Goal: Task Accomplishment & Management: Use online tool/utility

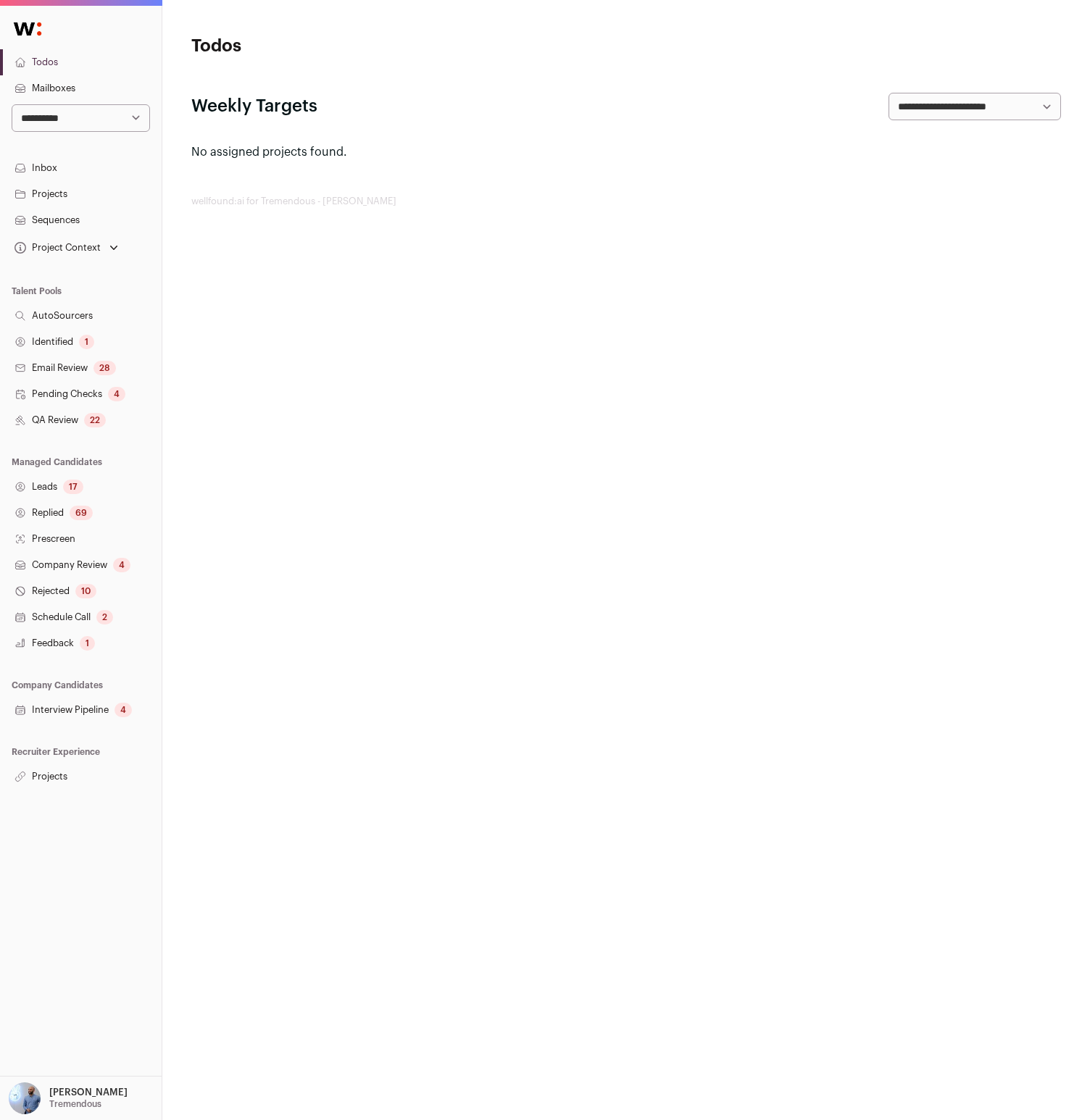
click at [68, 513] on link "Replied 69" at bounding box center [80, 513] width 162 height 26
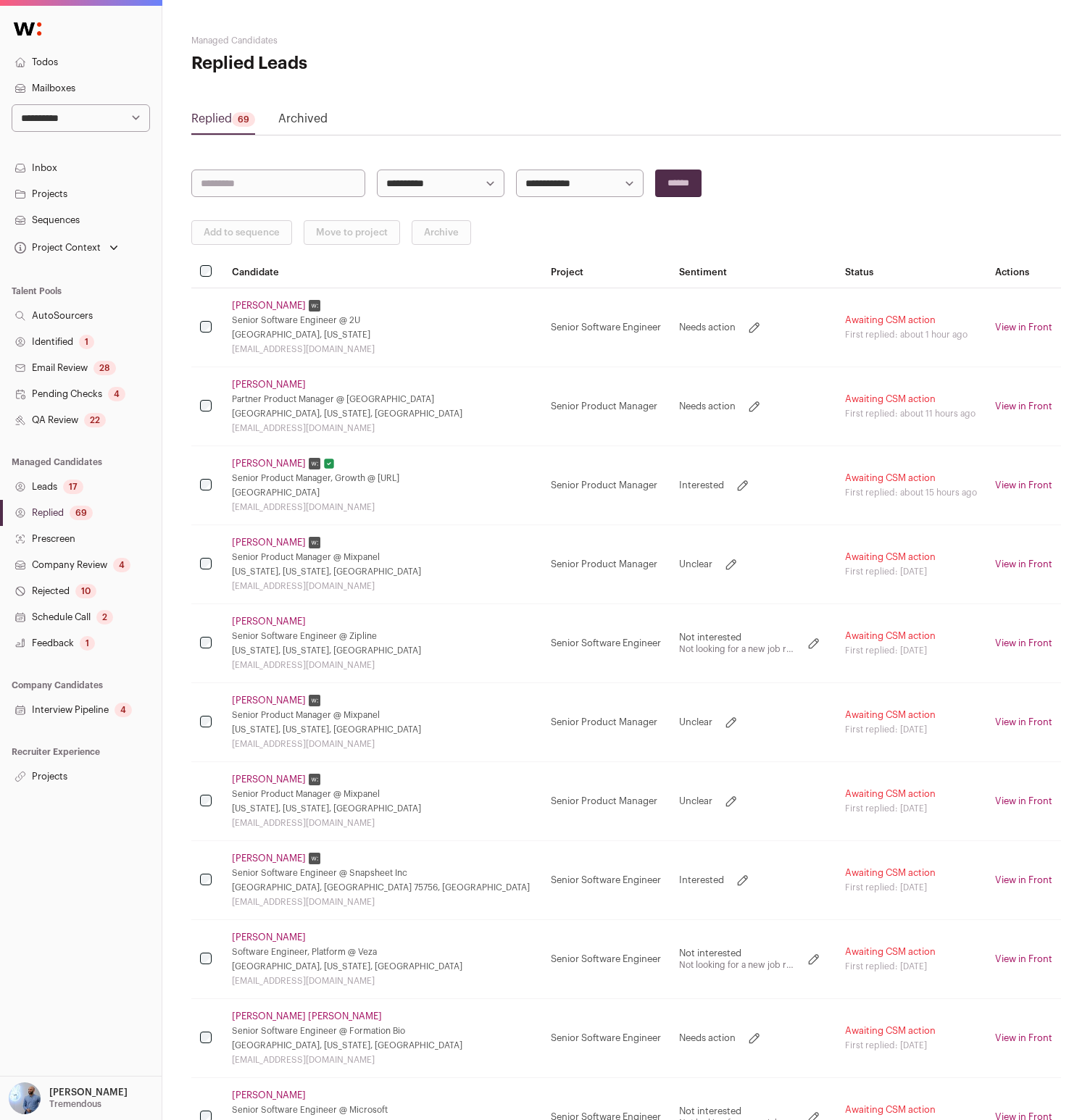
click at [272, 460] on link "[PERSON_NAME]" at bounding box center [268, 464] width 74 height 12
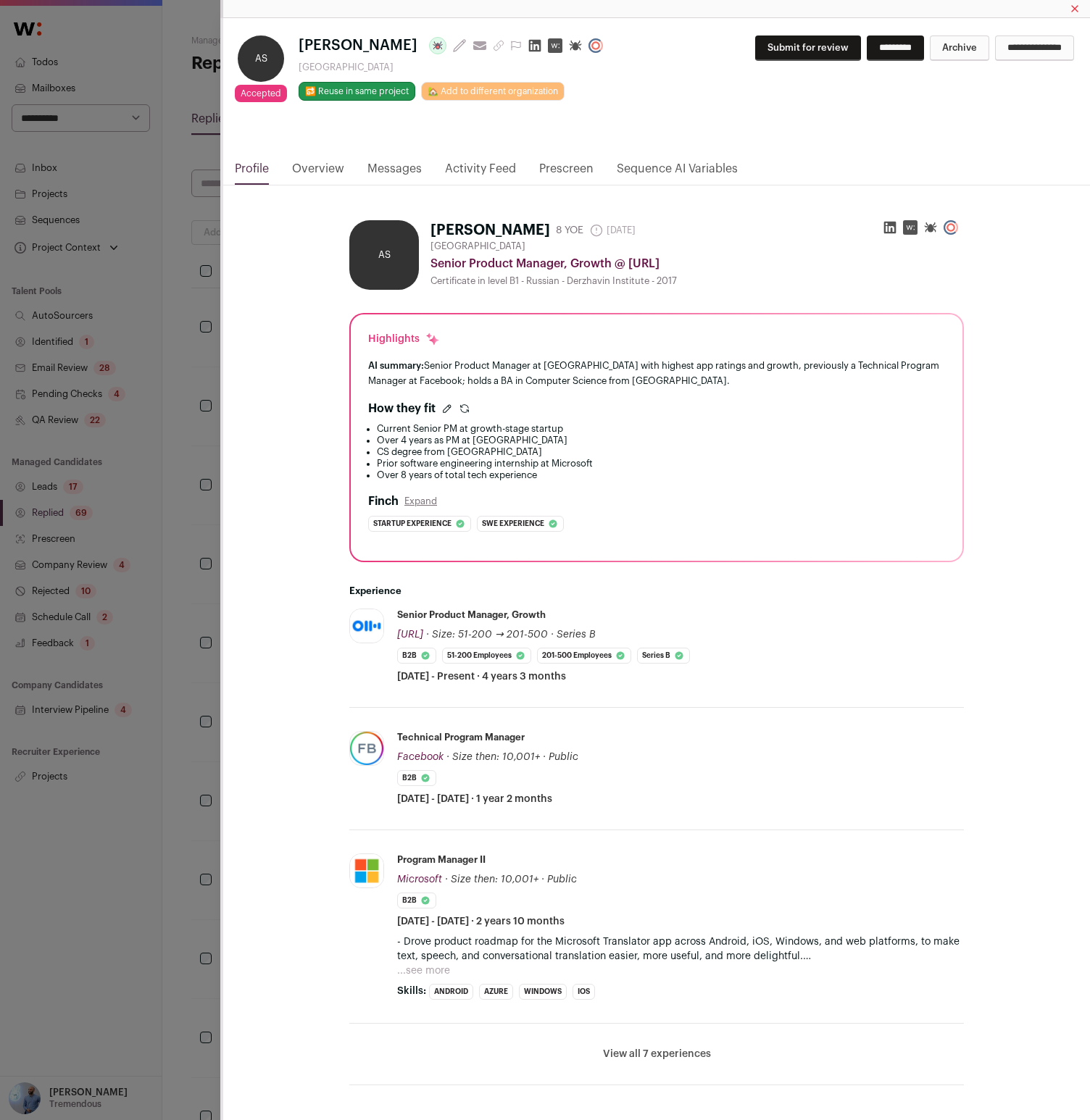
click at [775, 50] on button "Submit for review" at bounding box center [807, 48] width 106 height 25
click at [1043, 53] on input "******" at bounding box center [1050, 48] width 47 height 25
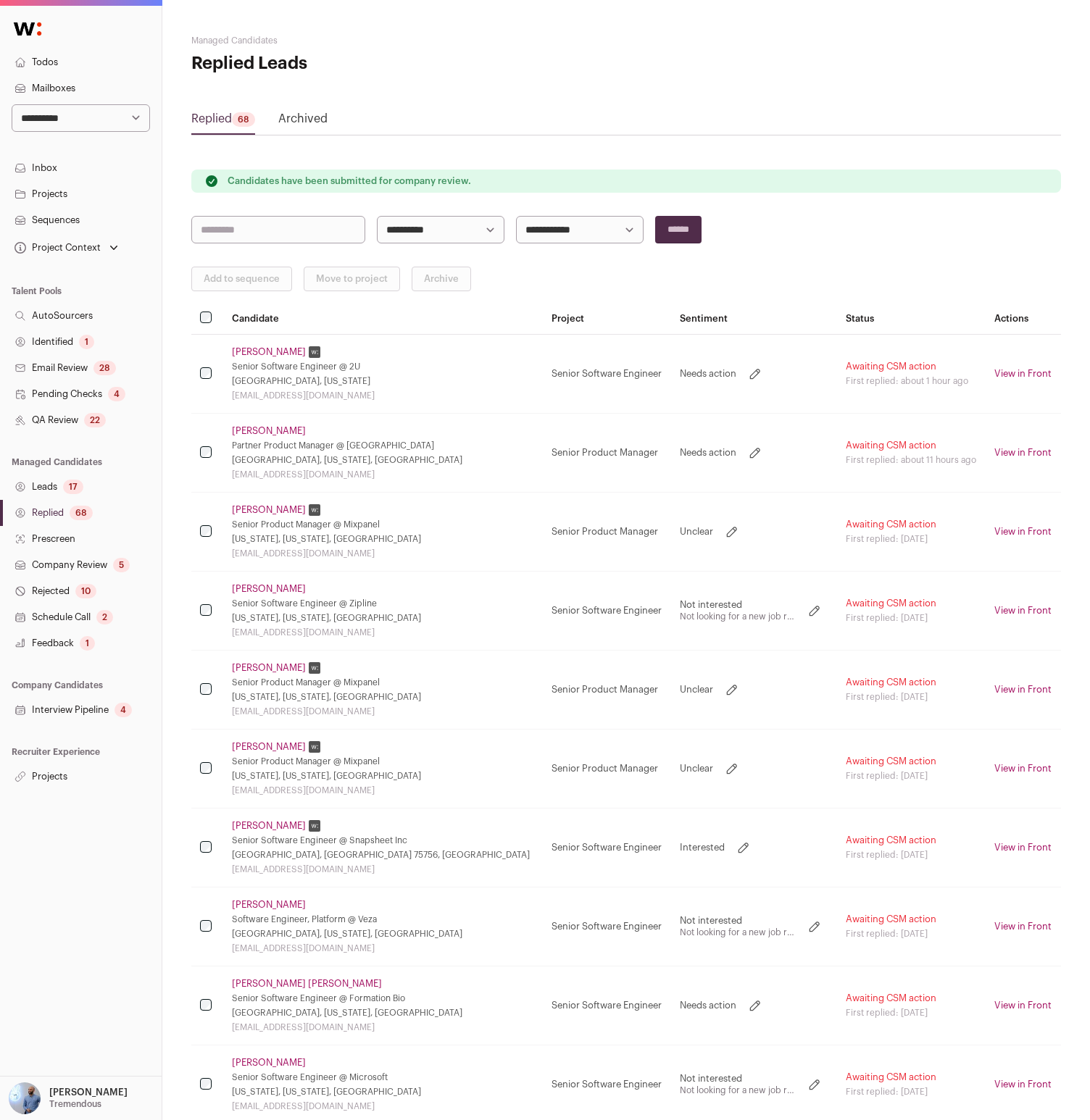
click at [60, 577] on link "Company Review 5" at bounding box center [80, 565] width 162 height 26
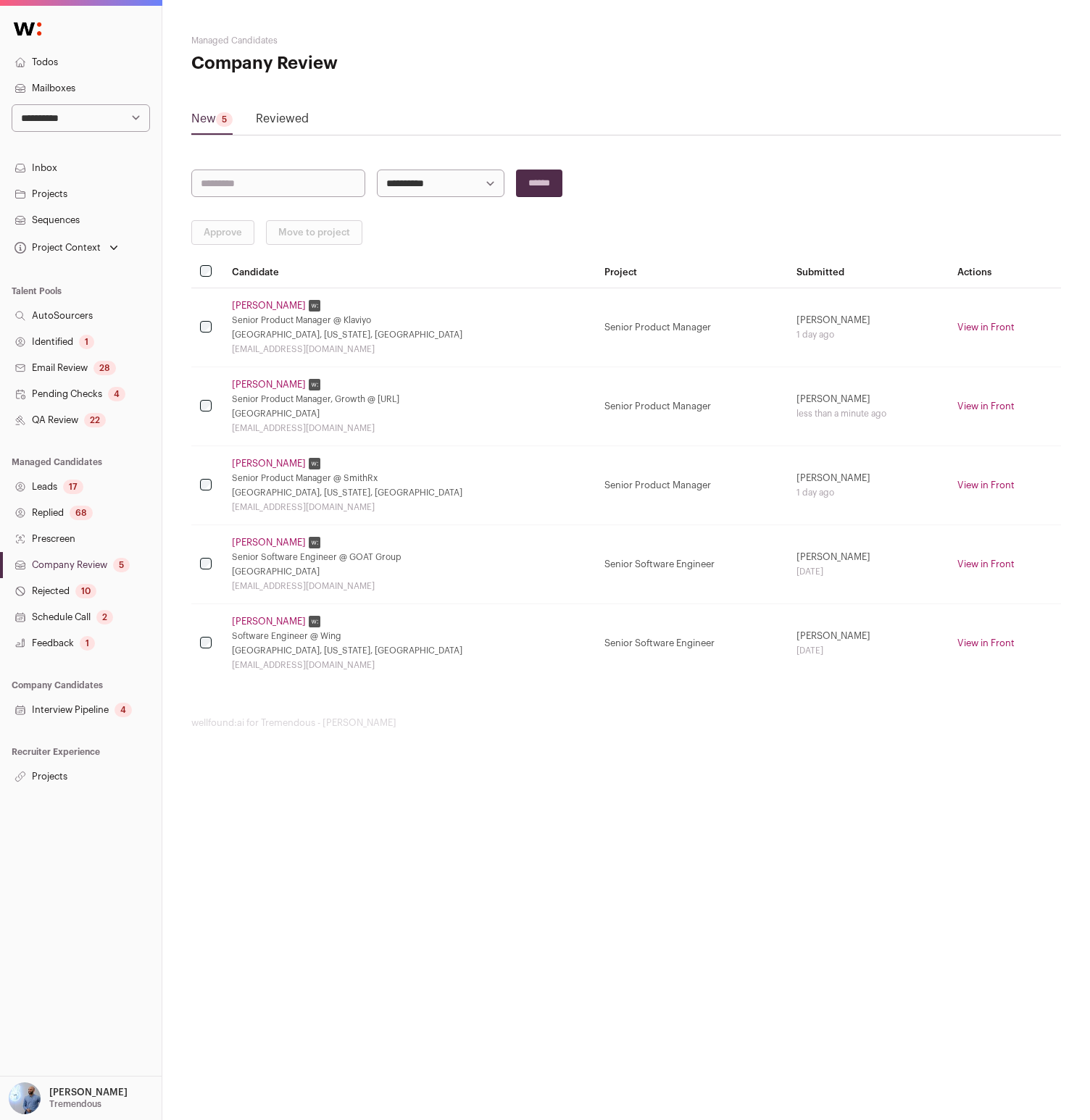
click at [259, 376] on td "[PERSON_NAME] Senior Product Manager, Growth @ [URL] [GEOGRAPHIC_DATA] [EMAIL_A…" at bounding box center [410, 406] width 372 height 79
click at [255, 391] on td "[PERSON_NAME] Senior Product Manager, Growth @ [URL] [GEOGRAPHIC_DATA] [EMAIL_A…" at bounding box center [410, 406] width 372 height 79
click at [265, 382] on link "[PERSON_NAME]" at bounding box center [268, 385] width 74 height 12
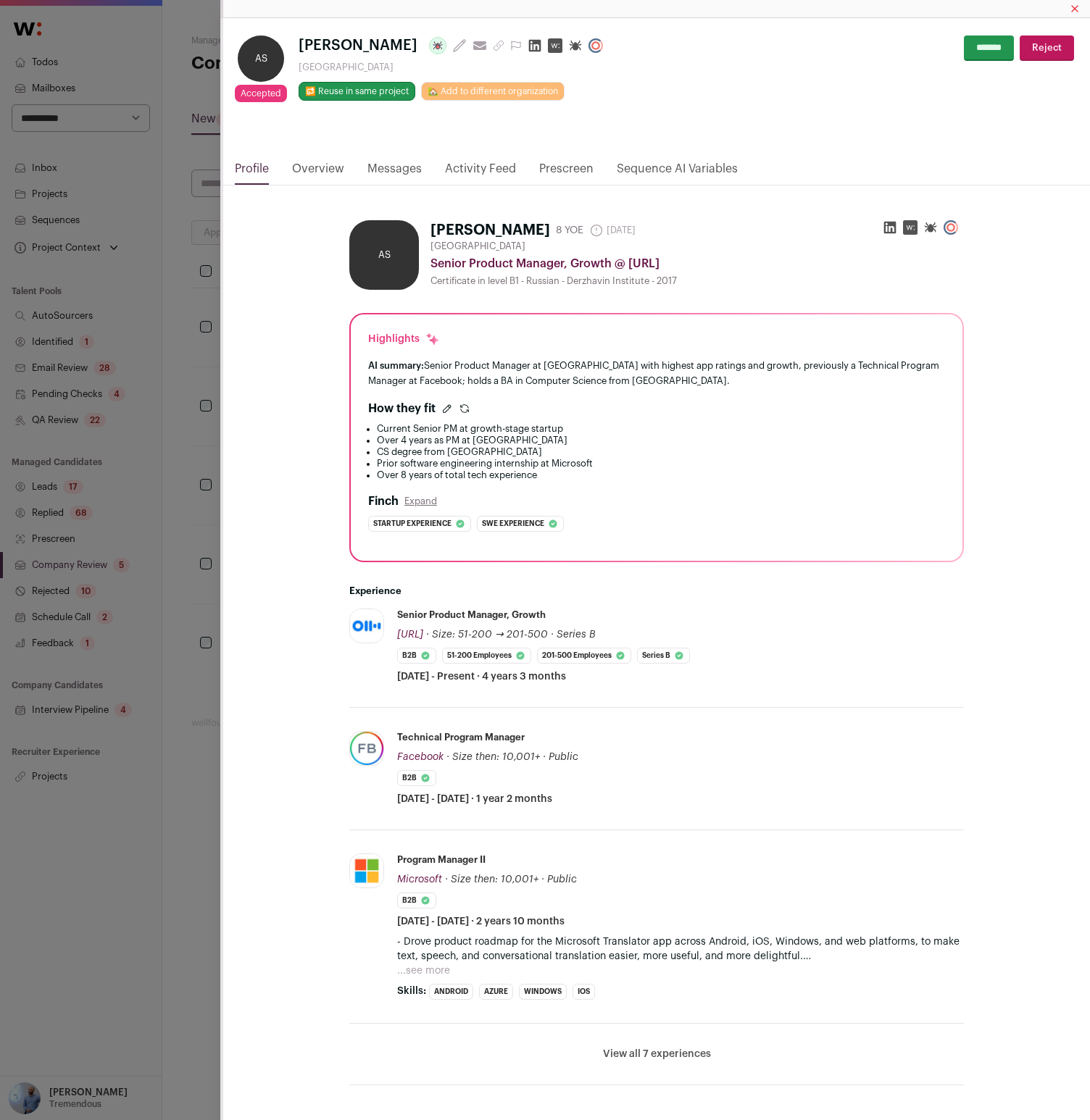
click at [392, 172] on link "Messages" at bounding box center [394, 172] width 54 height 25
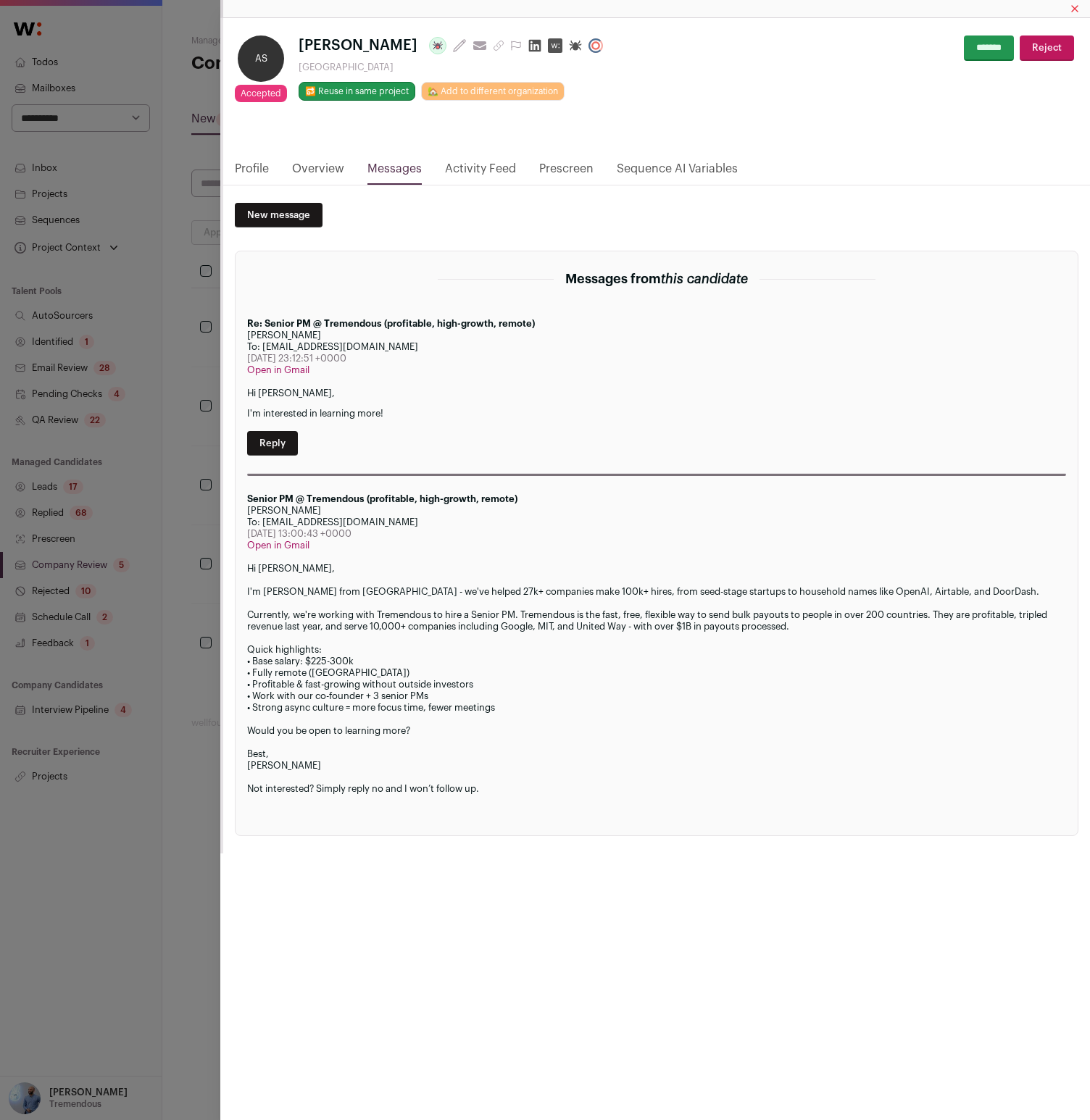
click at [1057, 453] on div "Re: Senior PM @ Tremendous (profitable, high-growth, remote) [PERSON_NAME] To: …" at bounding box center [657, 397] width 819 height 158
click at [72, 786] on div "AS Accepted Accepted from shortlist [PERSON_NAME] Last update: [DATE] View most…" at bounding box center [545, 560] width 1090 height 1120
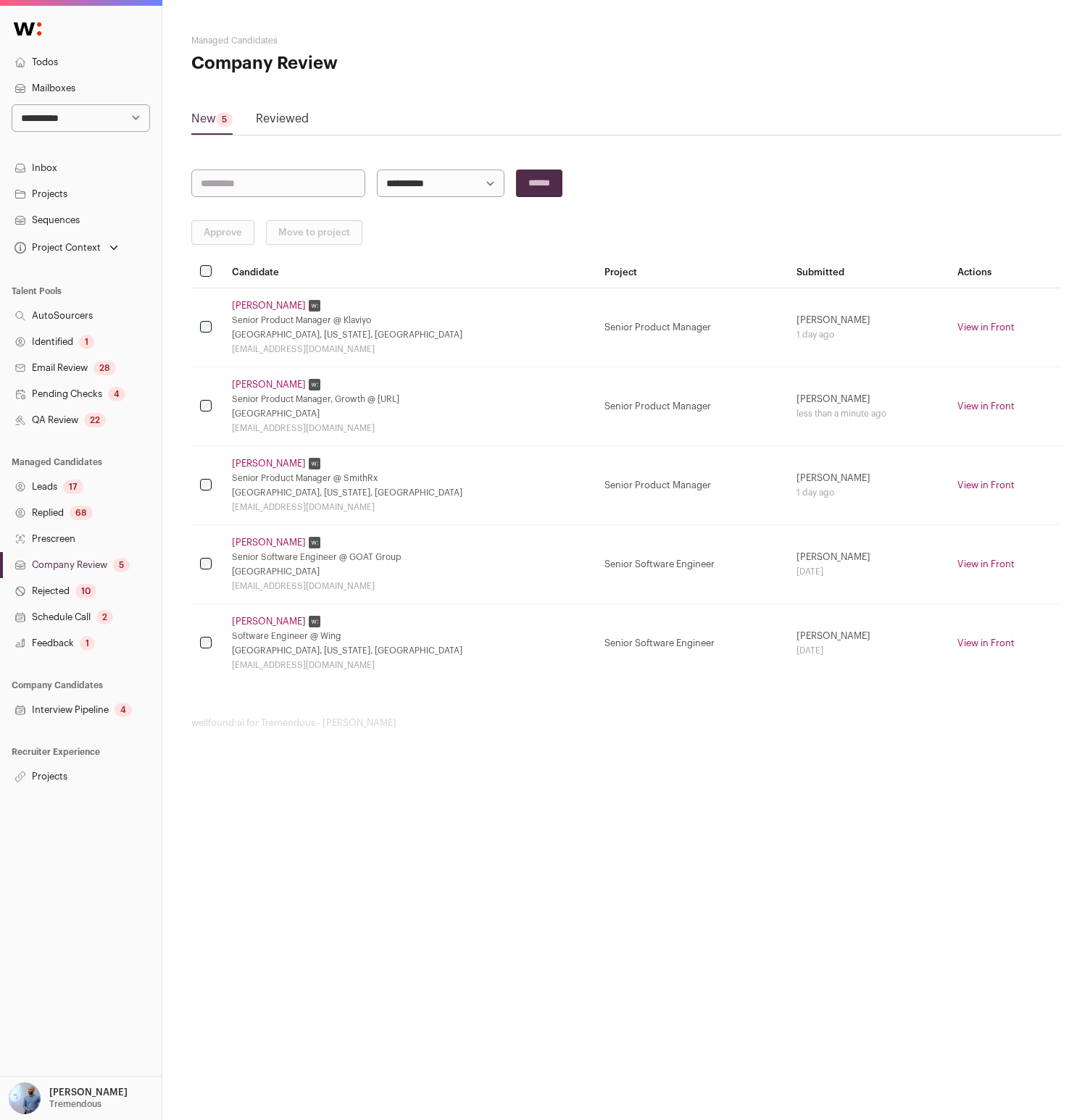
click at [70, 769] on link "Projects" at bounding box center [80, 777] width 162 height 26
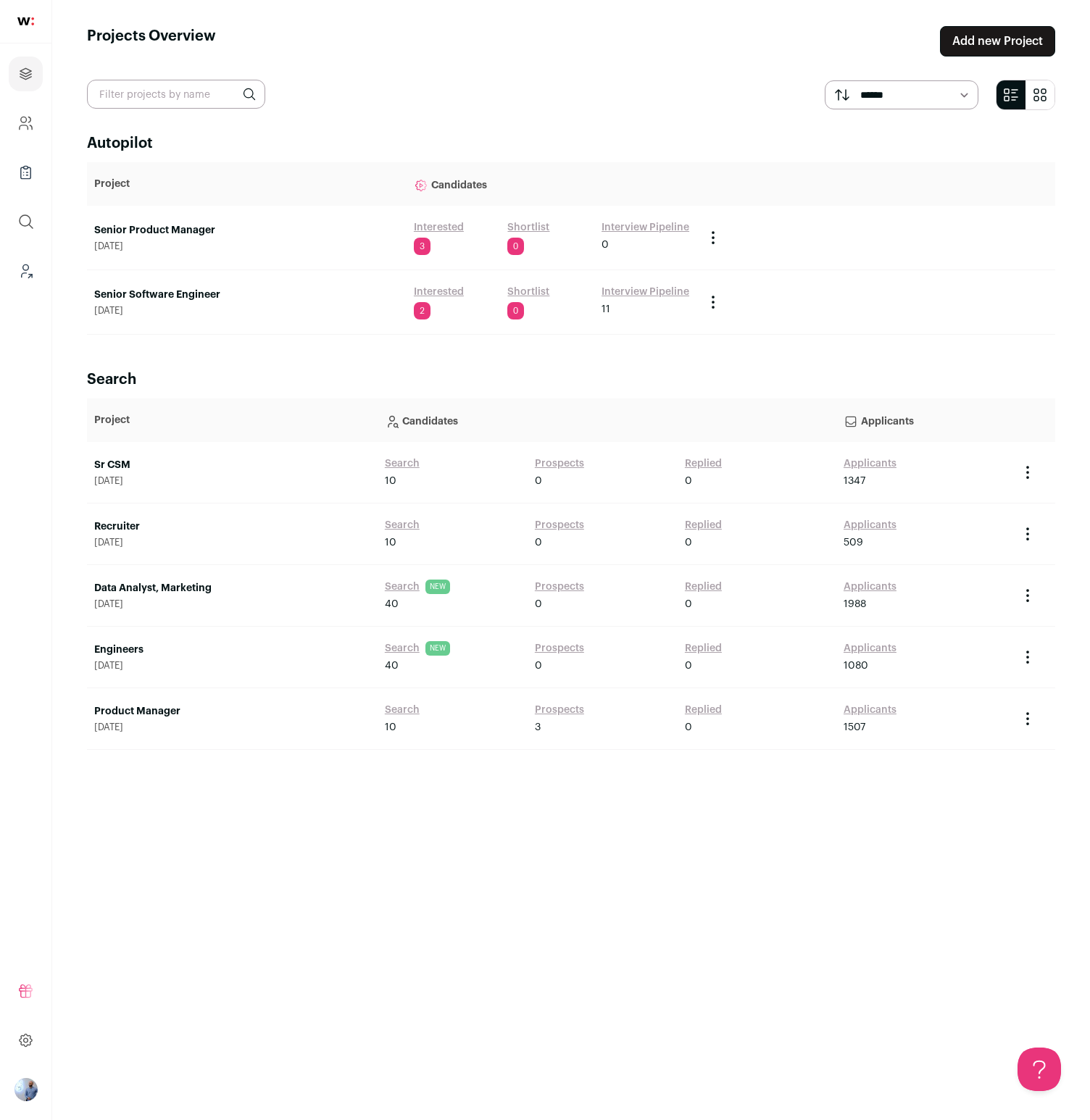
click at [172, 231] on link "Senior Product Manager" at bounding box center [246, 230] width 306 height 14
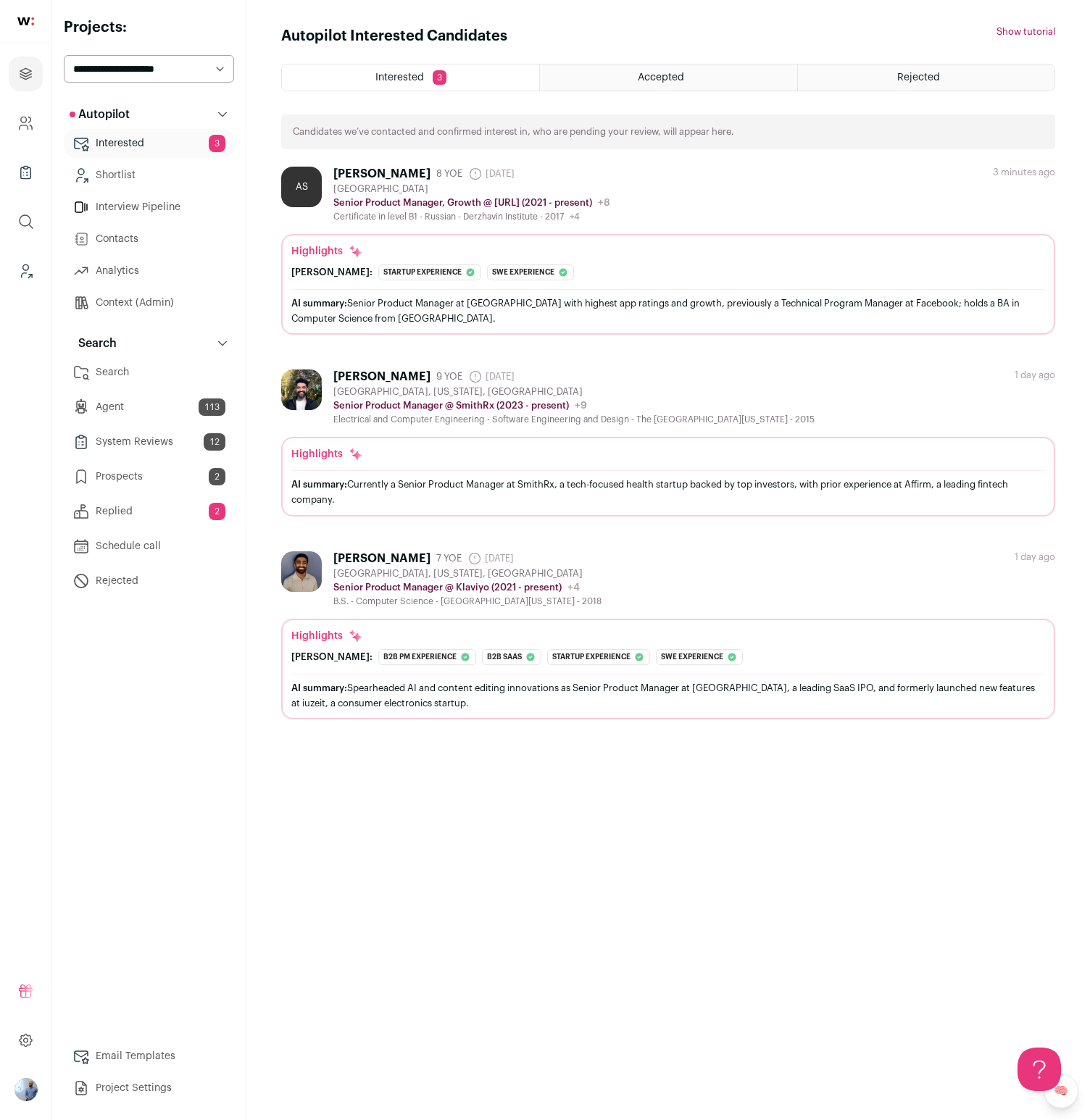
click at [165, 382] on link "Search" at bounding box center [148, 372] width 170 height 29
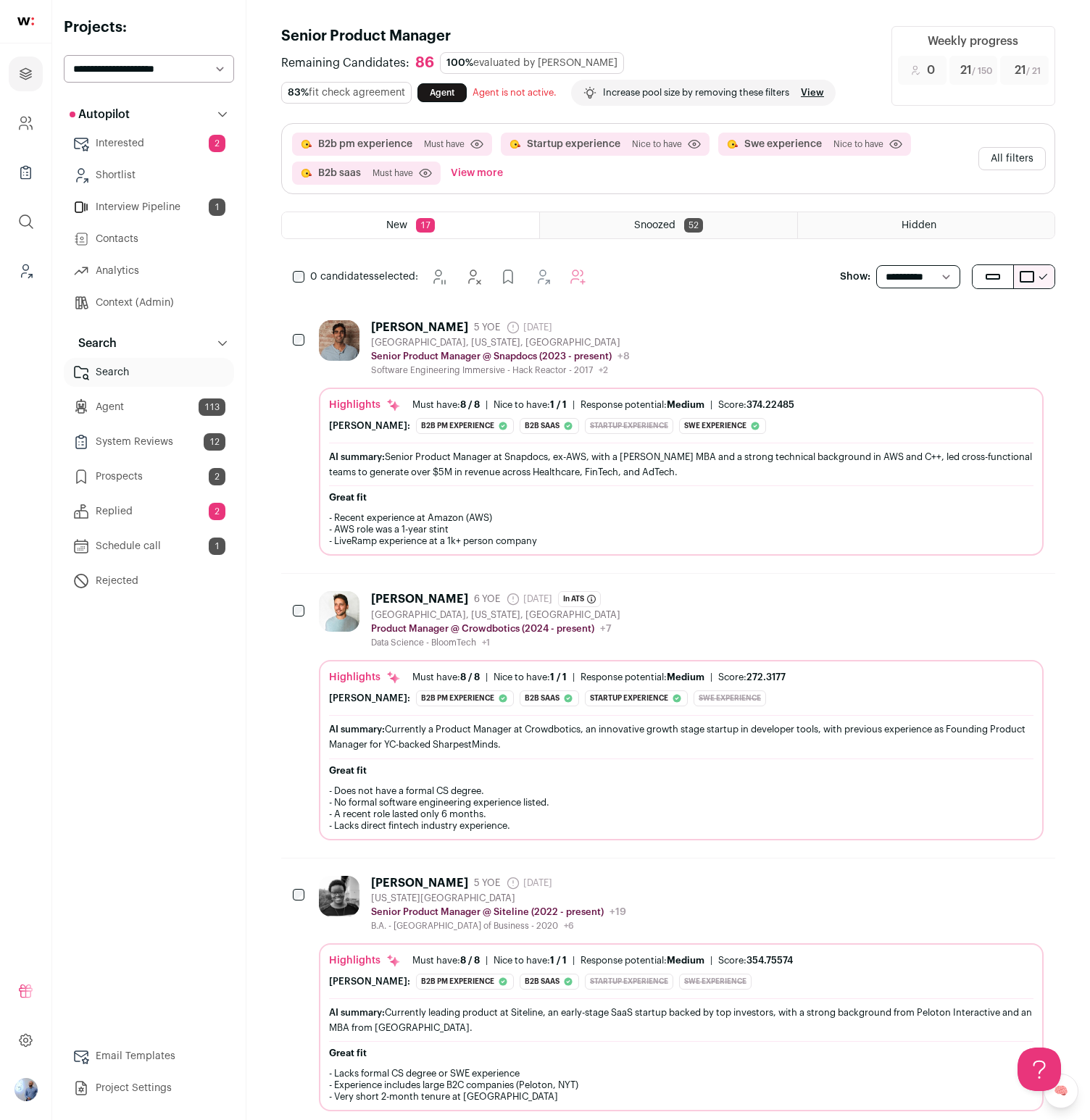
click at [1018, 157] on button "All filters" at bounding box center [1012, 158] width 68 height 23
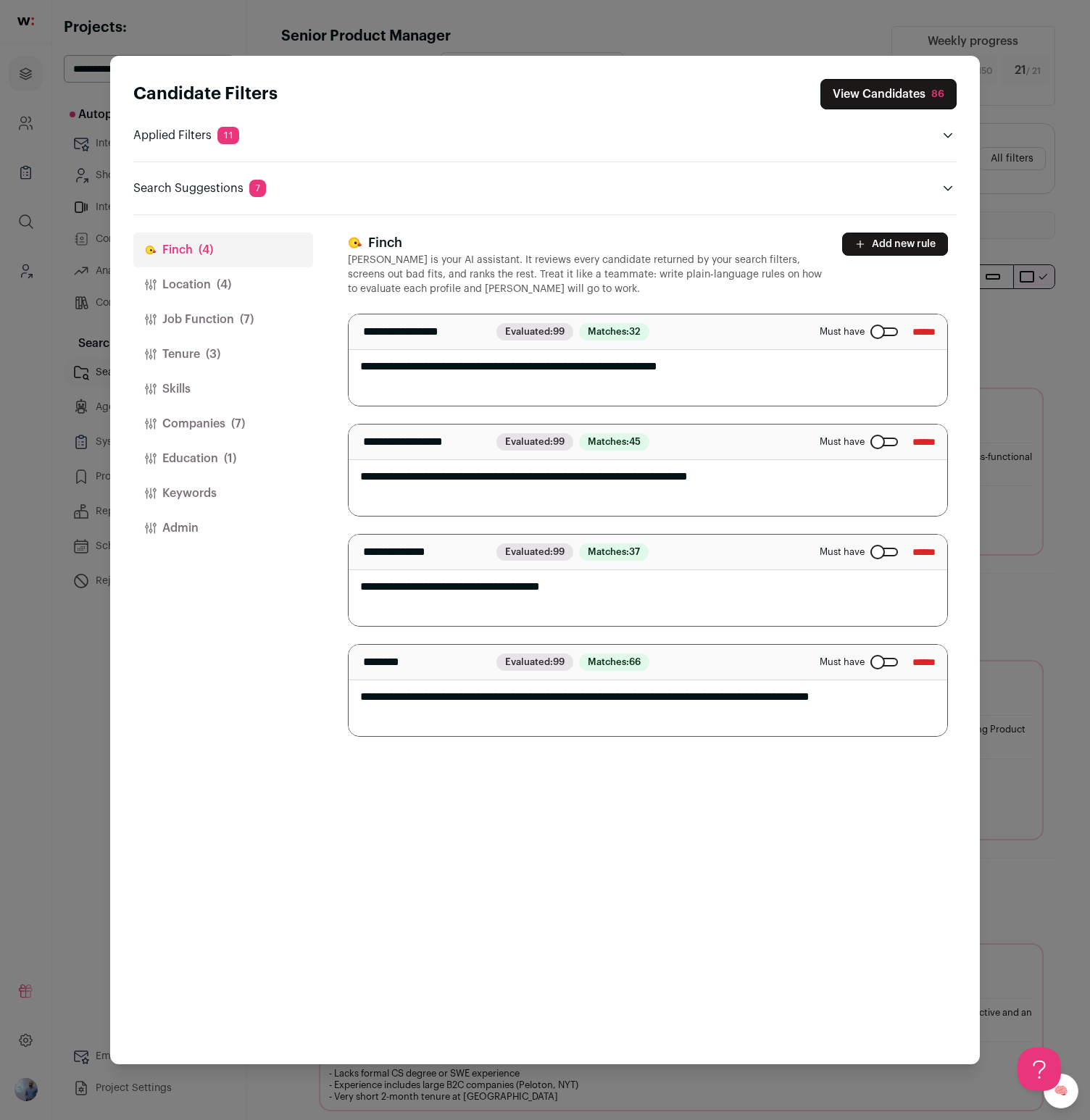
click at [261, 279] on button "Location (4)" at bounding box center [223, 284] width 179 height 35
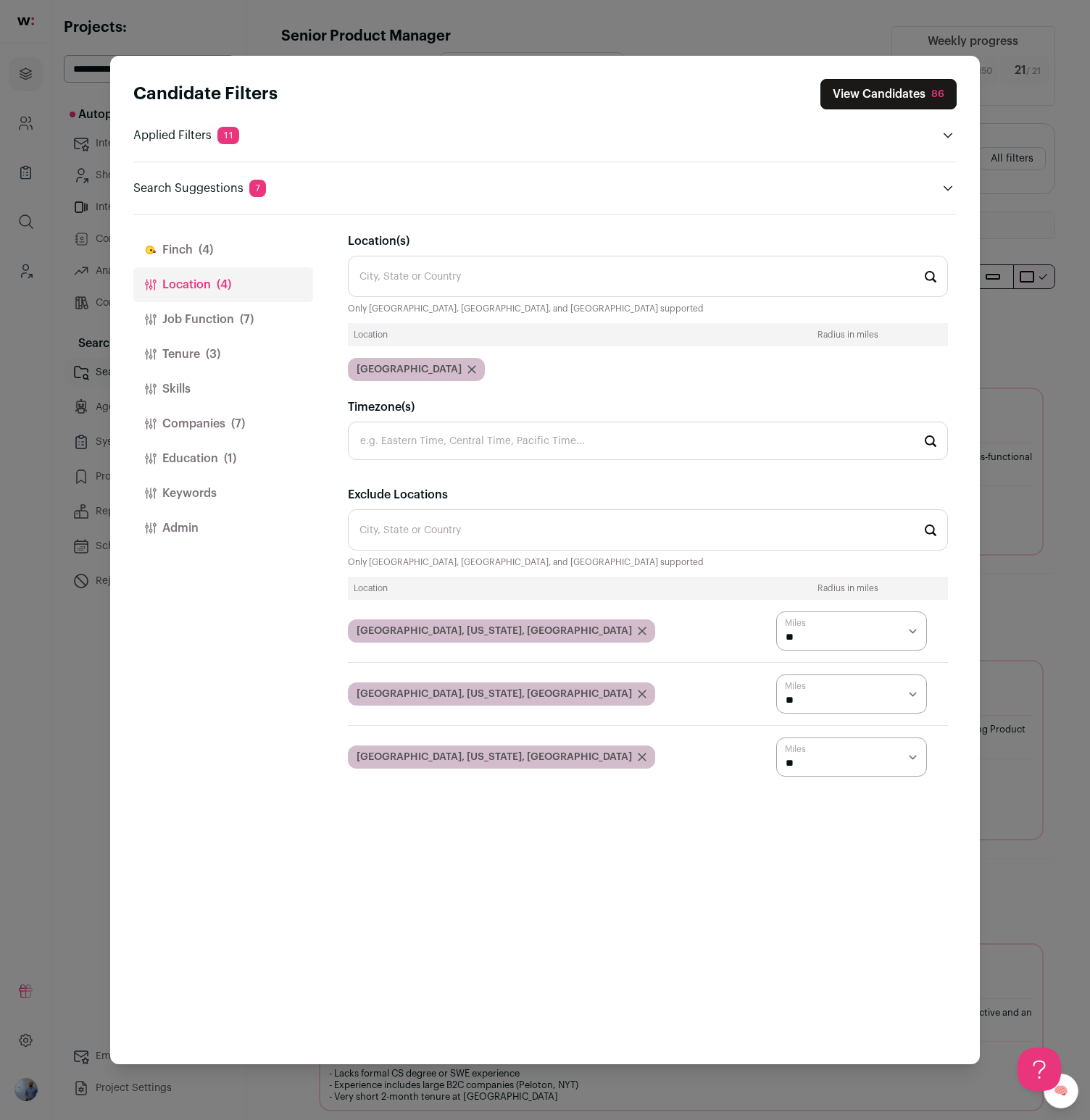
click at [244, 311] on span "(7)" at bounding box center [246, 319] width 14 height 18
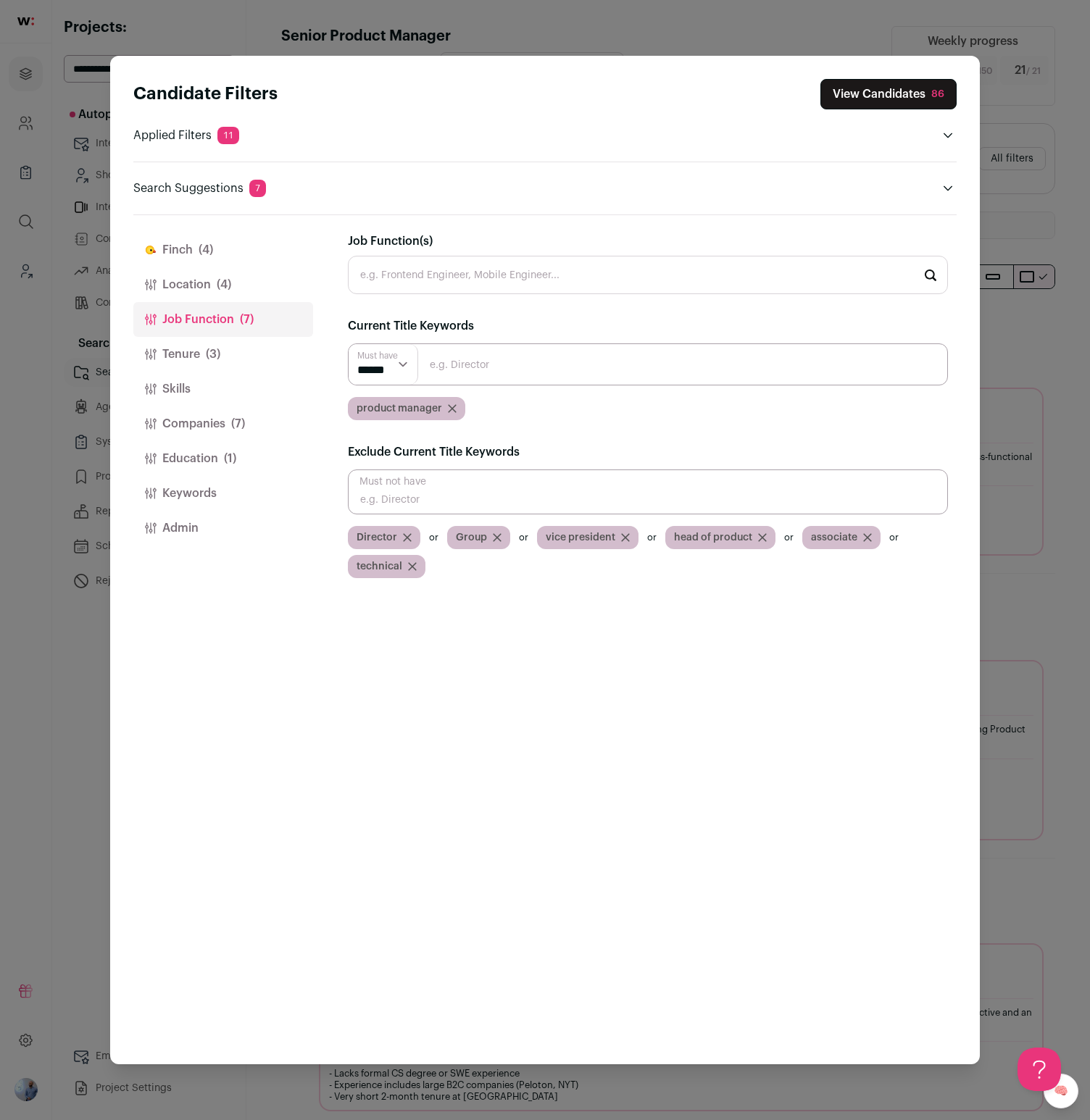
click at [229, 365] on button "Tenure (3)" at bounding box center [223, 354] width 179 height 35
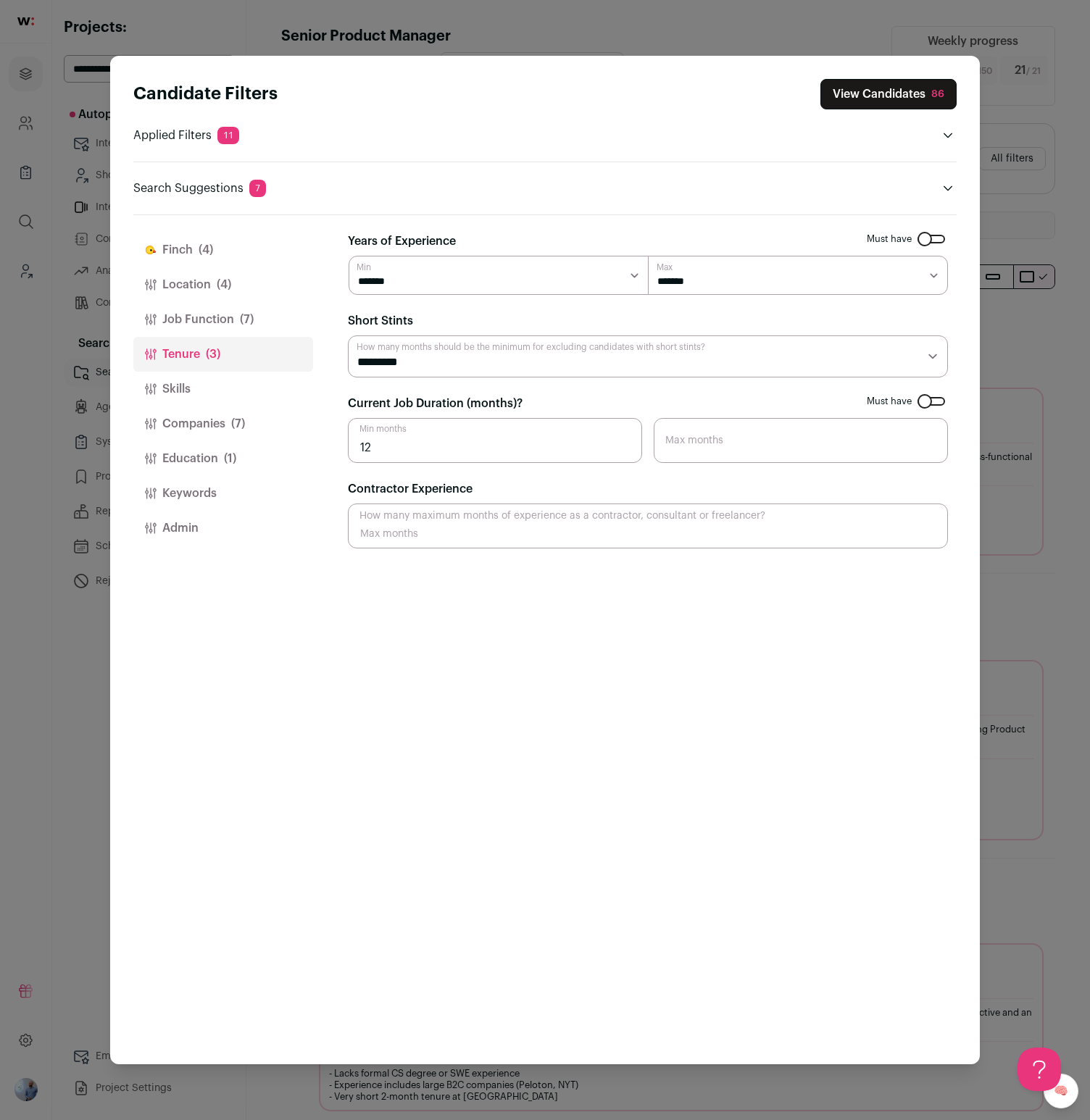
click at [231, 390] on button "Skills" at bounding box center [223, 388] width 179 height 35
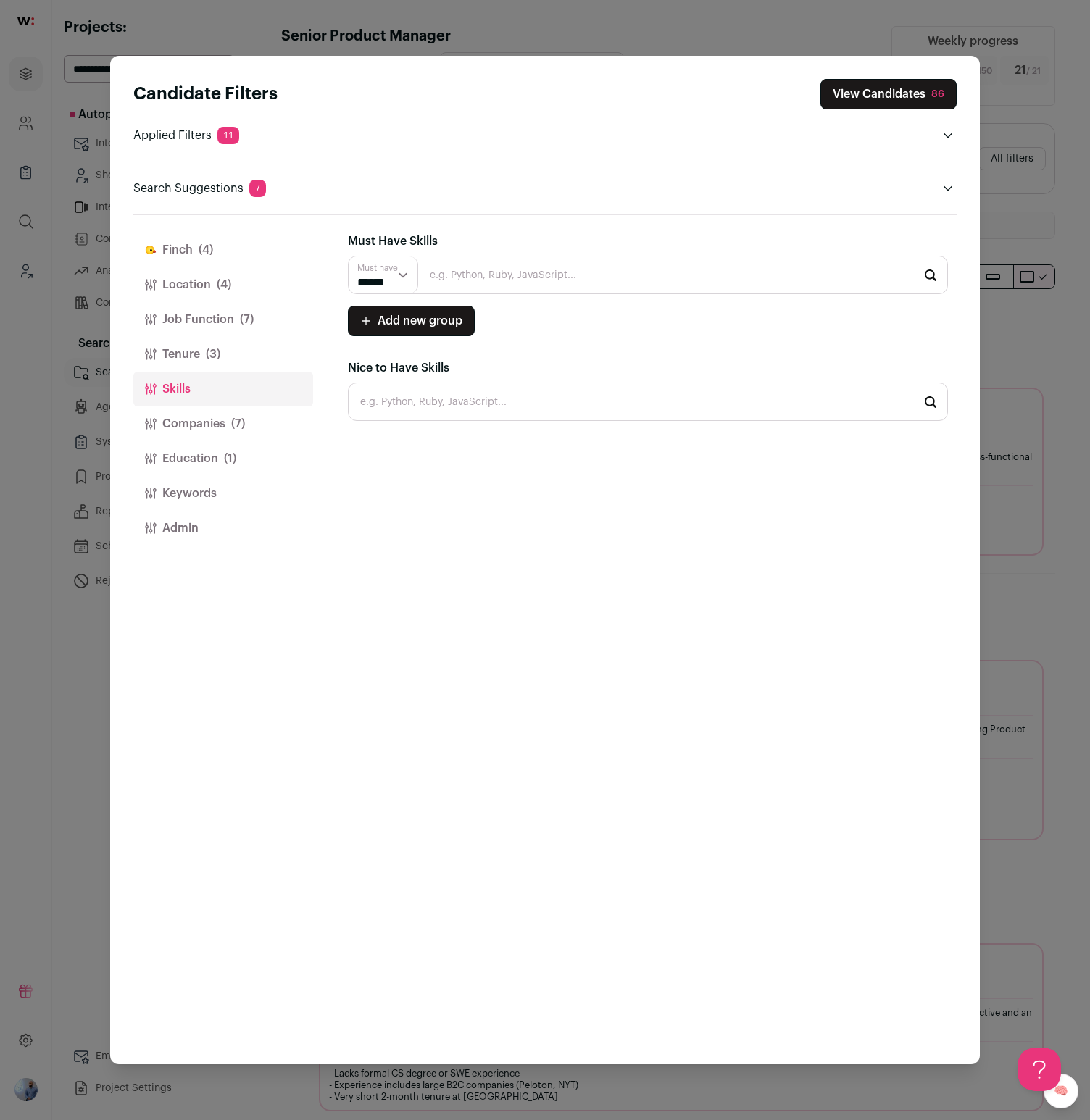
click at [237, 416] on span "(7)" at bounding box center [238, 424] width 14 height 18
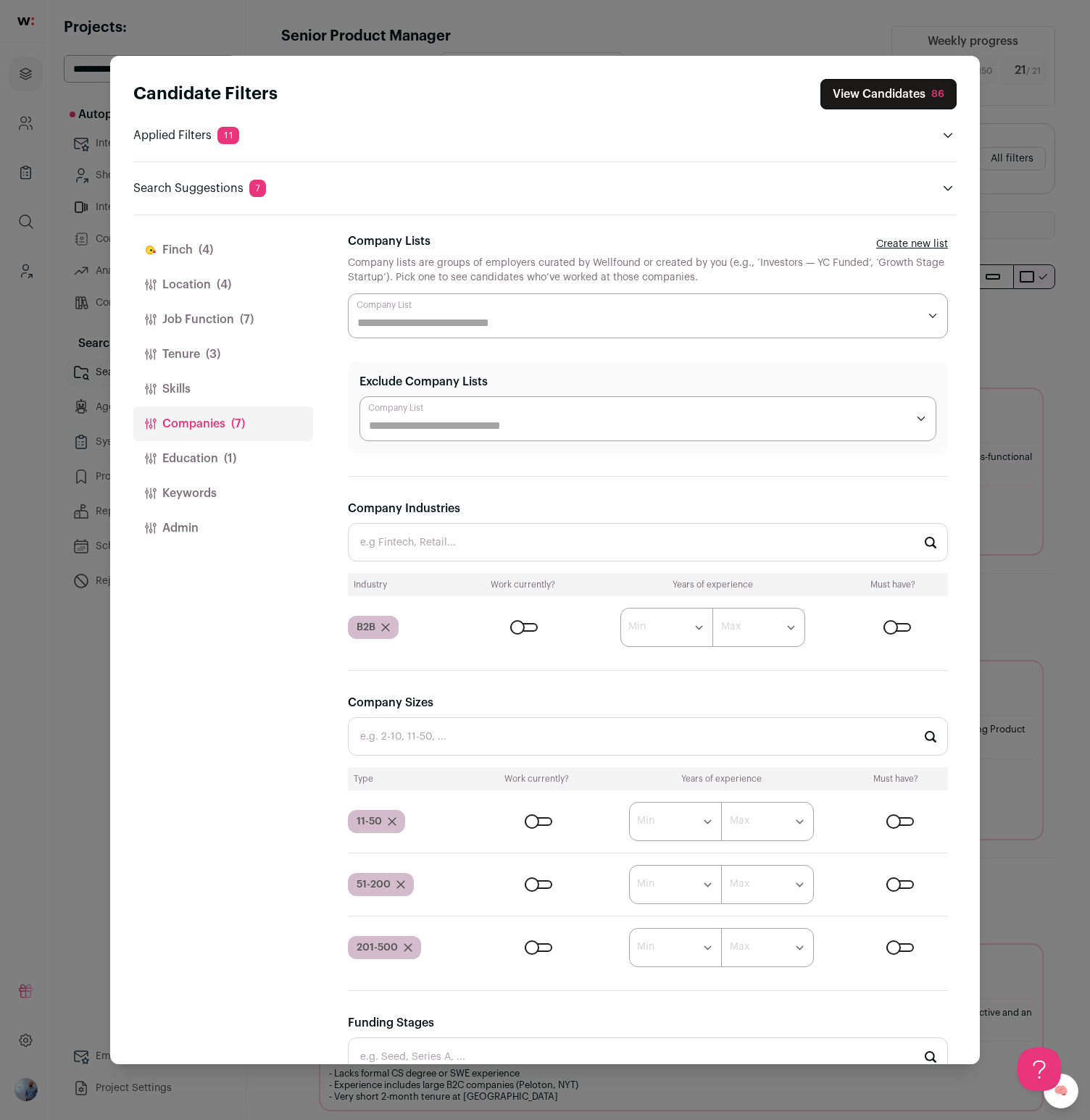
click at [240, 300] on button "Location (4)" at bounding box center [223, 284] width 179 height 35
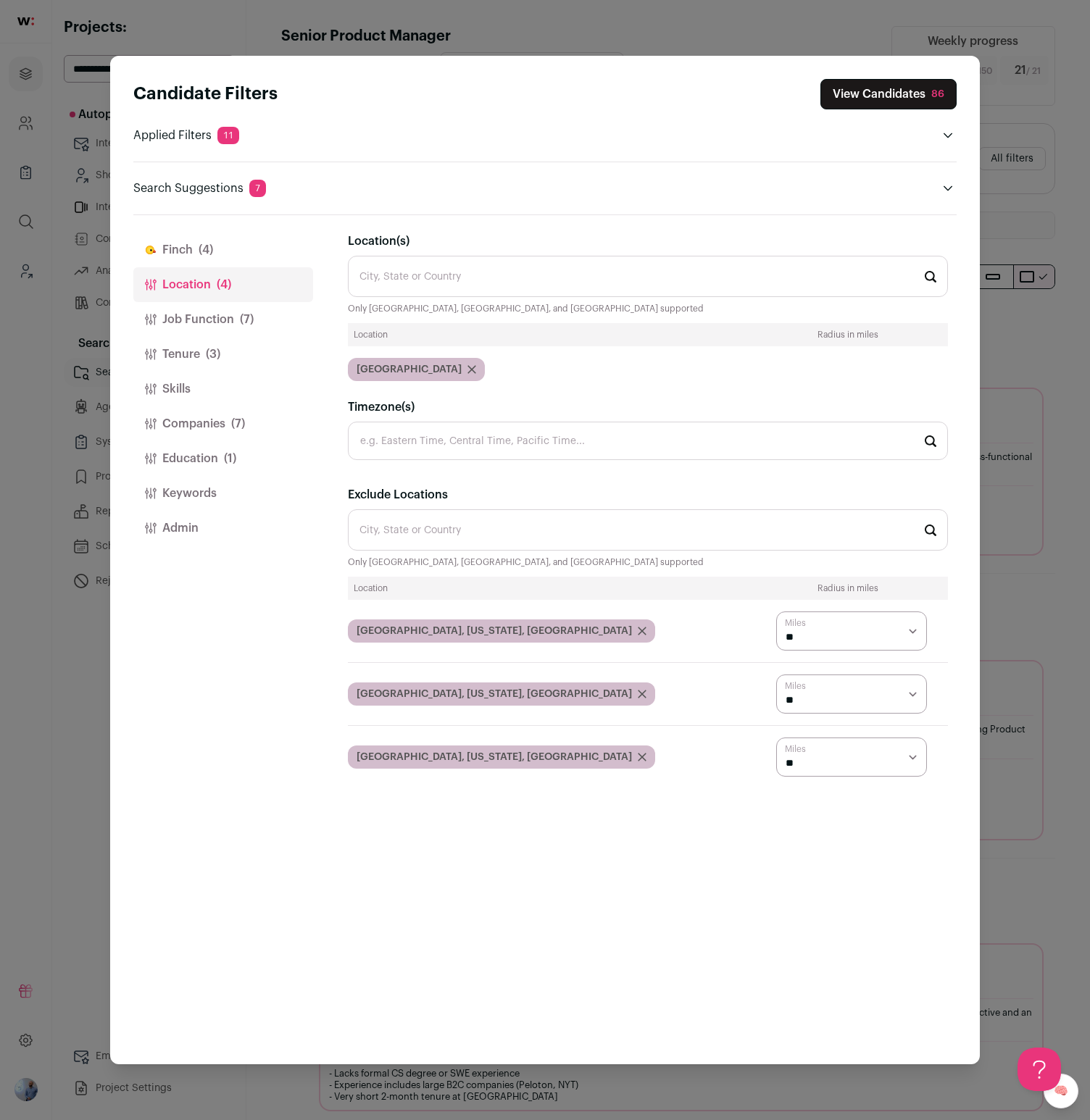
click at [239, 315] on span "(7)" at bounding box center [246, 319] width 14 height 18
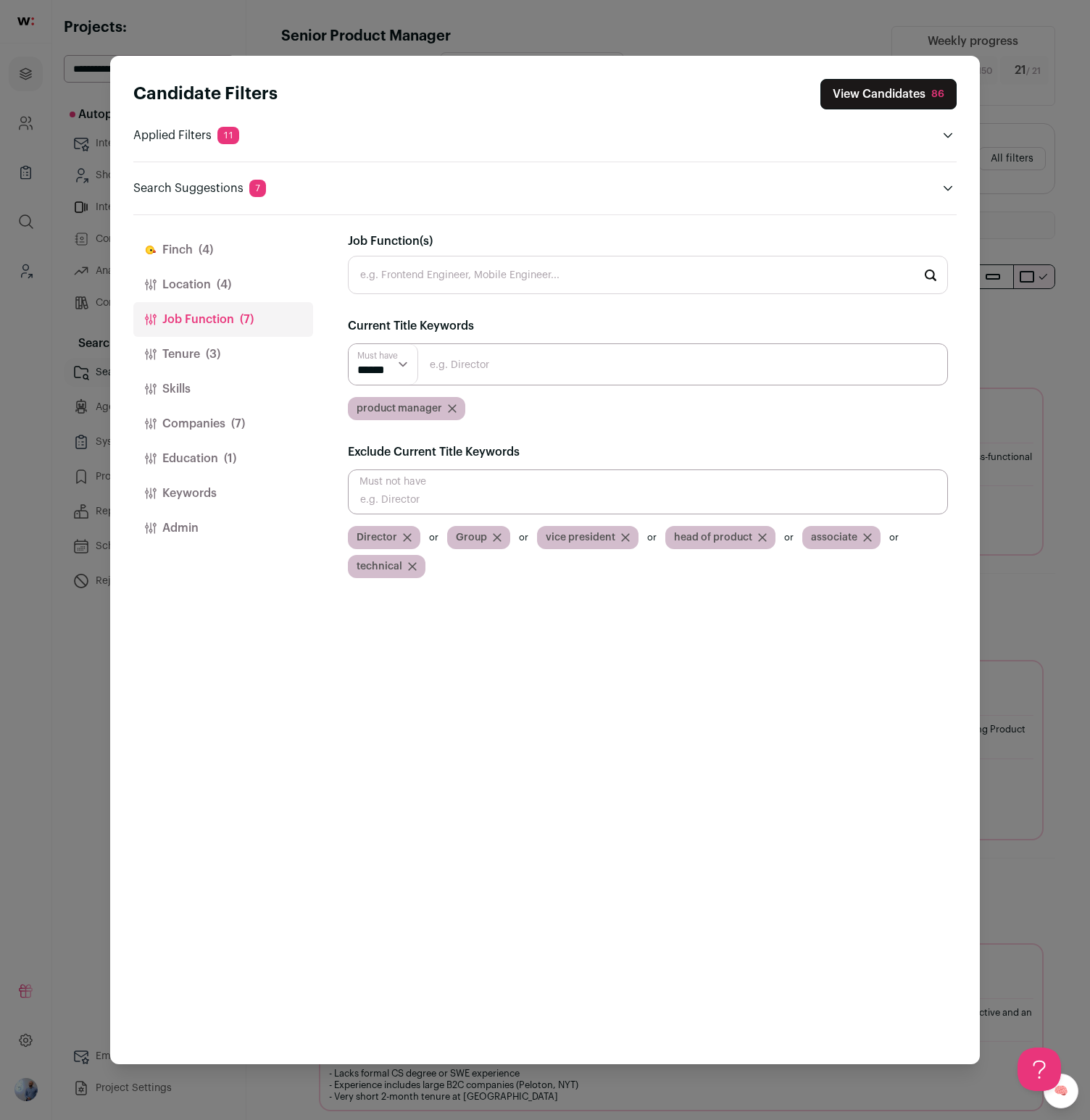
click at [215, 298] on button "Location (4)" at bounding box center [223, 284] width 179 height 35
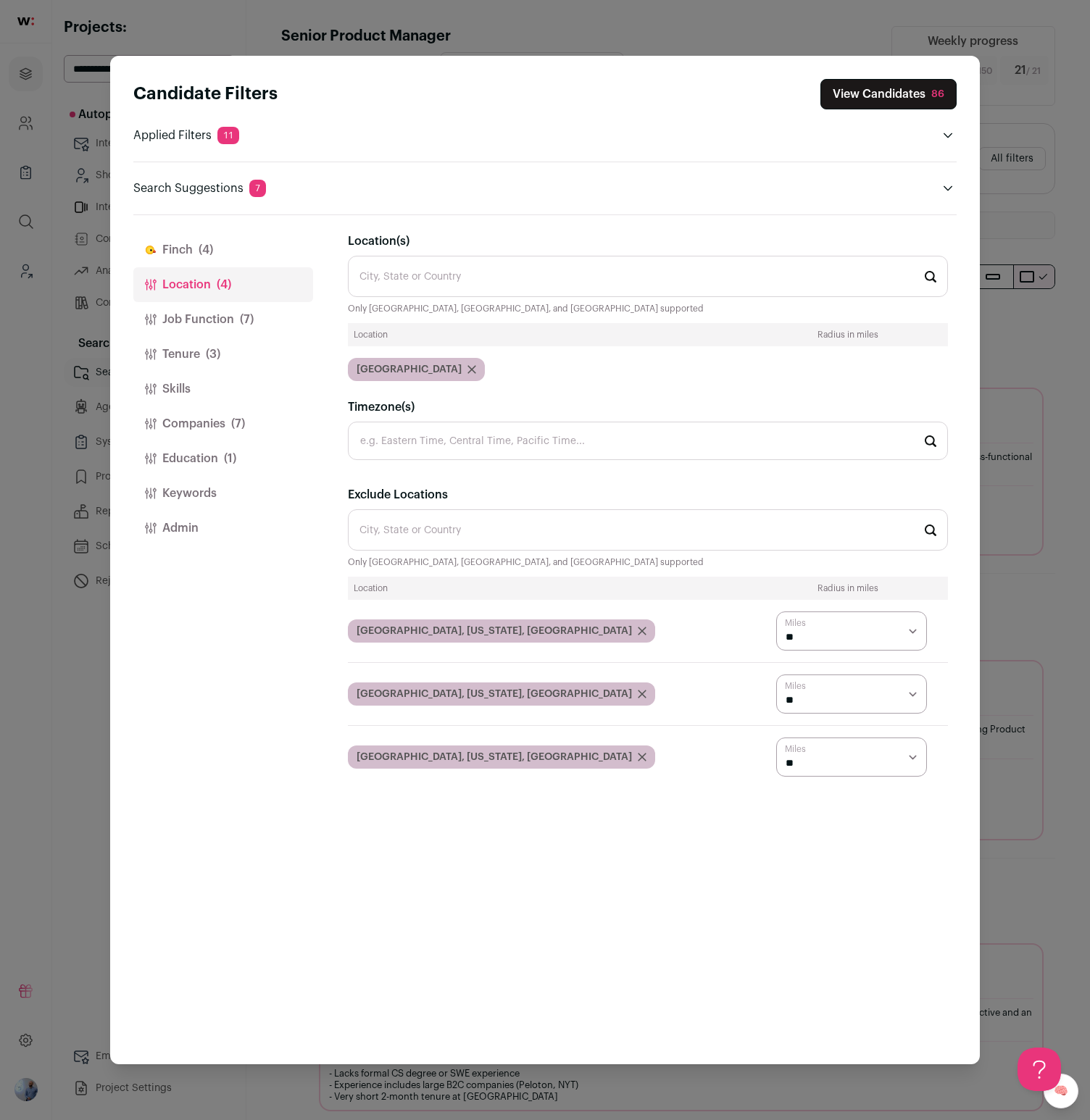
click at [1005, 344] on div "Candidate Filters View Candidates 86 Applied Filters 11 B2b pm experience, Star…" at bounding box center [545, 560] width 1090 height 1120
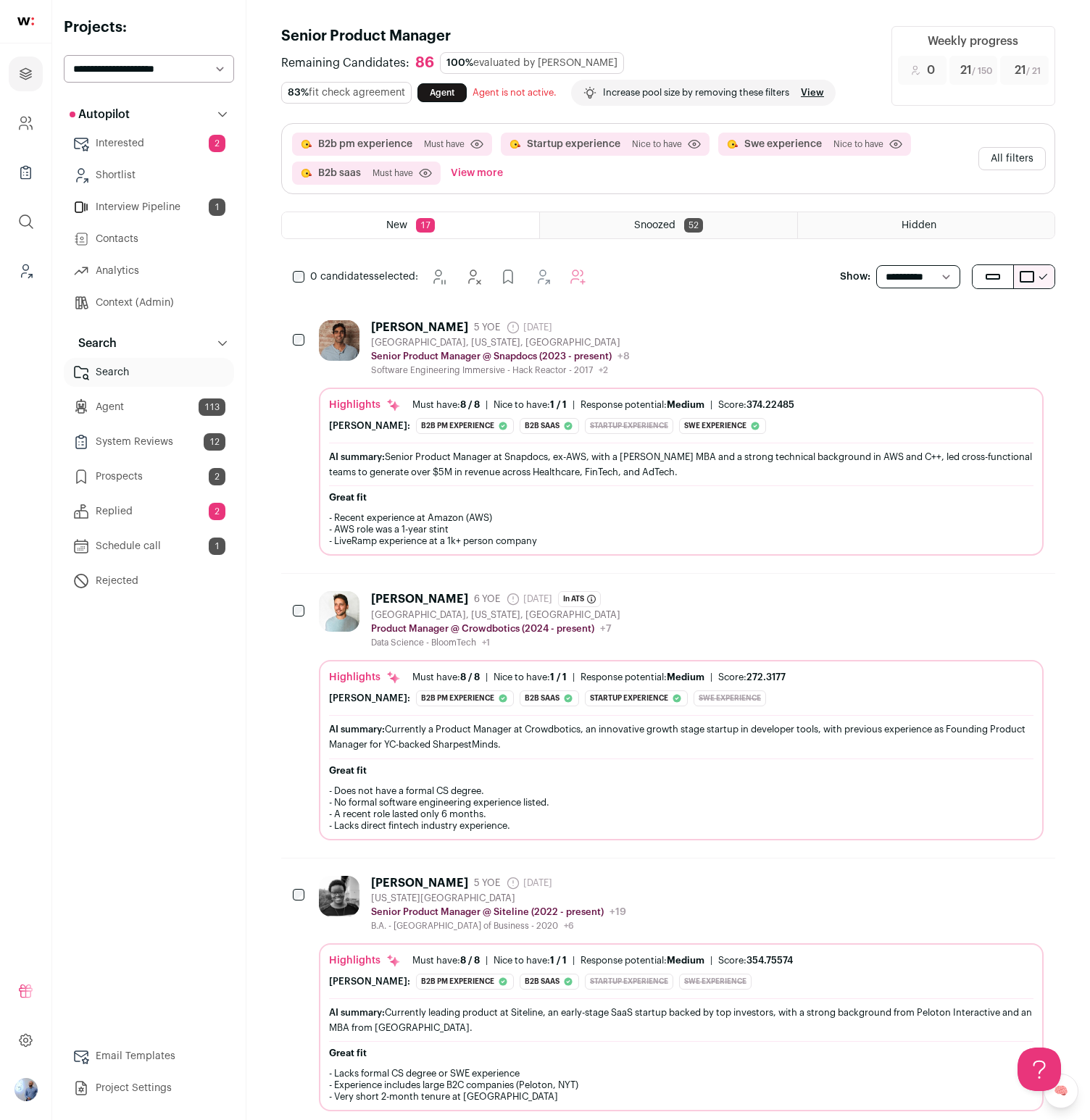
click at [661, 349] on div "[PERSON_NAME] 5 YOE [DATE] Admin only. The last time the profile was scraped. […" at bounding box center [681, 349] width 724 height 56
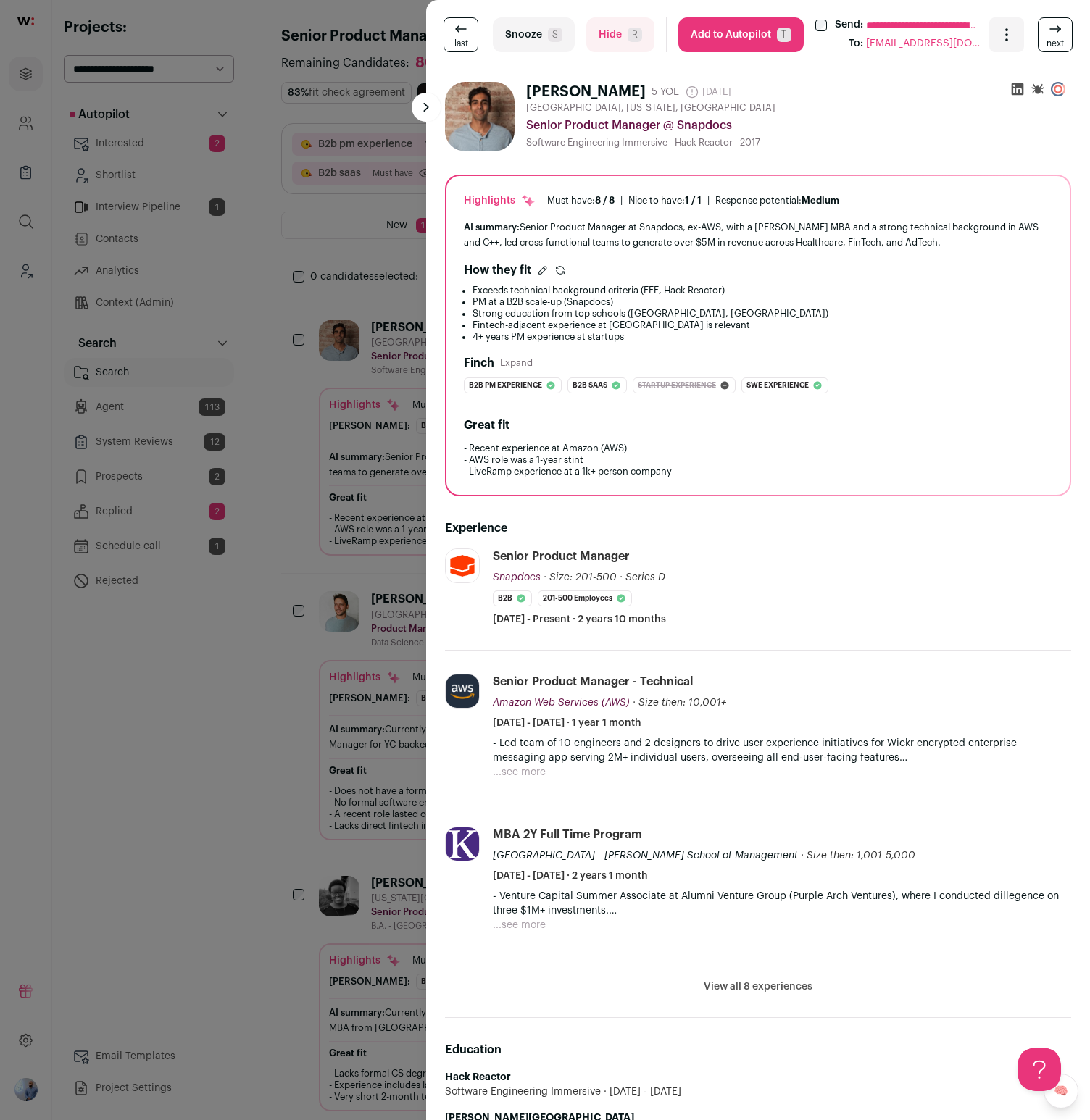
click at [188, 375] on div "**********" at bounding box center [545, 560] width 1090 height 1120
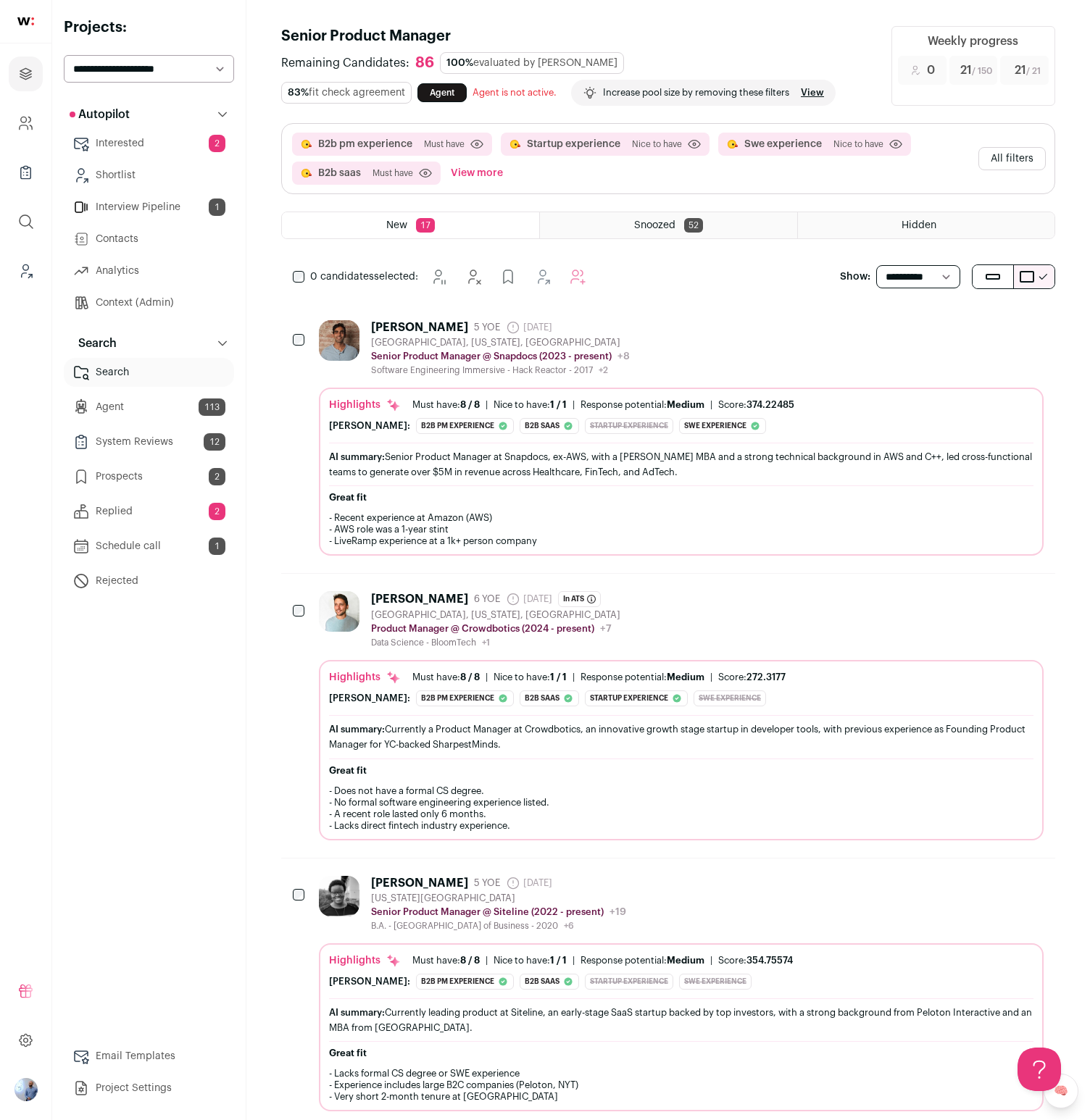
click at [129, 307] on link "Context (Admin)" at bounding box center [148, 303] width 170 height 29
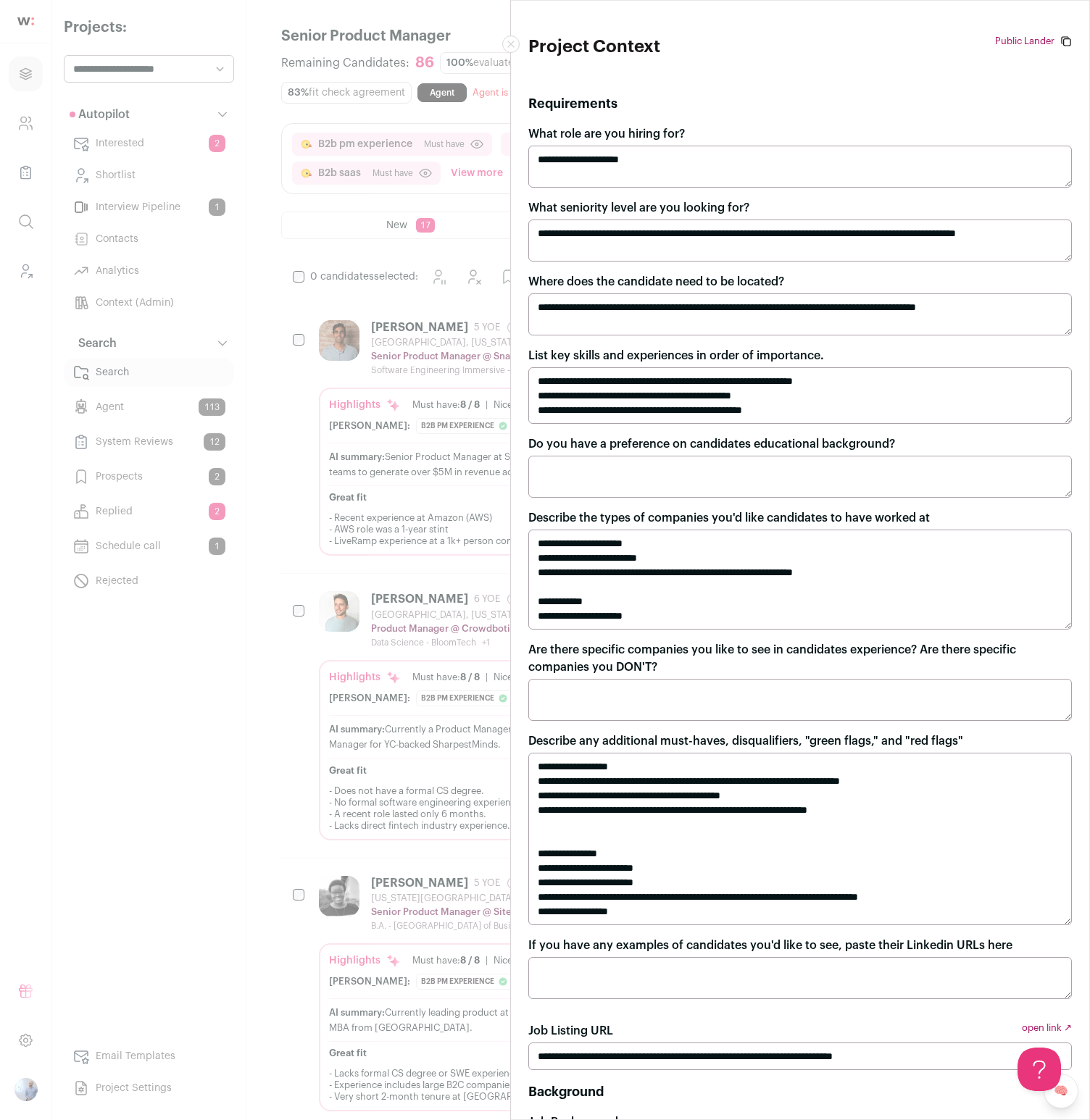
click at [416, 412] on div "**********" at bounding box center [545, 560] width 1090 height 1120
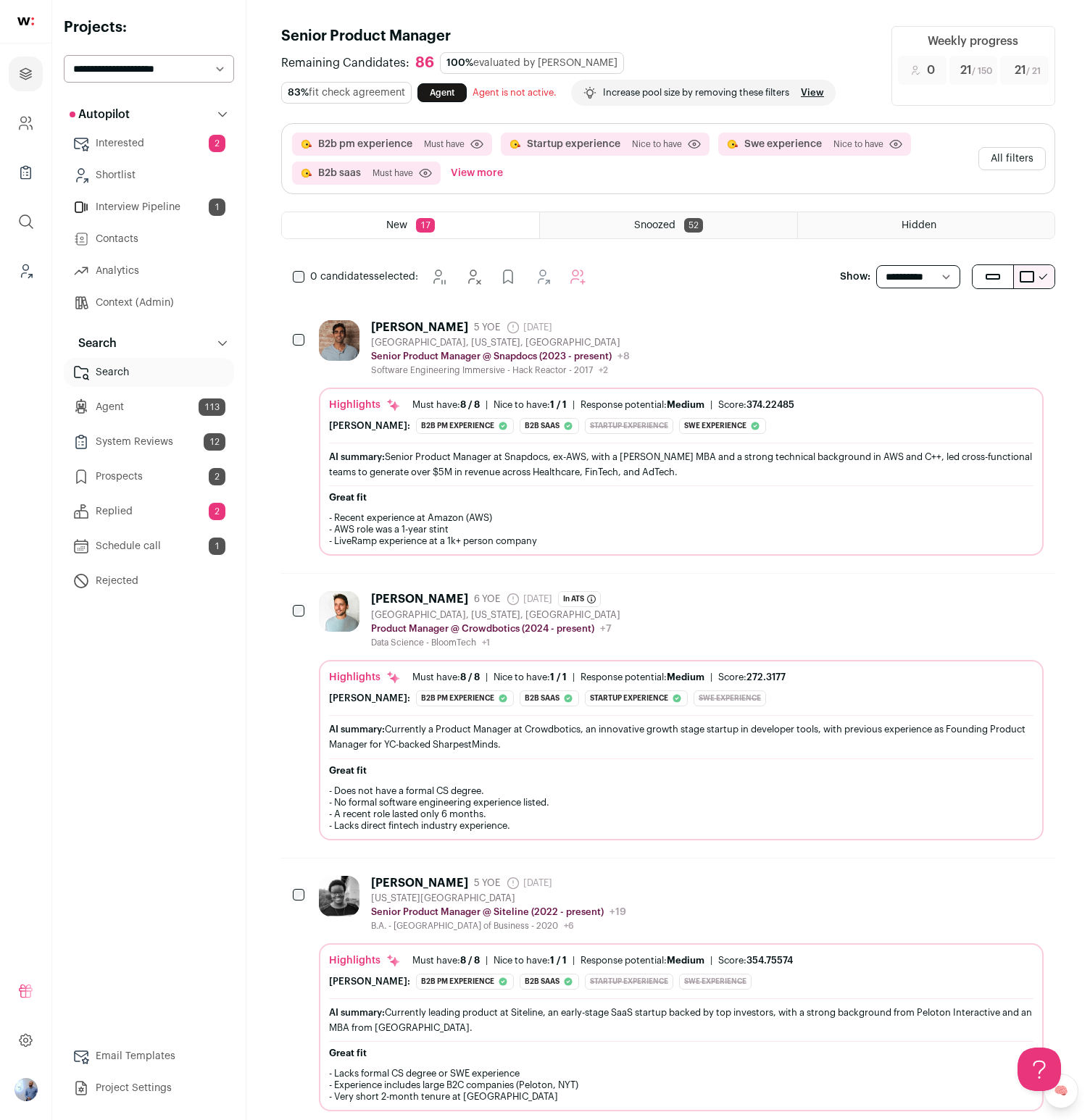
click at [669, 344] on div "[PERSON_NAME] 5 YOE [DATE] Admin only. The last time the profile was scraped. […" at bounding box center [681, 349] width 724 height 56
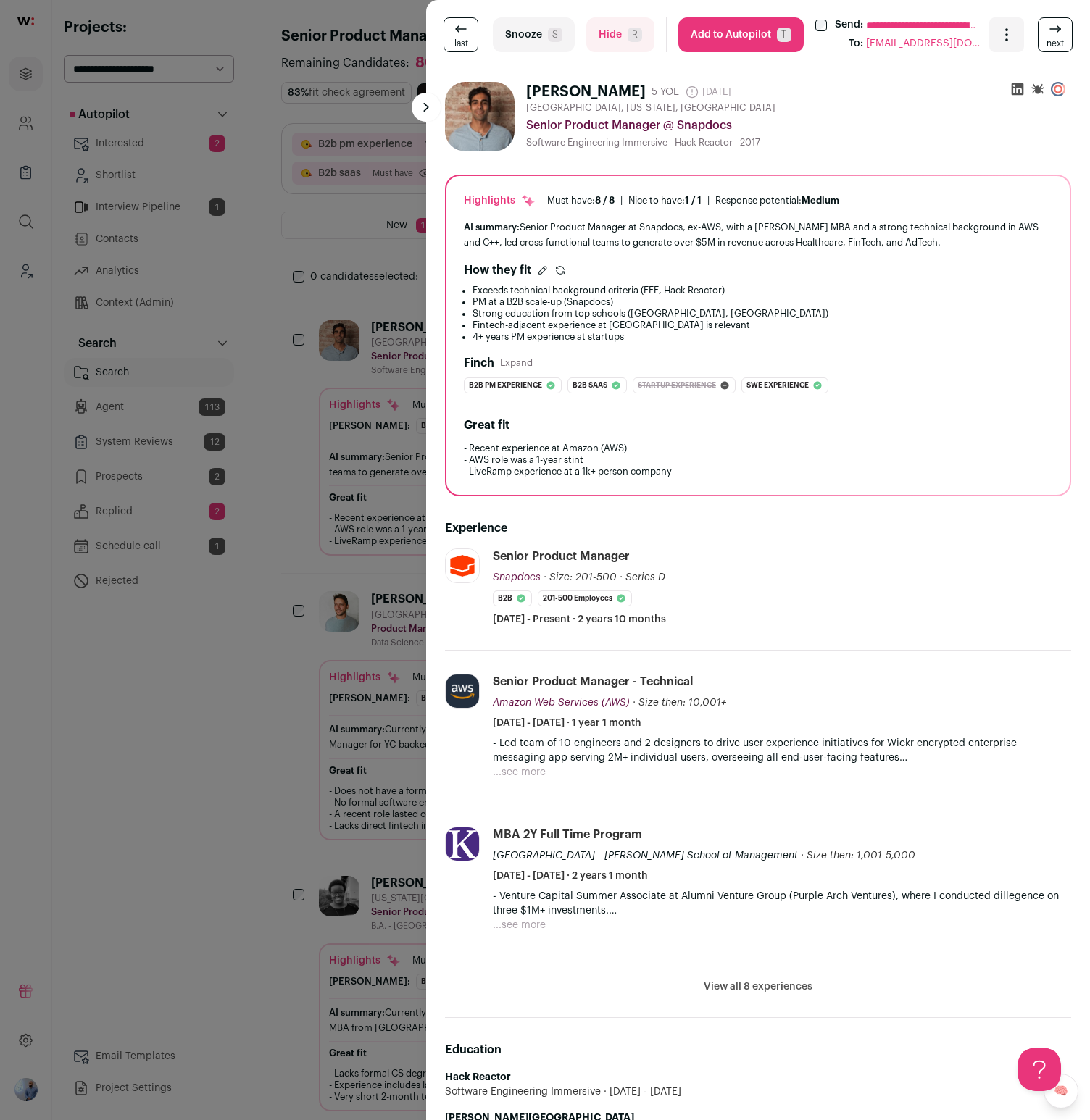
click at [762, 45] on button "Add to Autopilot T" at bounding box center [741, 35] width 125 height 35
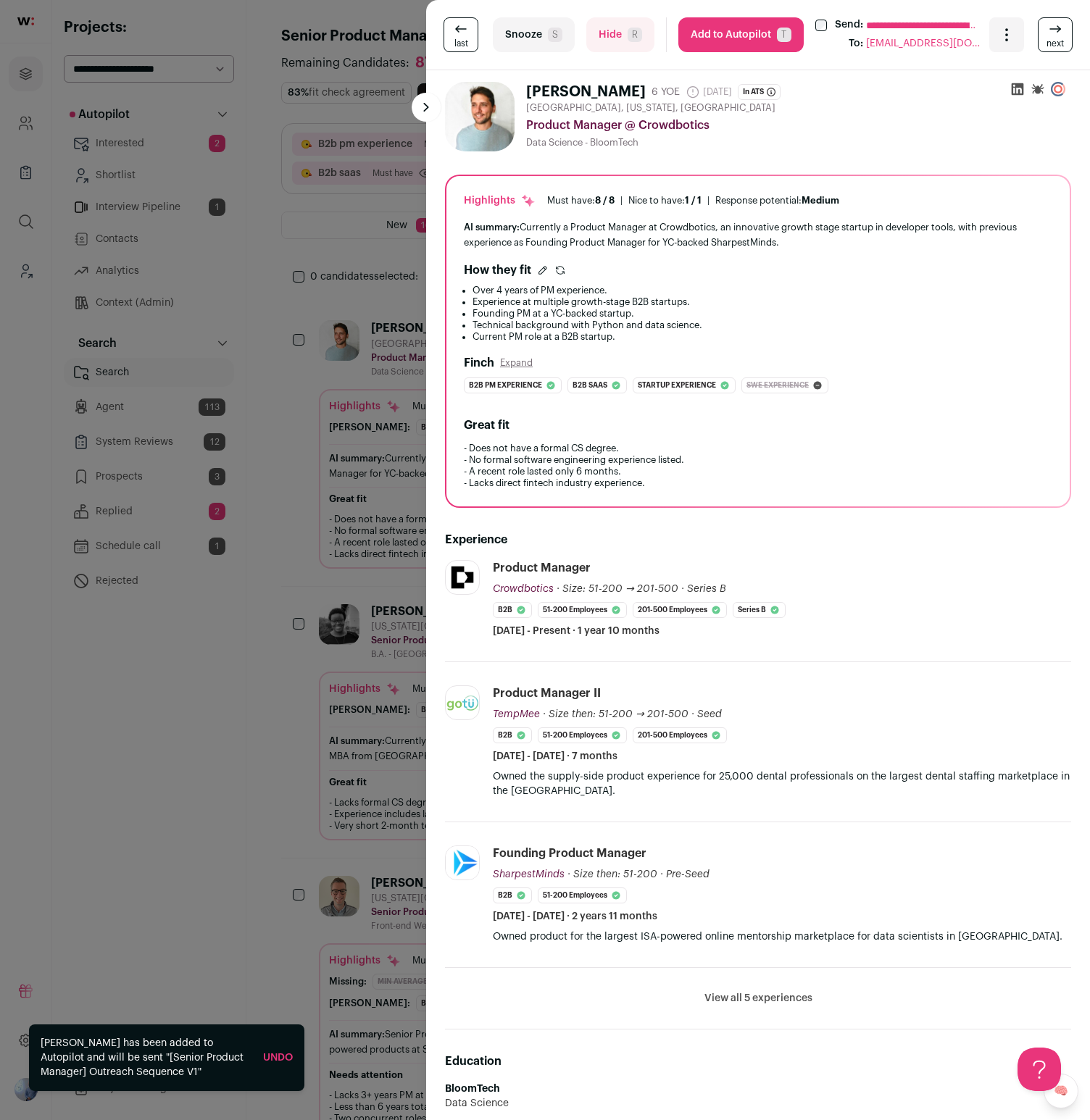
drag, startPoint x: 641, startPoint y: 364, endPoint x: 187, endPoint y: 426, distance: 458.2
click at [637, 364] on div "[PERSON_NAME] Expand" at bounding box center [757, 363] width 588 height 18
click at [136, 440] on div "**********" at bounding box center [545, 560] width 1090 height 1120
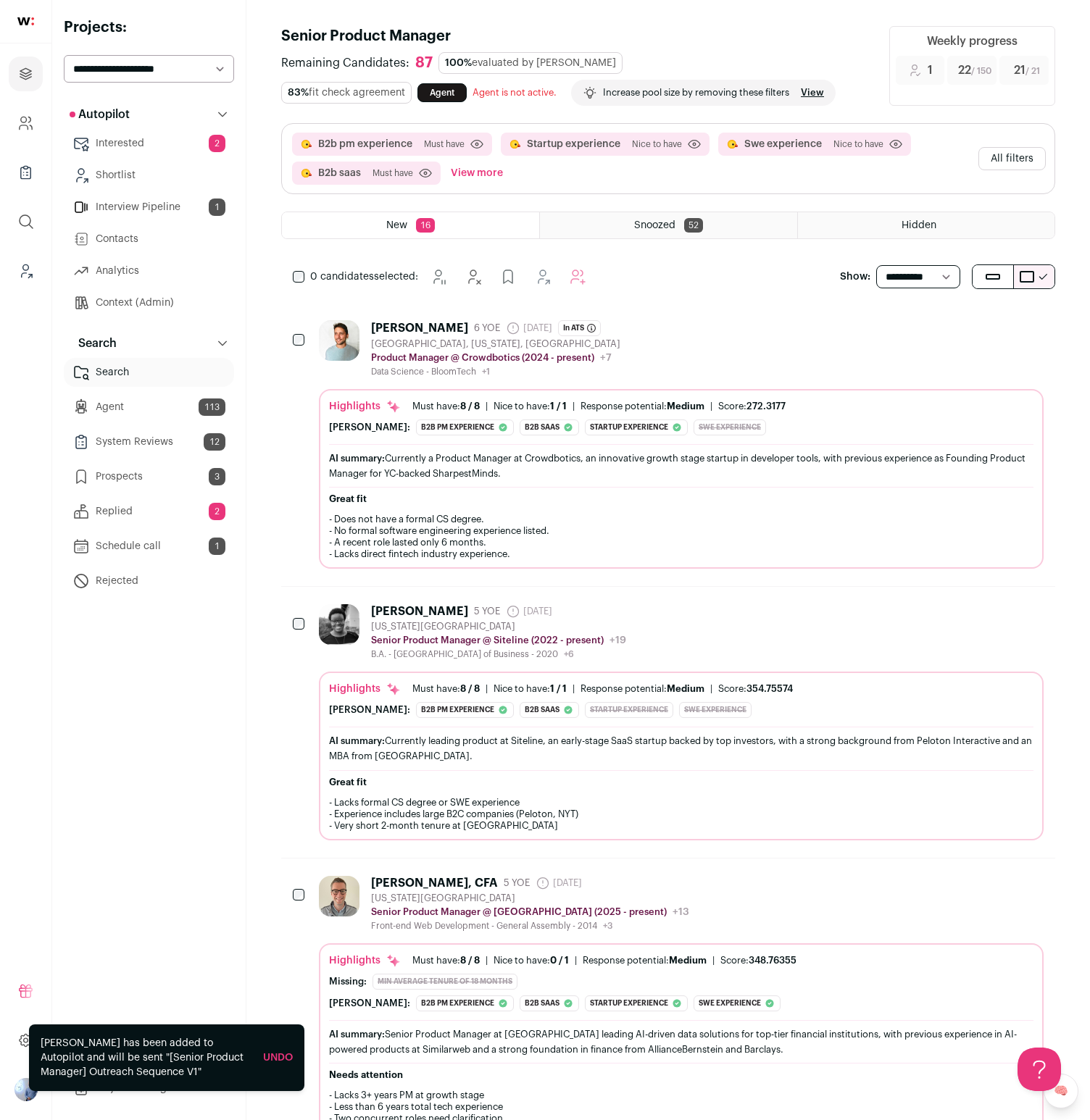
click at [136, 440] on link "System Reviews 12" at bounding box center [148, 442] width 170 height 29
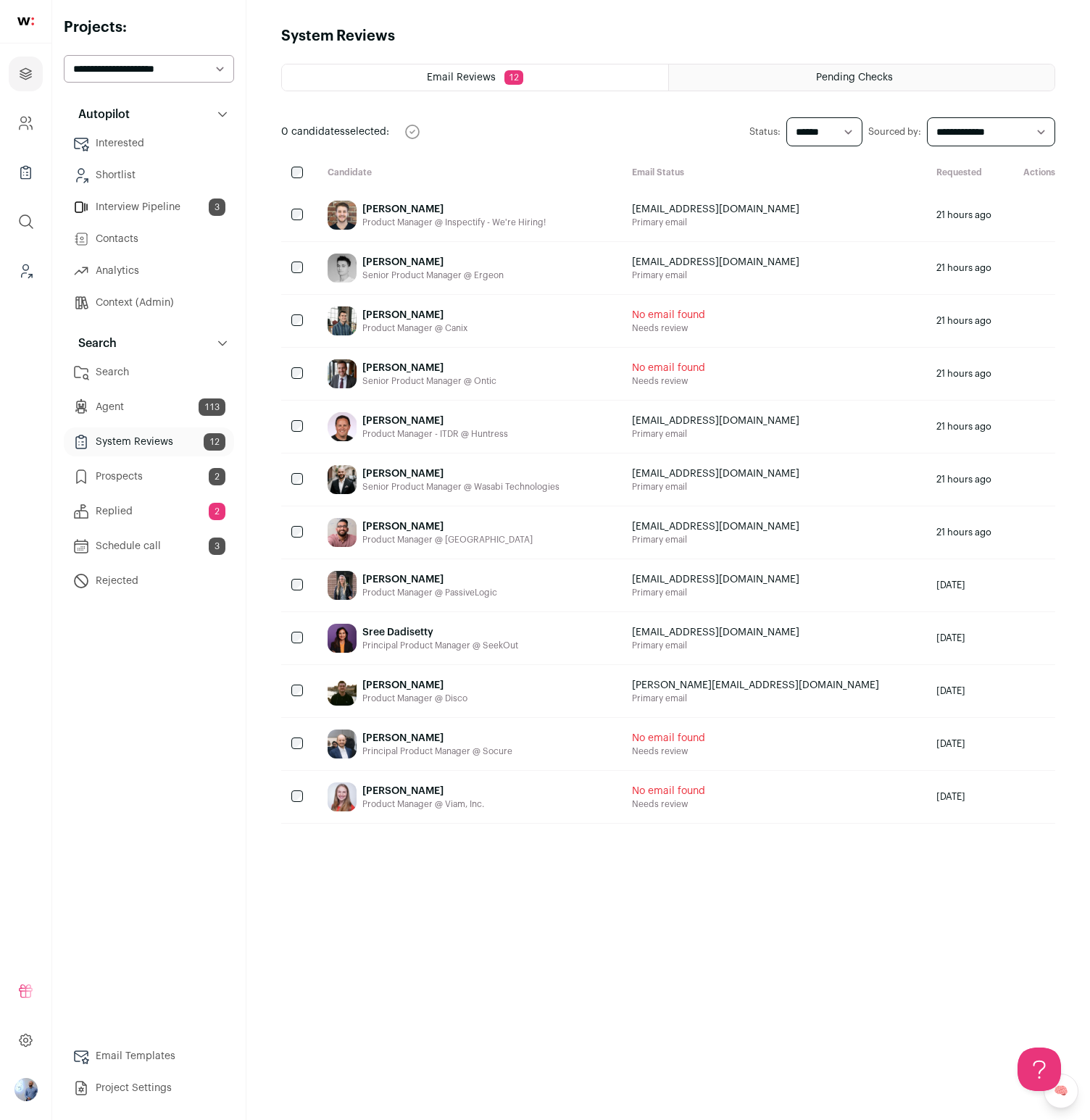
click at [98, 410] on link "Agent 113" at bounding box center [148, 407] width 170 height 29
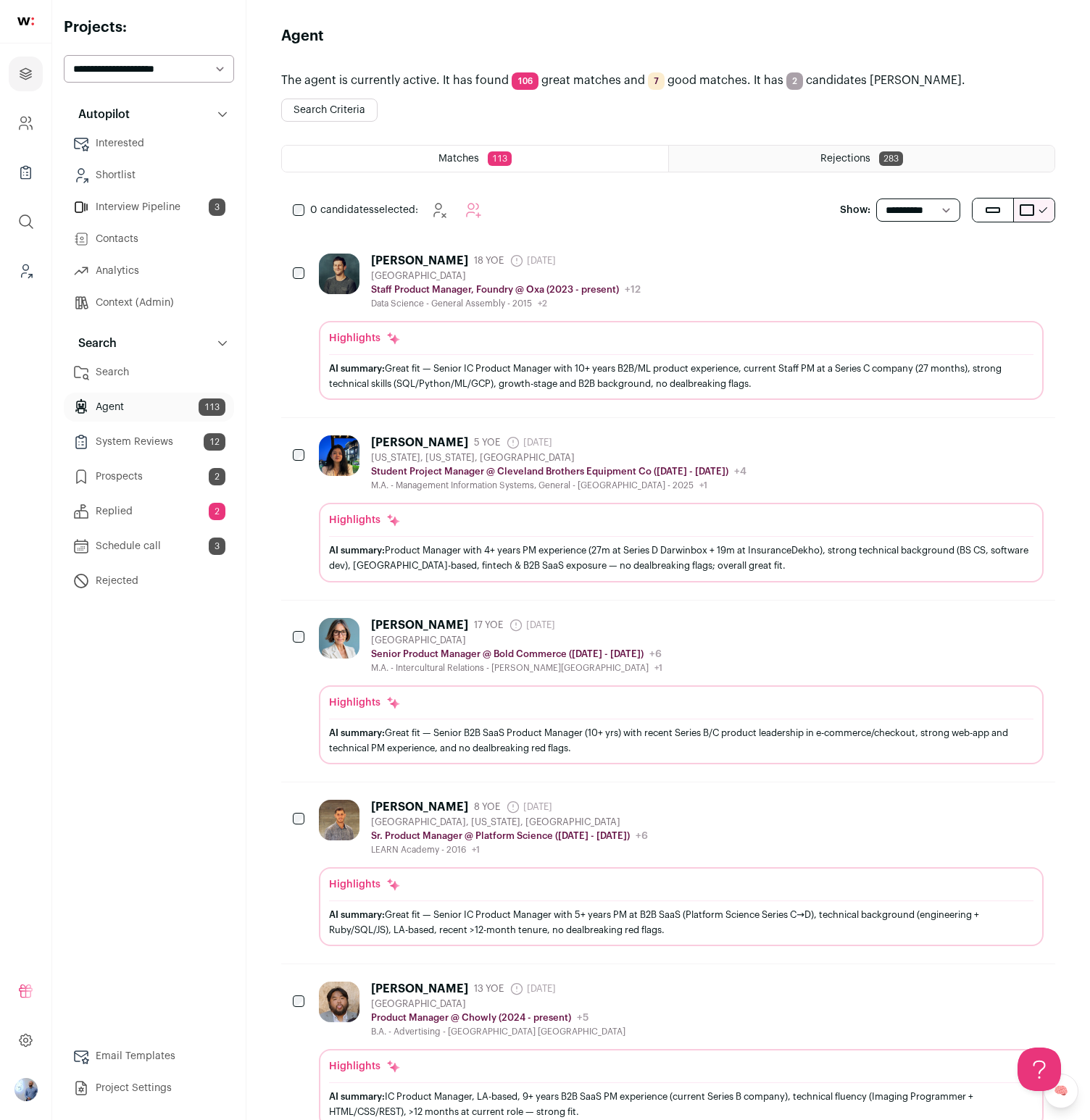
click at [654, 258] on div "[PERSON_NAME] 18 YOE [DATE] Admin only. The last time the profile was scraped. …" at bounding box center [681, 282] width 724 height 56
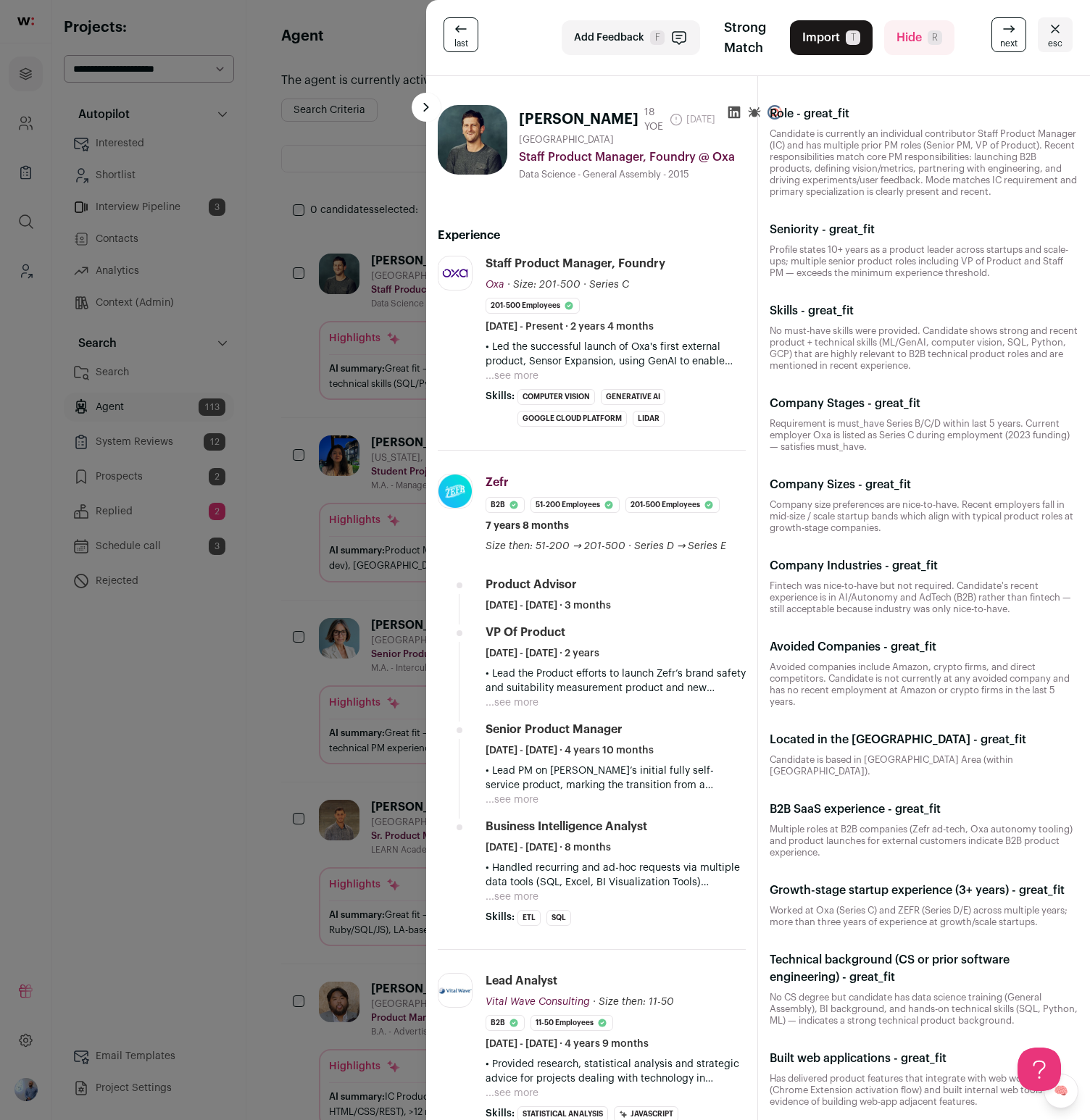
click at [374, 365] on div "last Add Feedback F Strong Match Import T Hide R next esc [PERSON_NAME] 18 YOE …" at bounding box center [545, 560] width 1090 height 1120
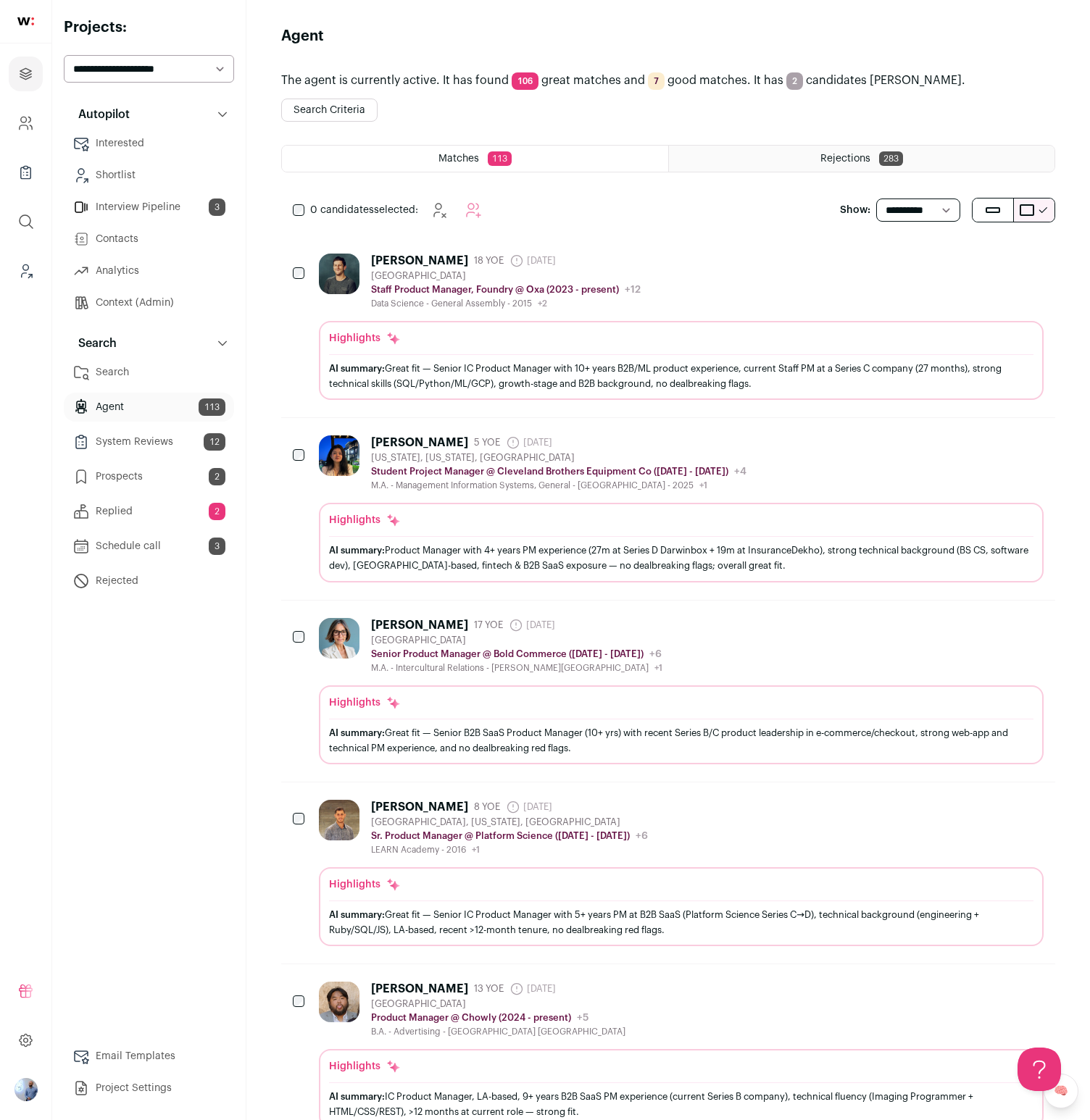
click at [148, 367] on link "Search" at bounding box center [148, 372] width 170 height 29
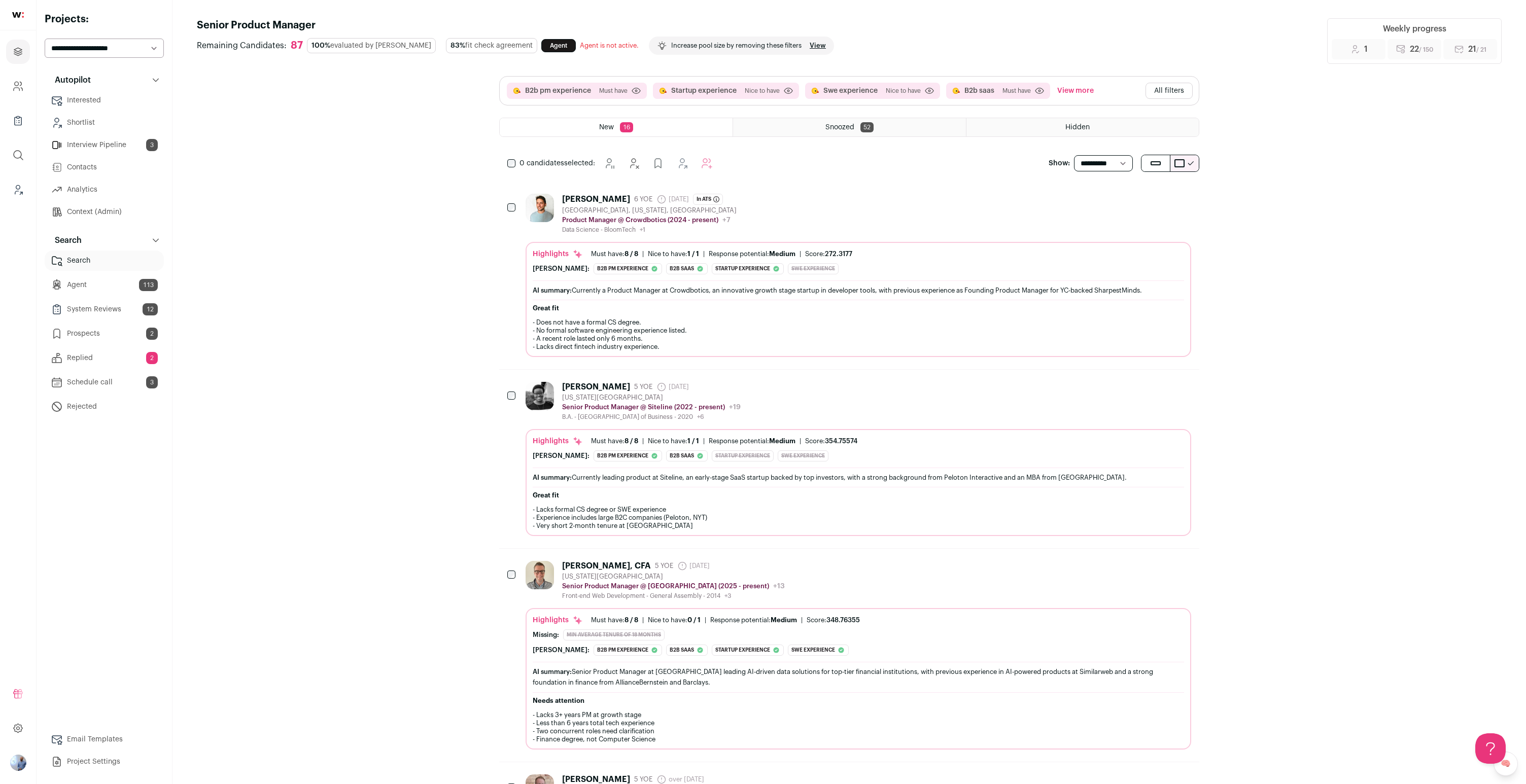
click at [762, 216] on div "[PERSON_NAME] 6 YOE [DATE] Admin only. The last time the profile was scraped. I…" at bounding box center [858, 214] width 666 height 40
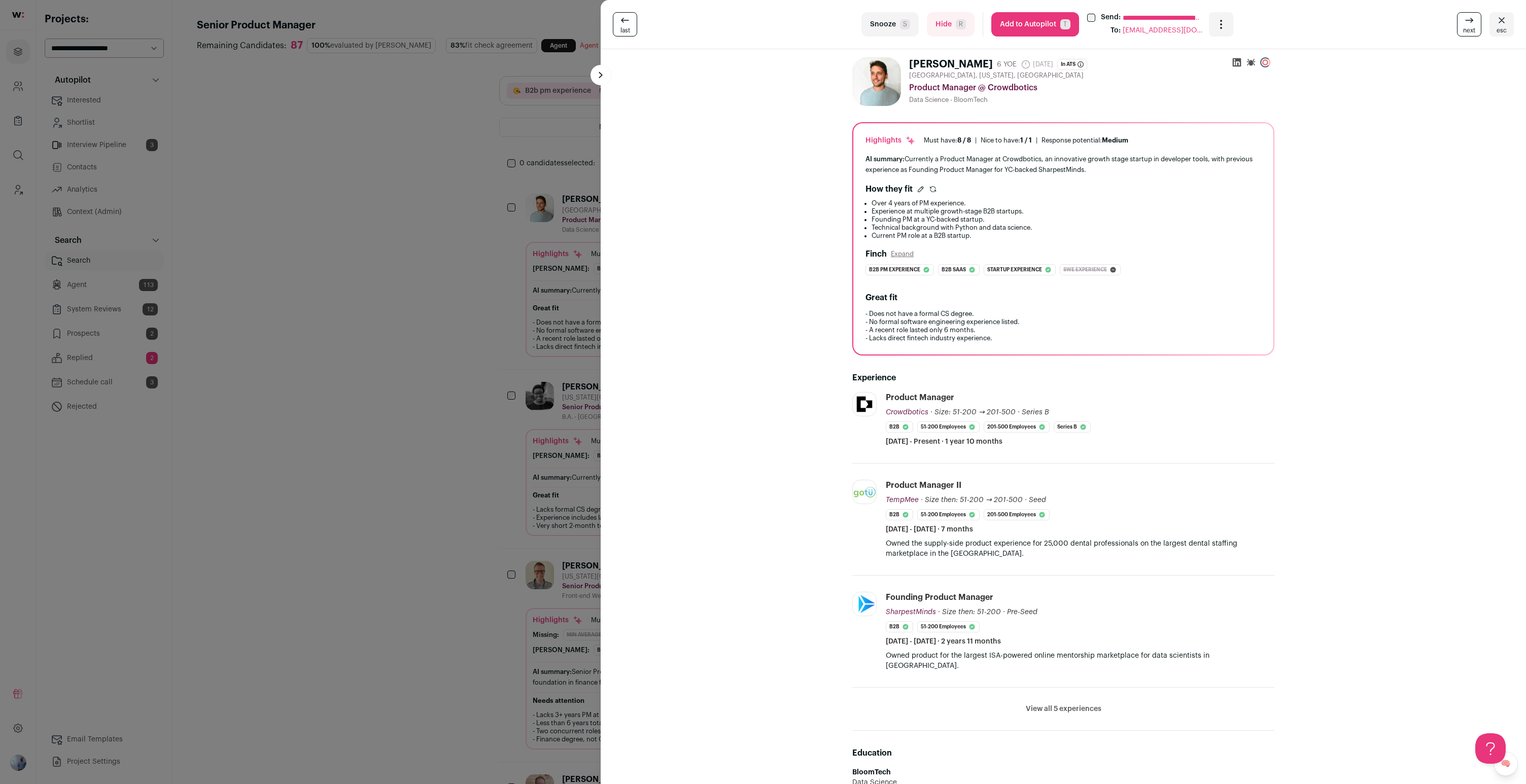
click at [456, 385] on div "**********" at bounding box center [763, 392] width 1526 height 784
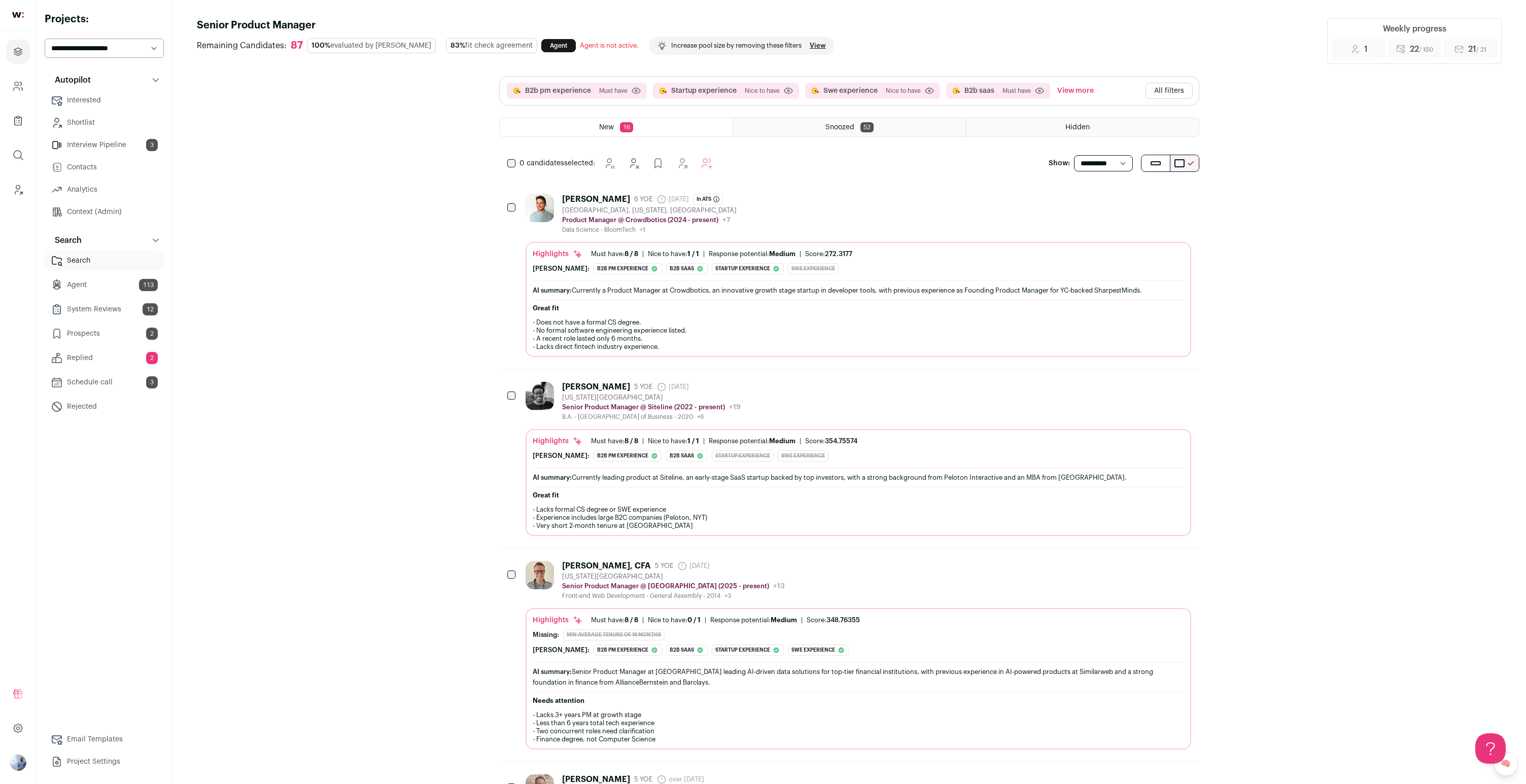
click at [123, 47] on select "**********" at bounding box center [104, 48] width 119 height 20
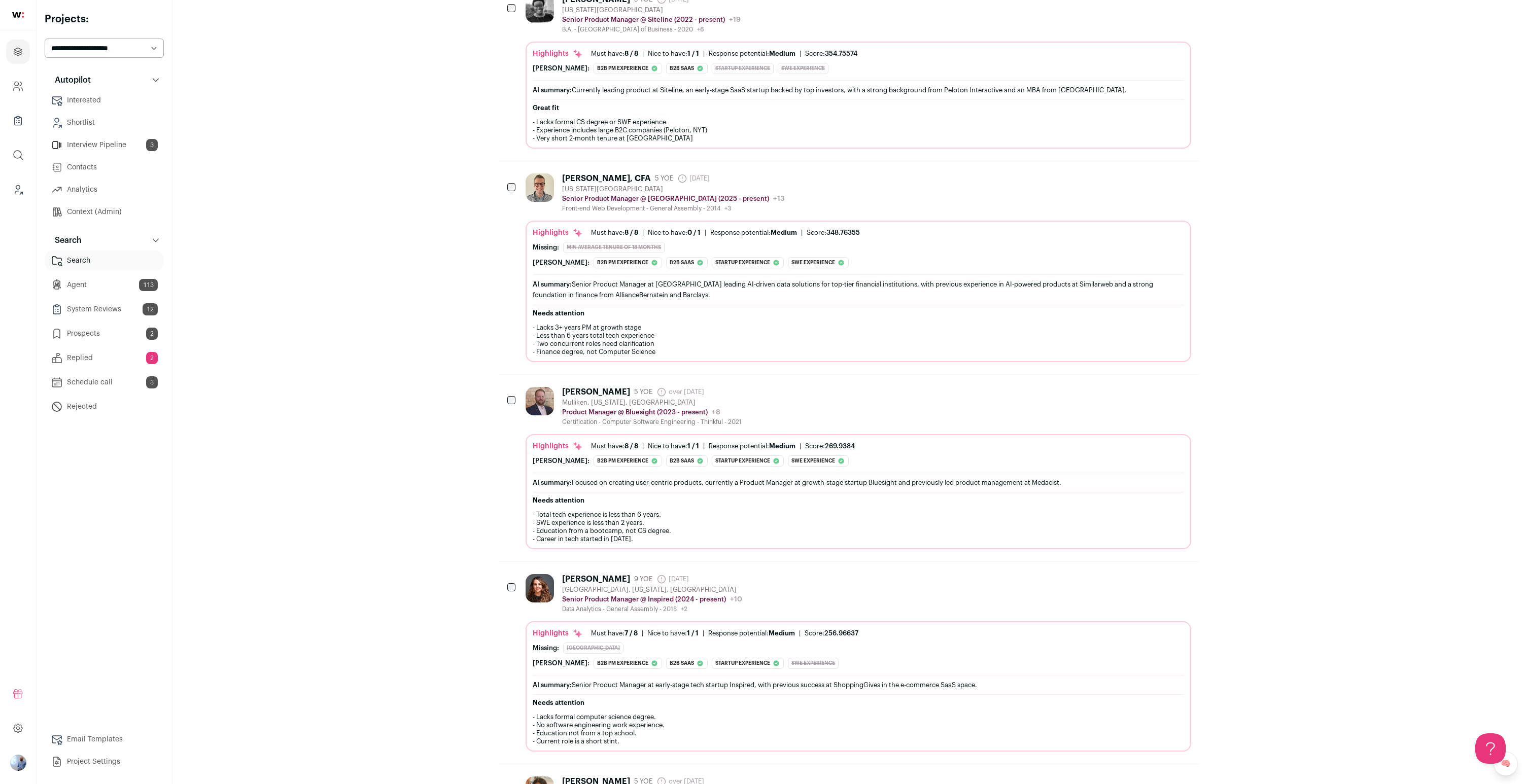
scroll to position [394, 0]
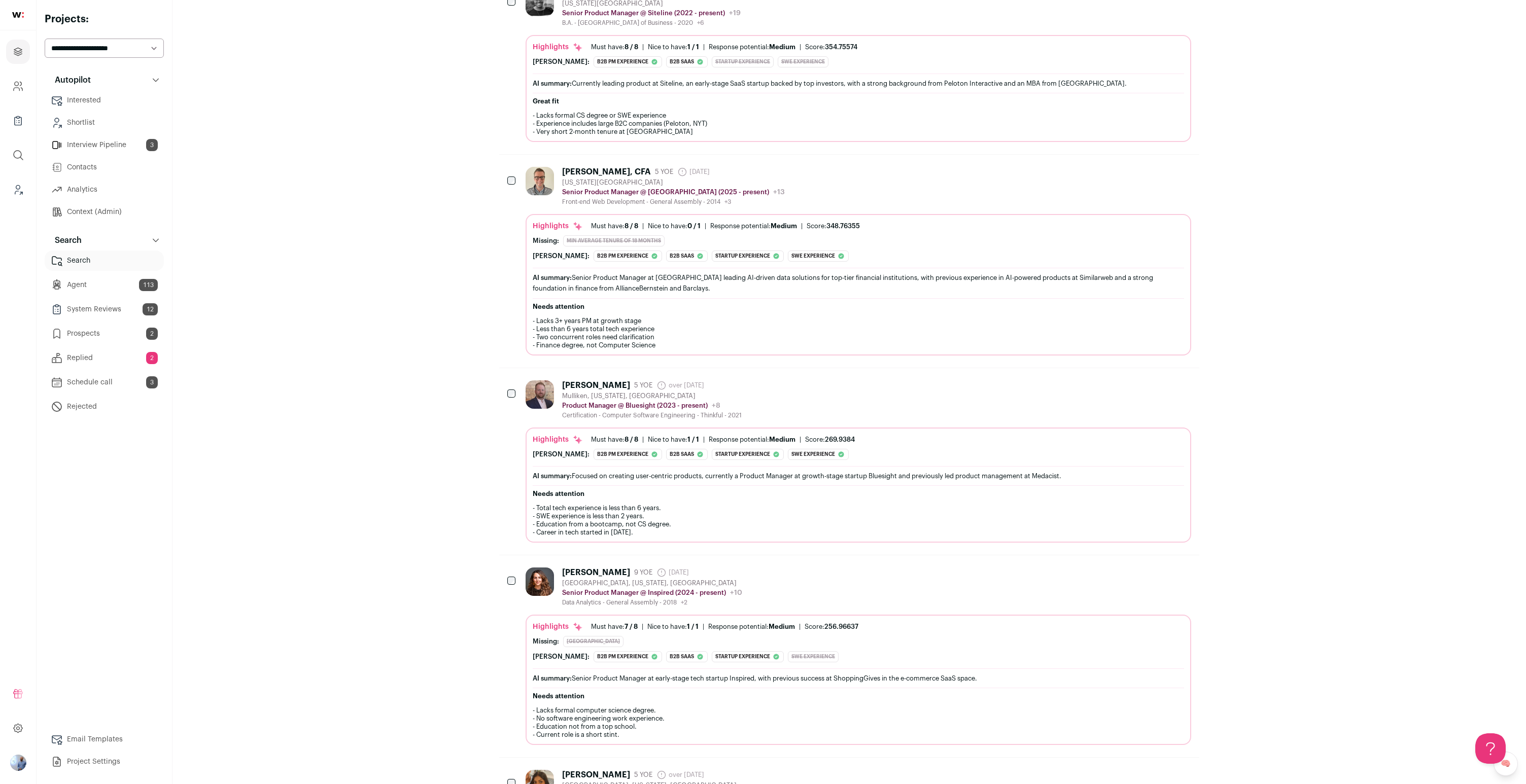
click at [736, 419] on div "[PERSON_NAME] 5 YOE over [DATE] Admin only. The last time the profile was scrap…" at bounding box center [858, 461] width 666 height 162
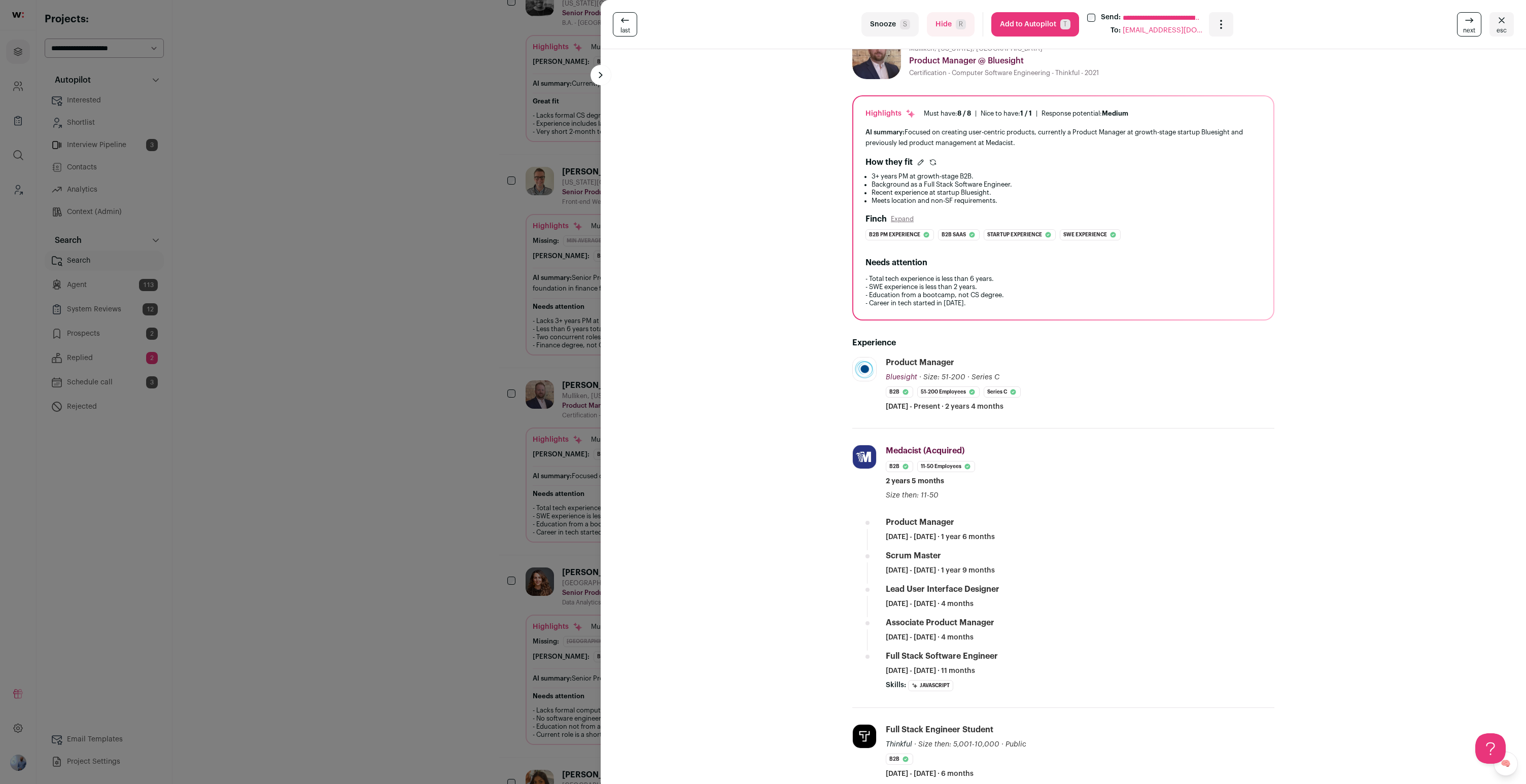
scroll to position [0, 0]
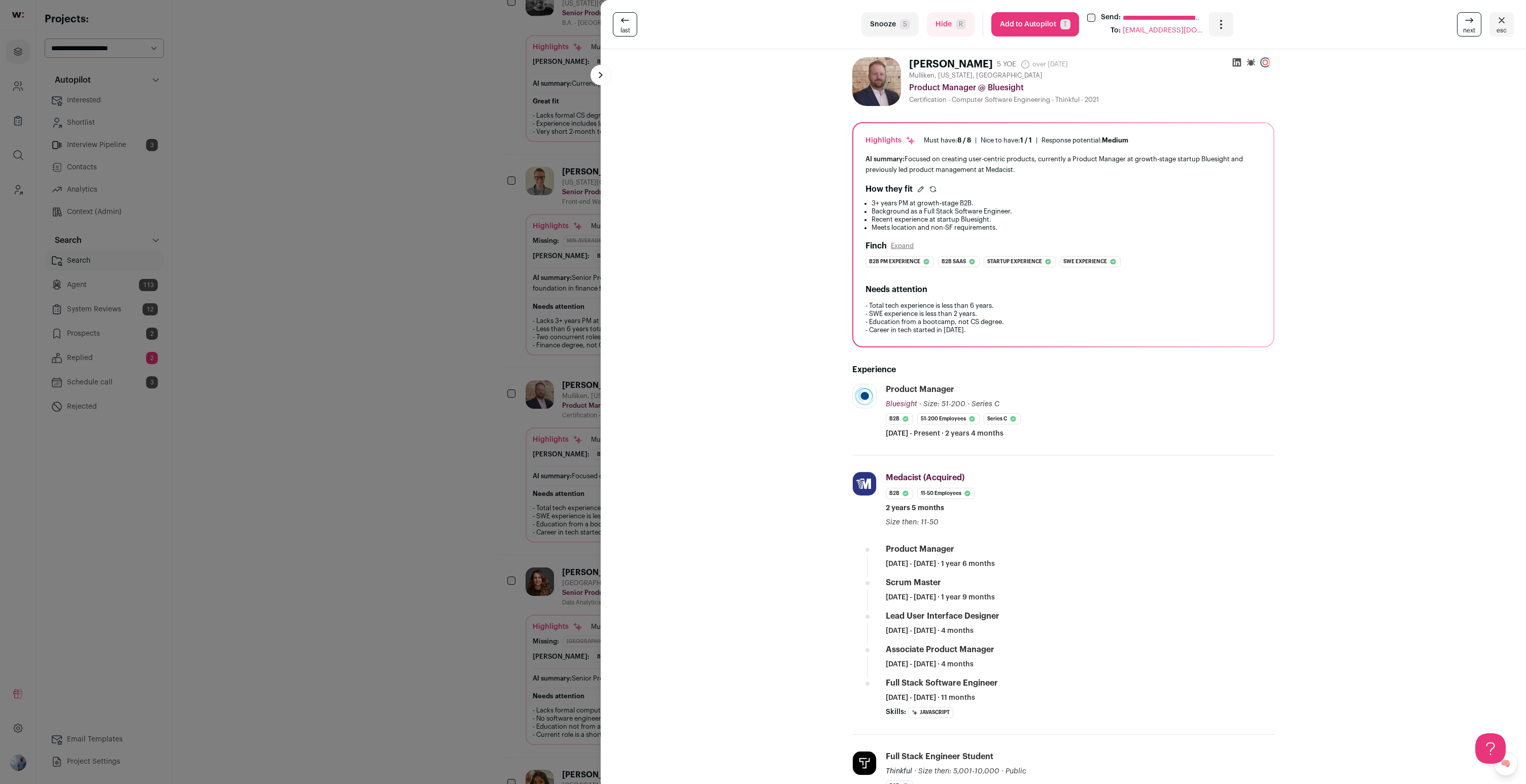
click at [307, 510] on div "**********" at bounding box center [763, 392] width 1526 height 784
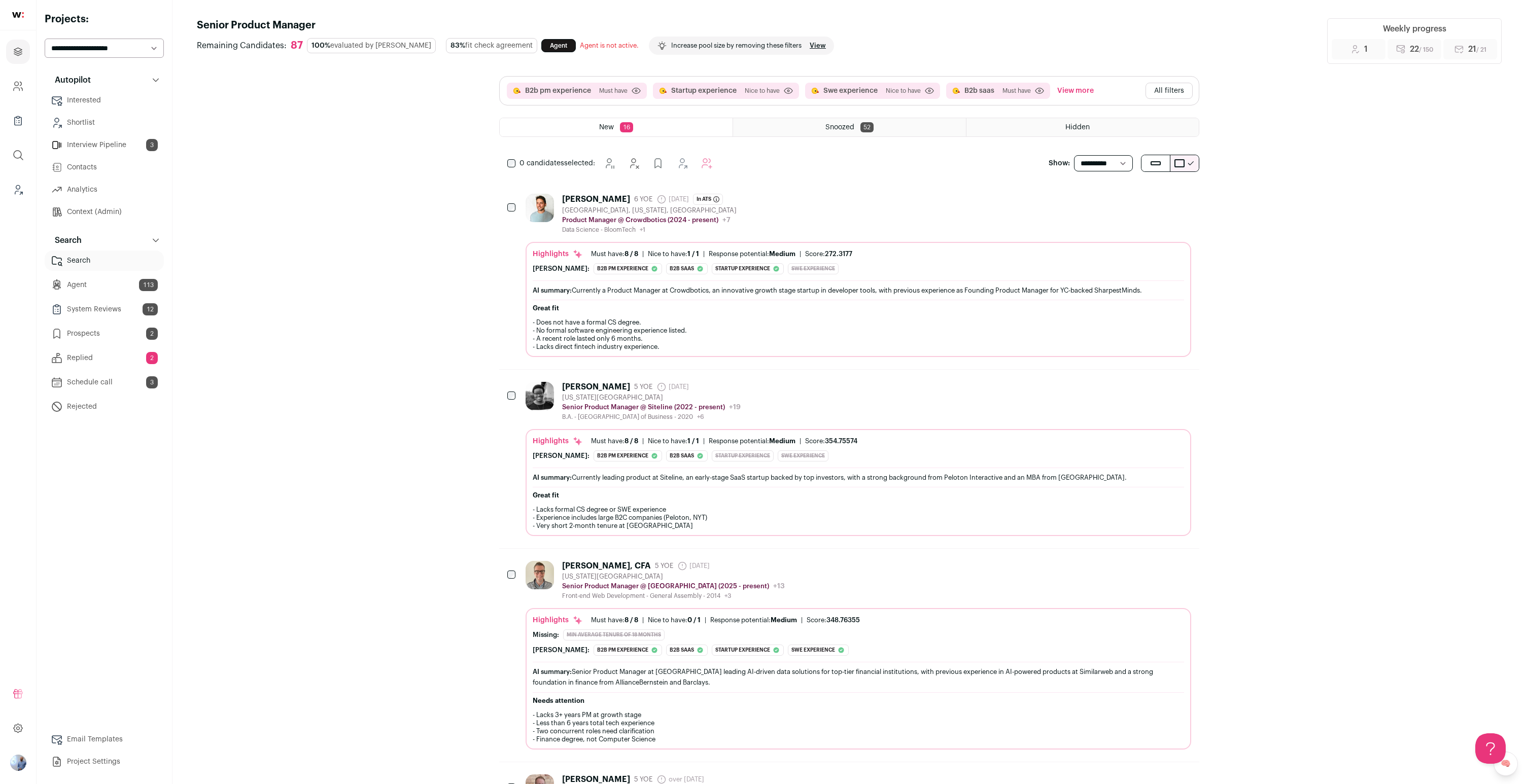
click at [762, 108] on div "B2b pm experience Must have Click to disable/enable criteria Startup experience…" at bounding box center [849, 114] width 700 height 77
click at [762, 103] on div "B2b pm experience Must have Click to disable/enable criteria Startup experience…" at bounding box center [849, 91] width 699 height 28
click at [762, 101] on div "B2b pm experience Must have Click to disable/enable criteria Startup experience…" at bounding box center [849, 91] width 699 height 28
click at [762, 90] on button "All filters" at bounding box center [1169, 91] width 47 height 16
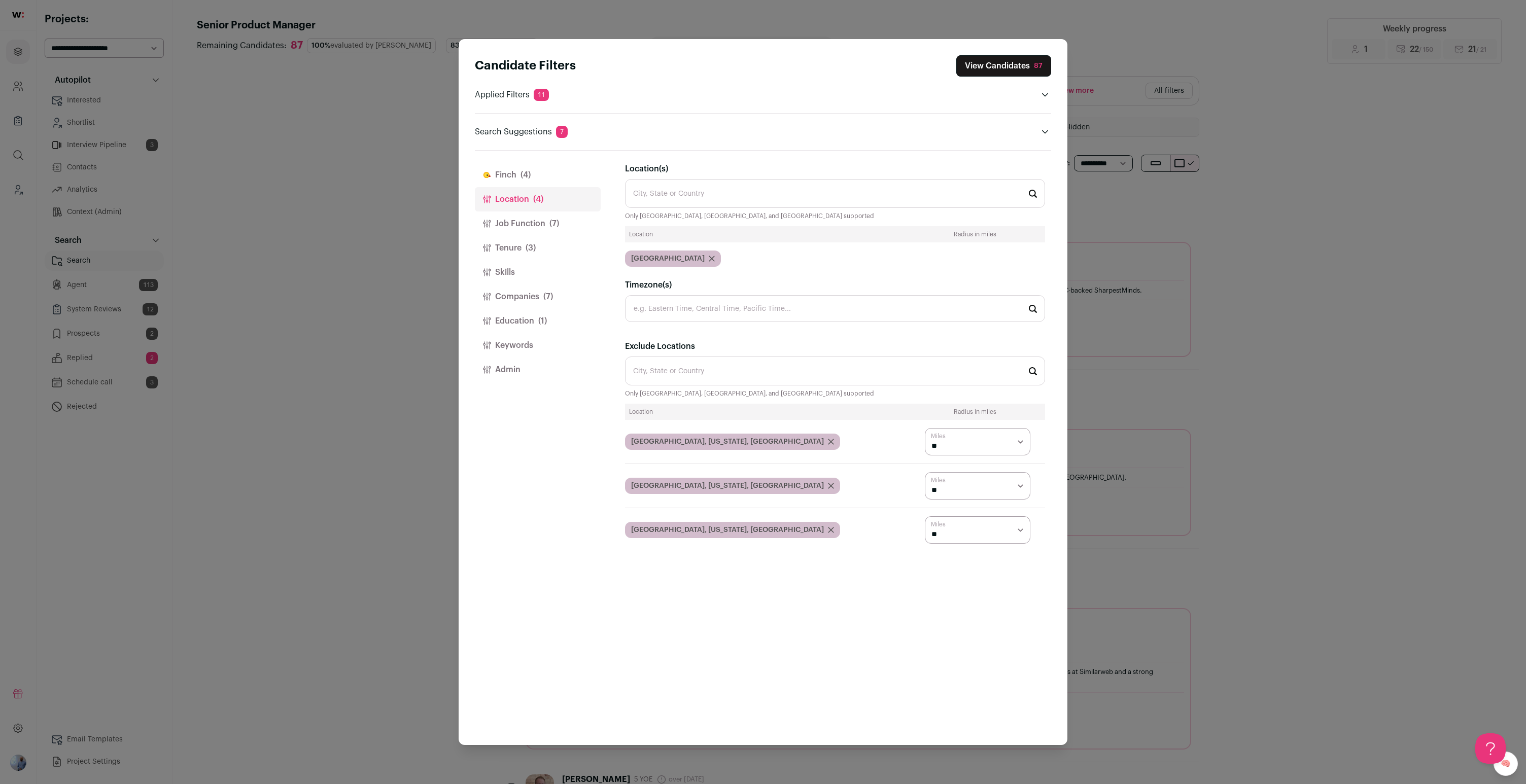
click at [538, 259] on button "Tenure (3)" at bounding box center [538, 248] width 126 height 24
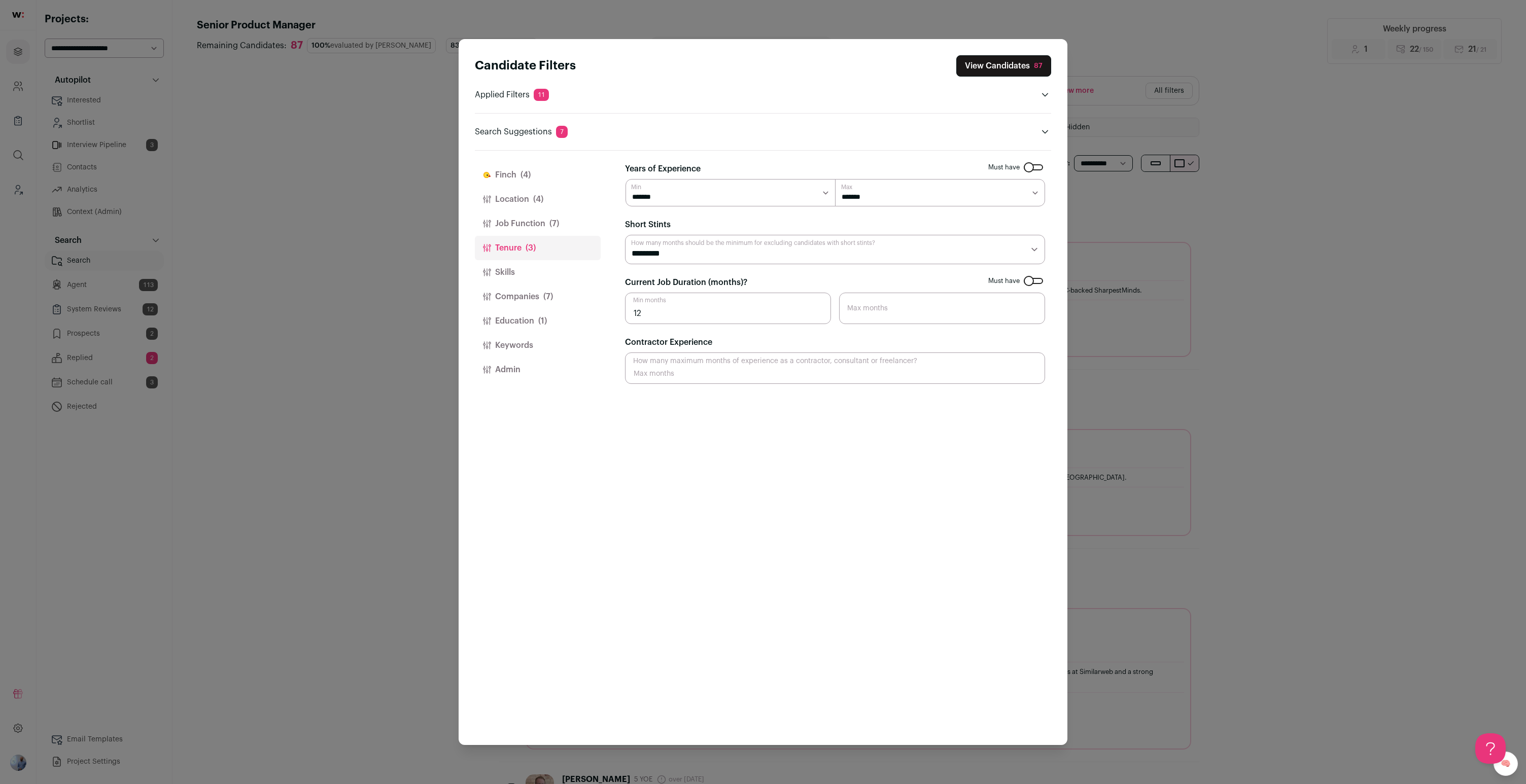
click at [533, 298] on button "Companies (7)" at bounding box center [538, 296] width 126 height 24
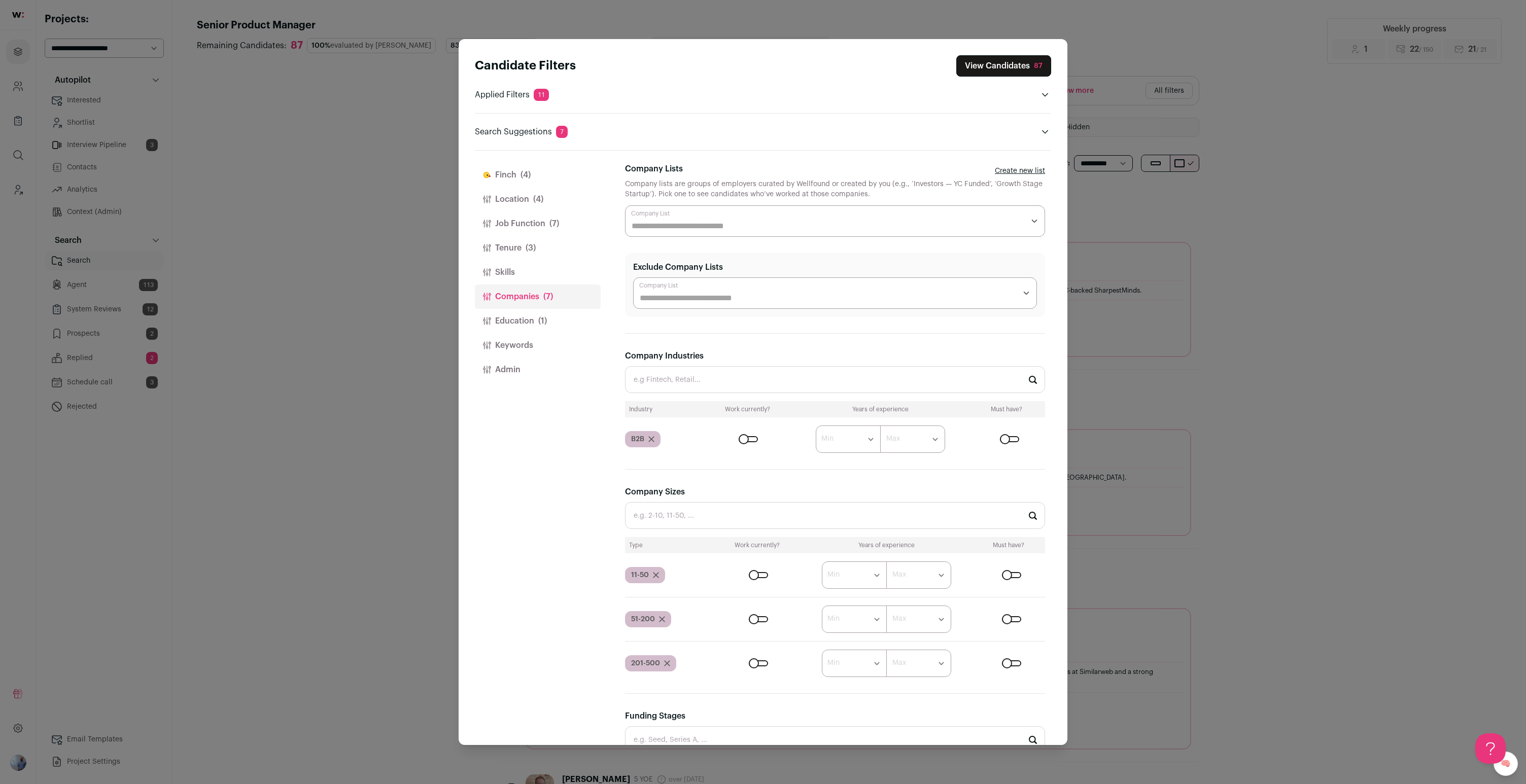
click at [762, 211] on div "Candidate Filters View Candidates 87 Applied Filters 11 B2b pm experience, Star…" at bounding box center [763, 392] width 1526 height 784
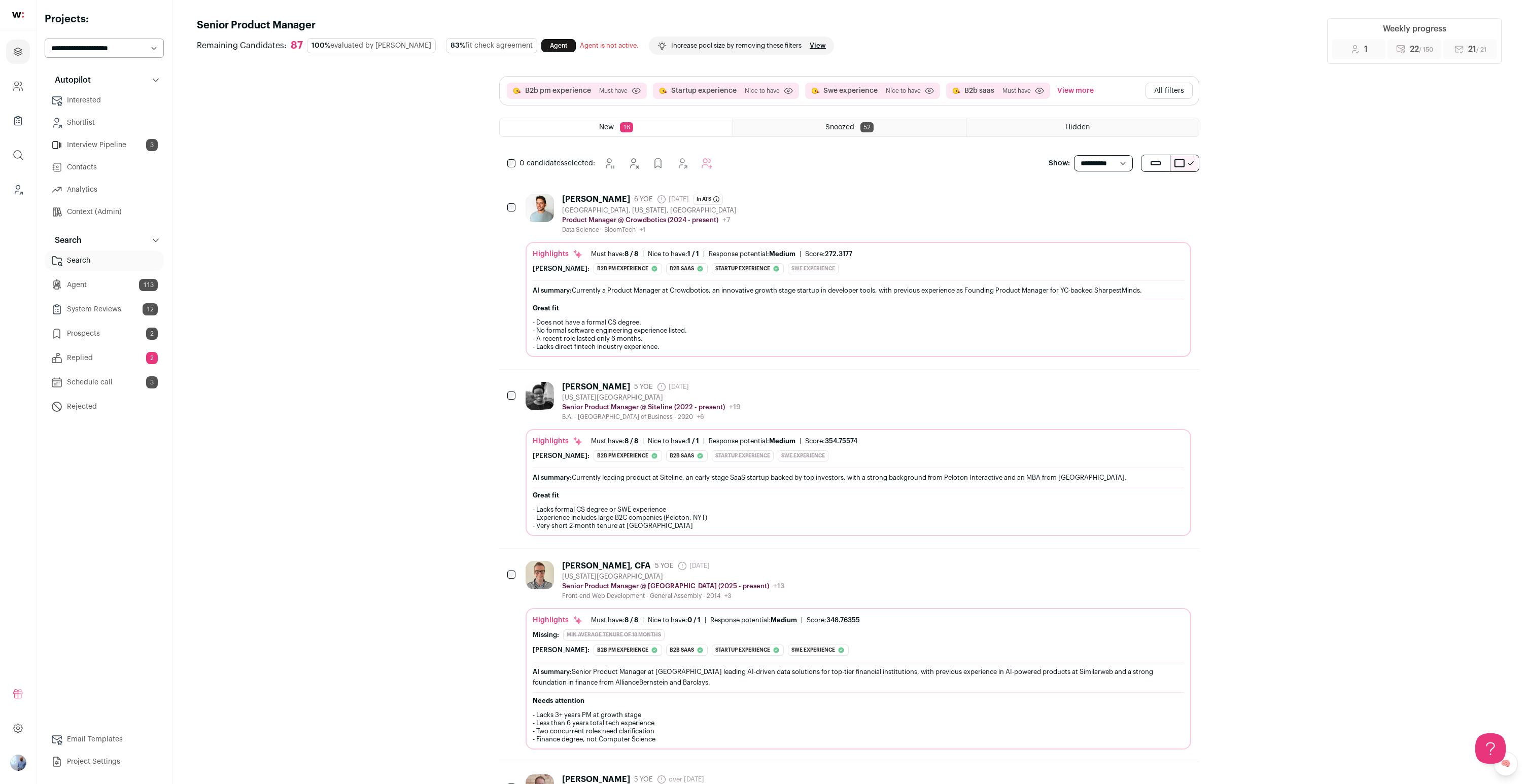
click at [762, 220] on div "[PERSON_NAME] 6 YOE [DATE] Admin only. The last time the profile was scraped. I…" at bounding box center [858, 214] width 666 height 40
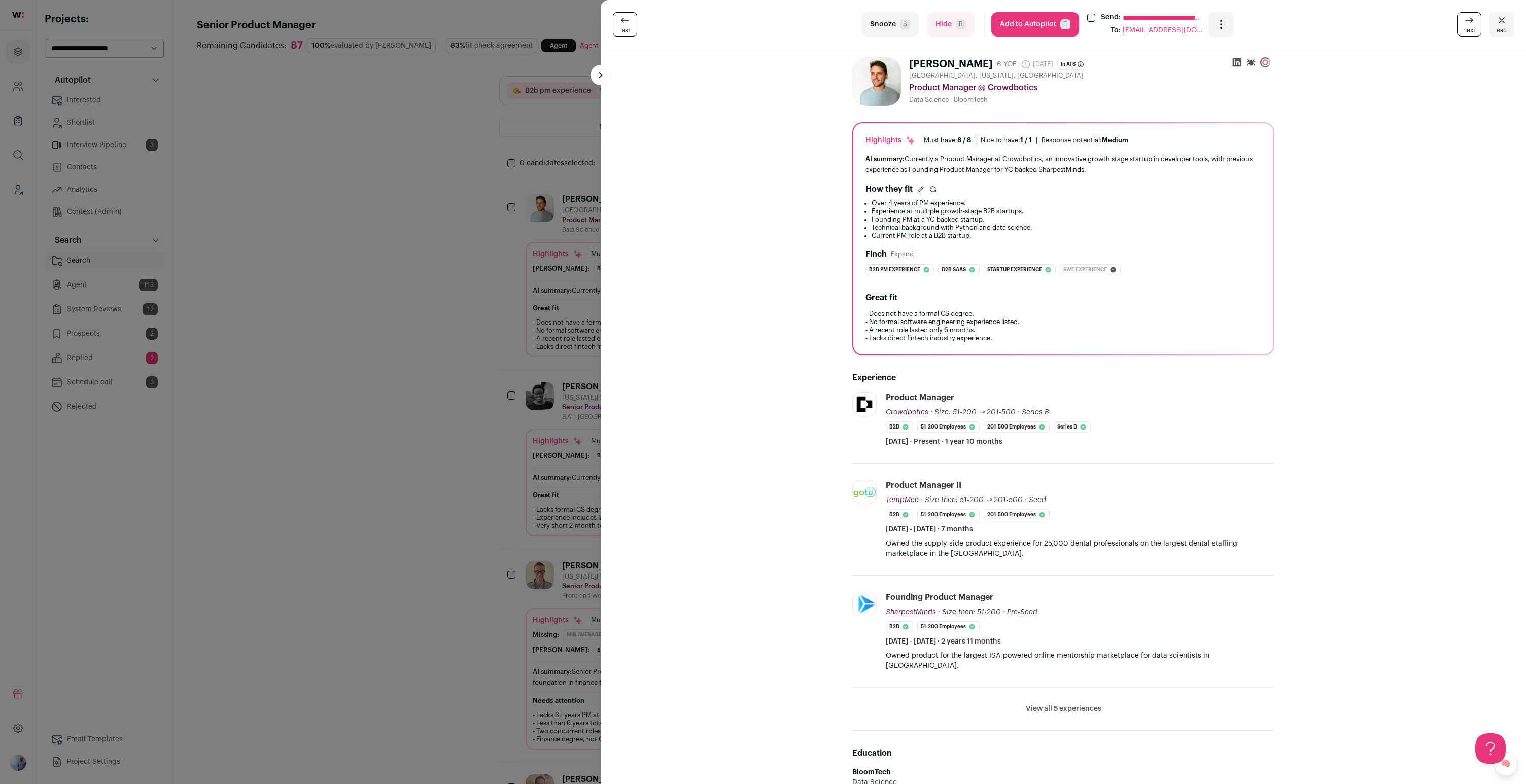
click at [355, 435] on div "**********" at bounding box center [763, 392] width 1526 height 784
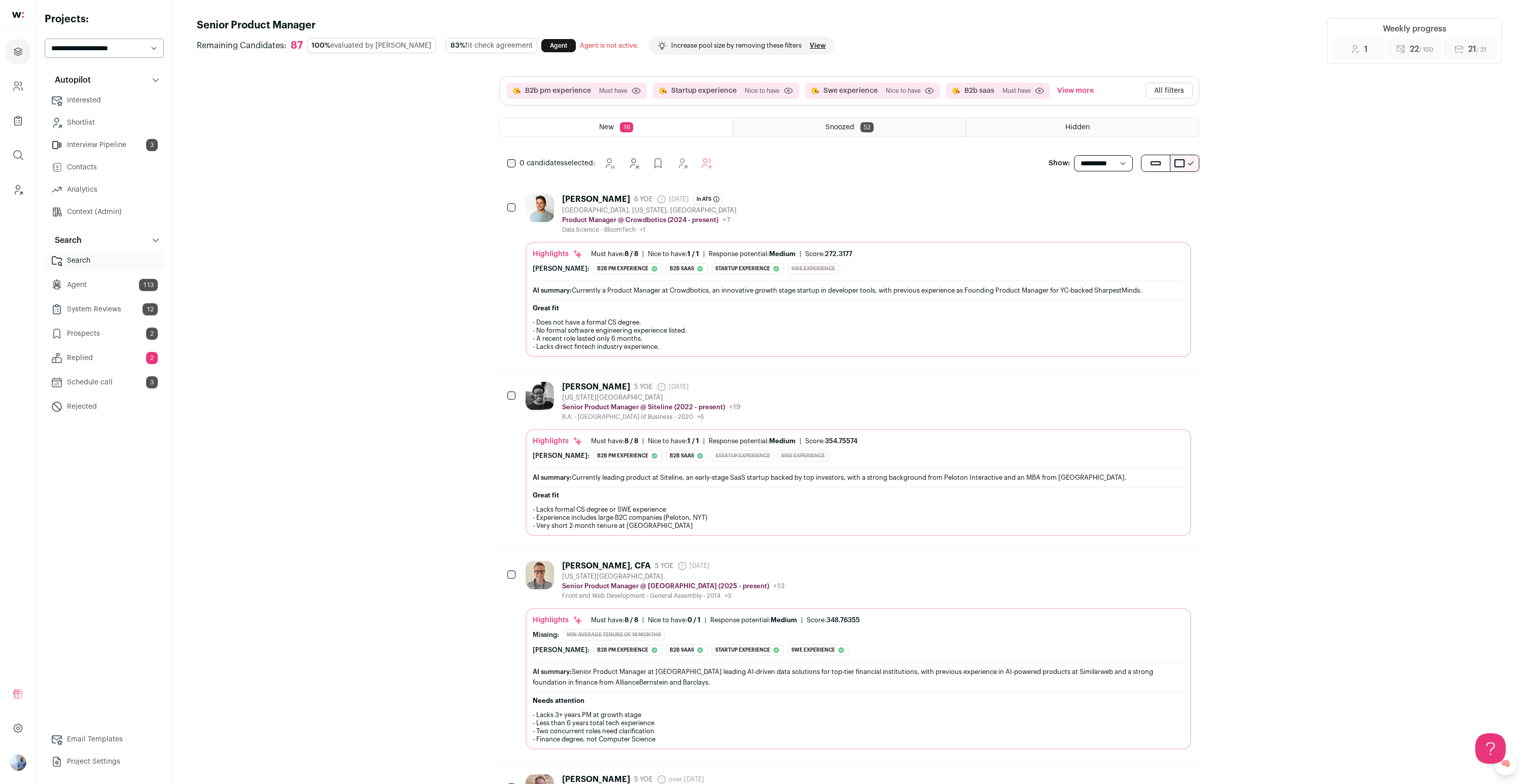
click at [762, 383] on div "[PERSON_NAME] 5 YOE [DATE] Admin only. The last time the profile was scraped. […" at bounding box center [858, 401] width 666 height 39
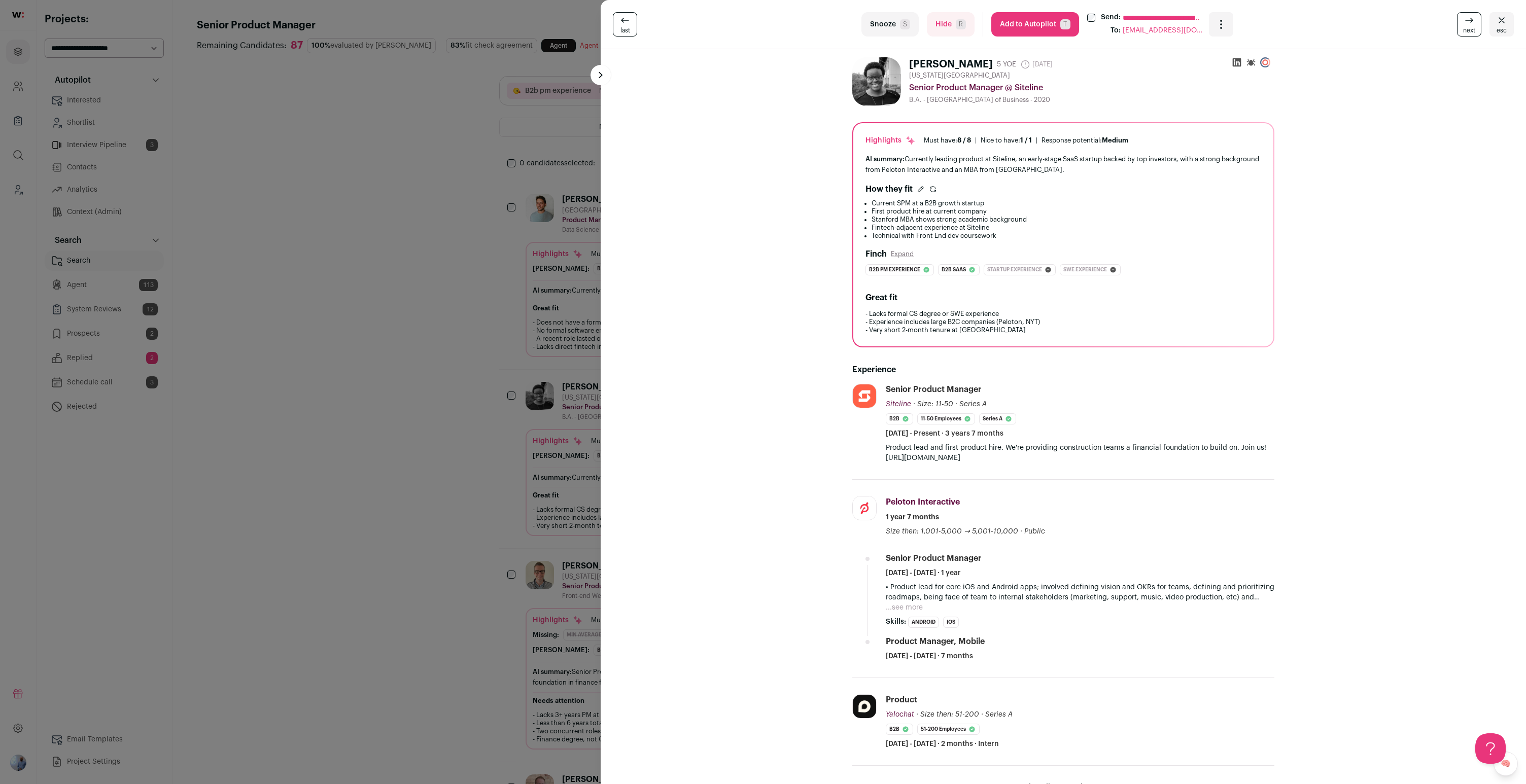
click at [762, 26] on button "Add to Autopilot T" at bounding box center [1035, 24] width 88 height 24
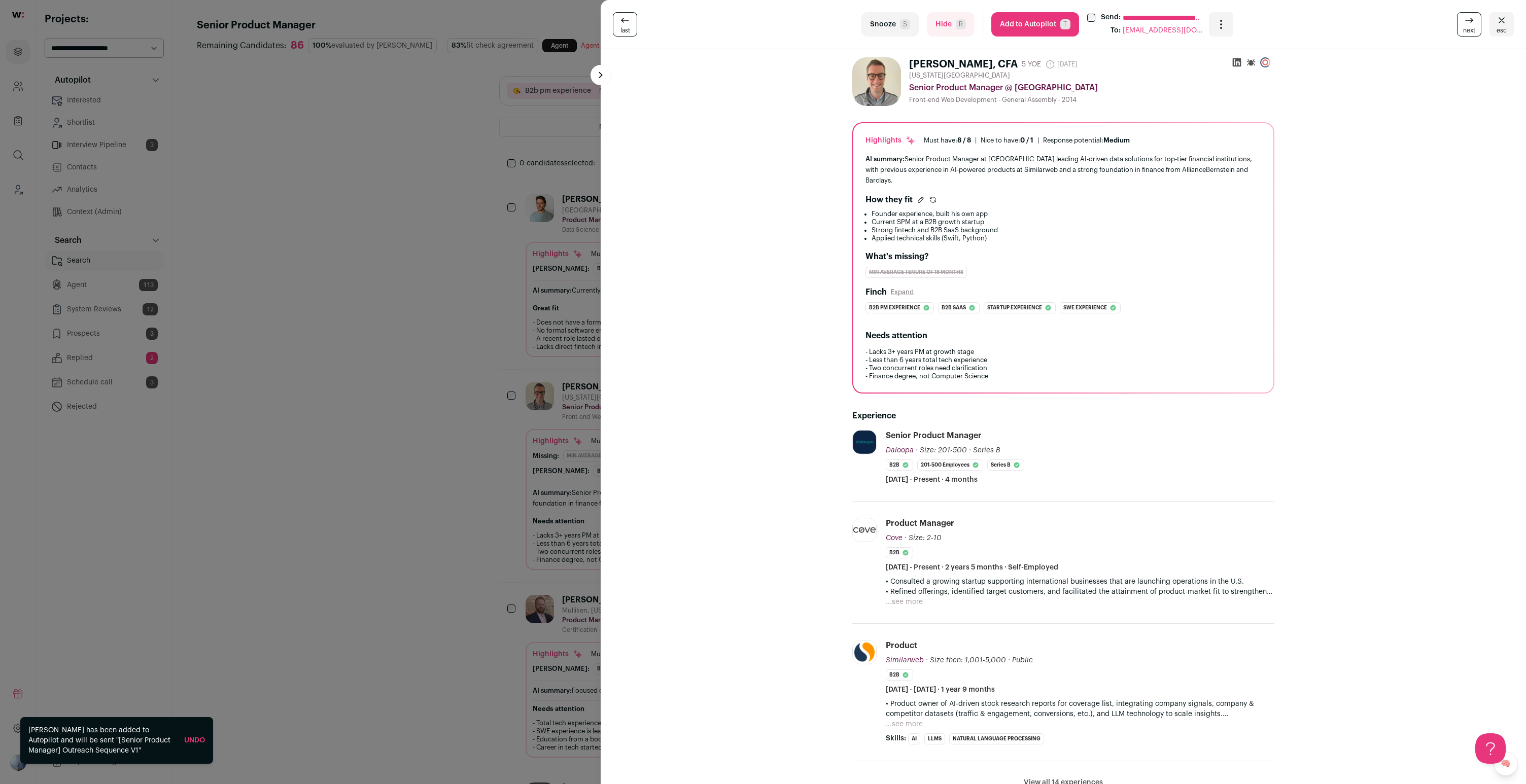
click at [762, 23] on button "Add to Autopilot T" at bounding box center [1035, 24] width 88 height 24
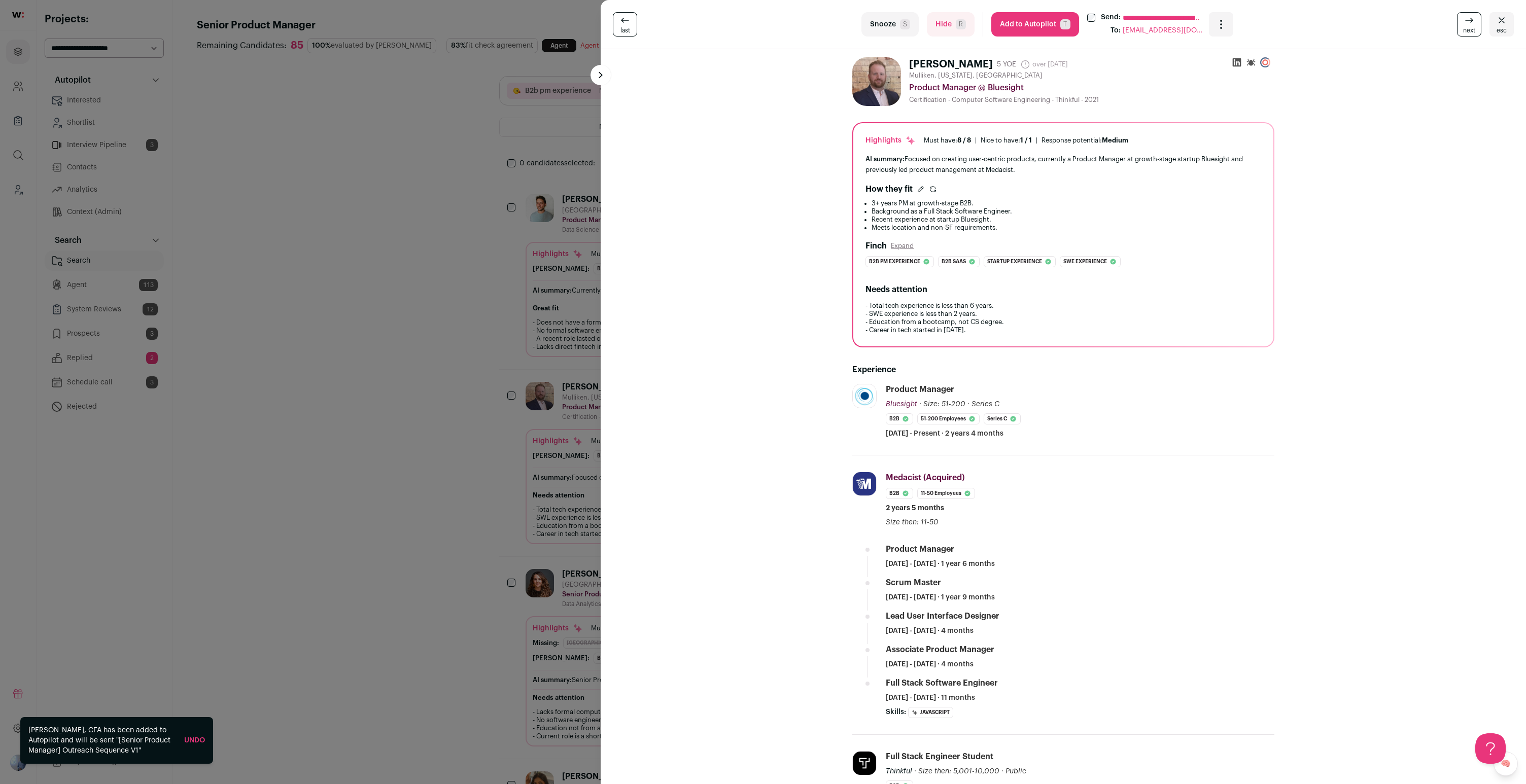
click at [482, 446] on div "**********" at bounding box center [763, 392] width 1526 height 784
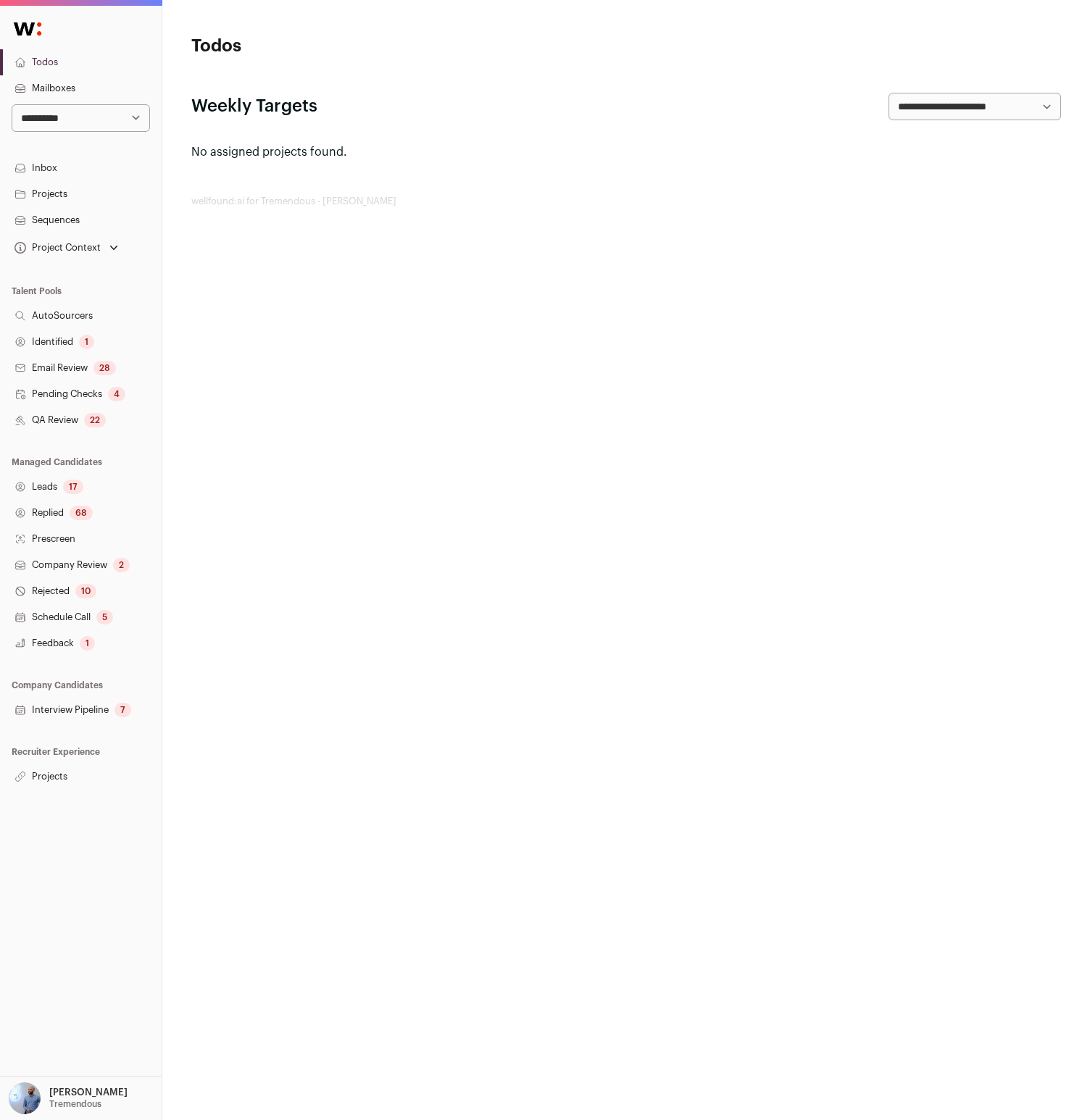
click at [73, 519] on link "Replied 68" at bounding box center [80, 513] width 162 height 26
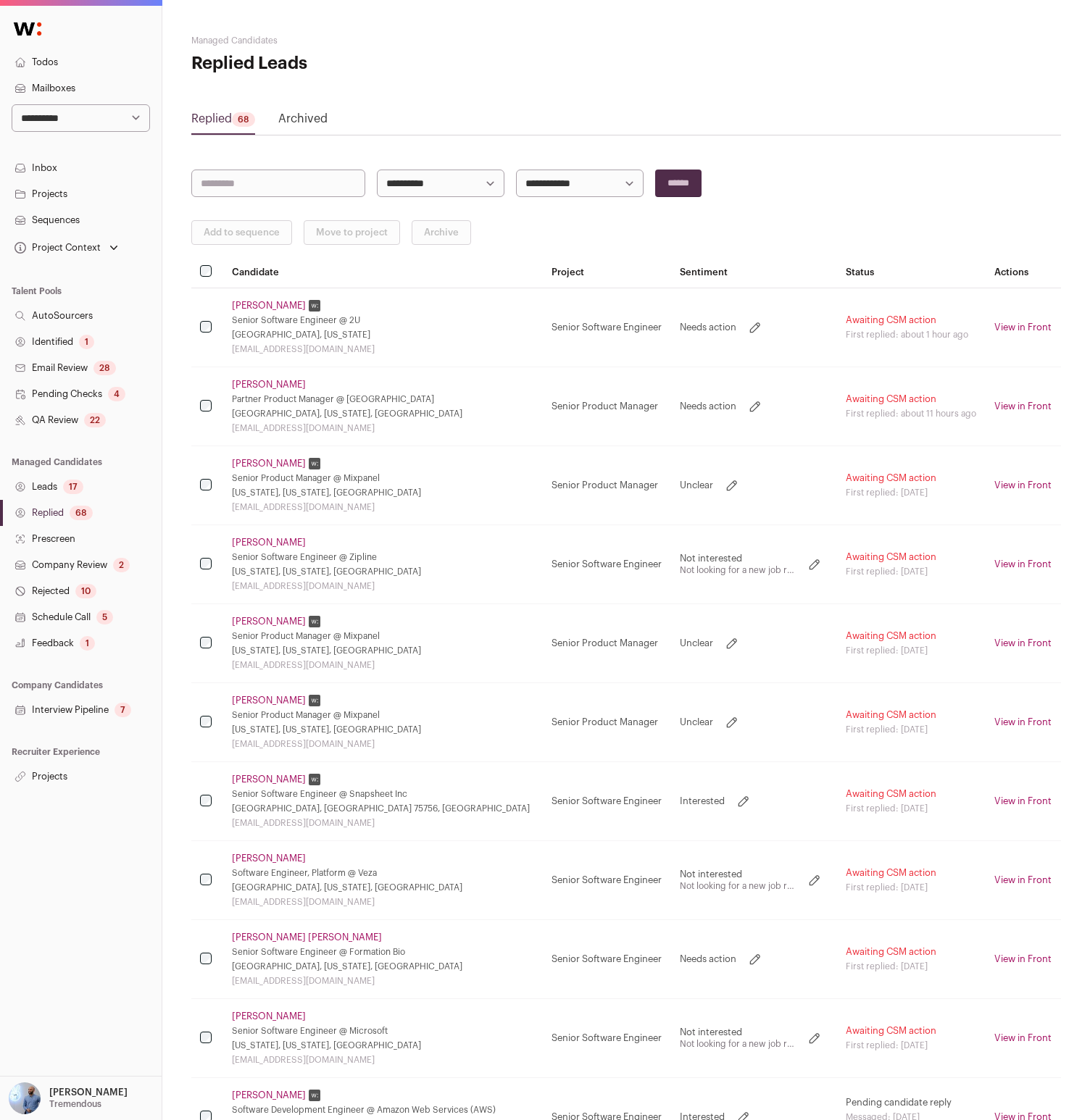
click at [248, 467] on link "[PERSON_NAME]" at bounding box center [268, 464] width 74 height 12
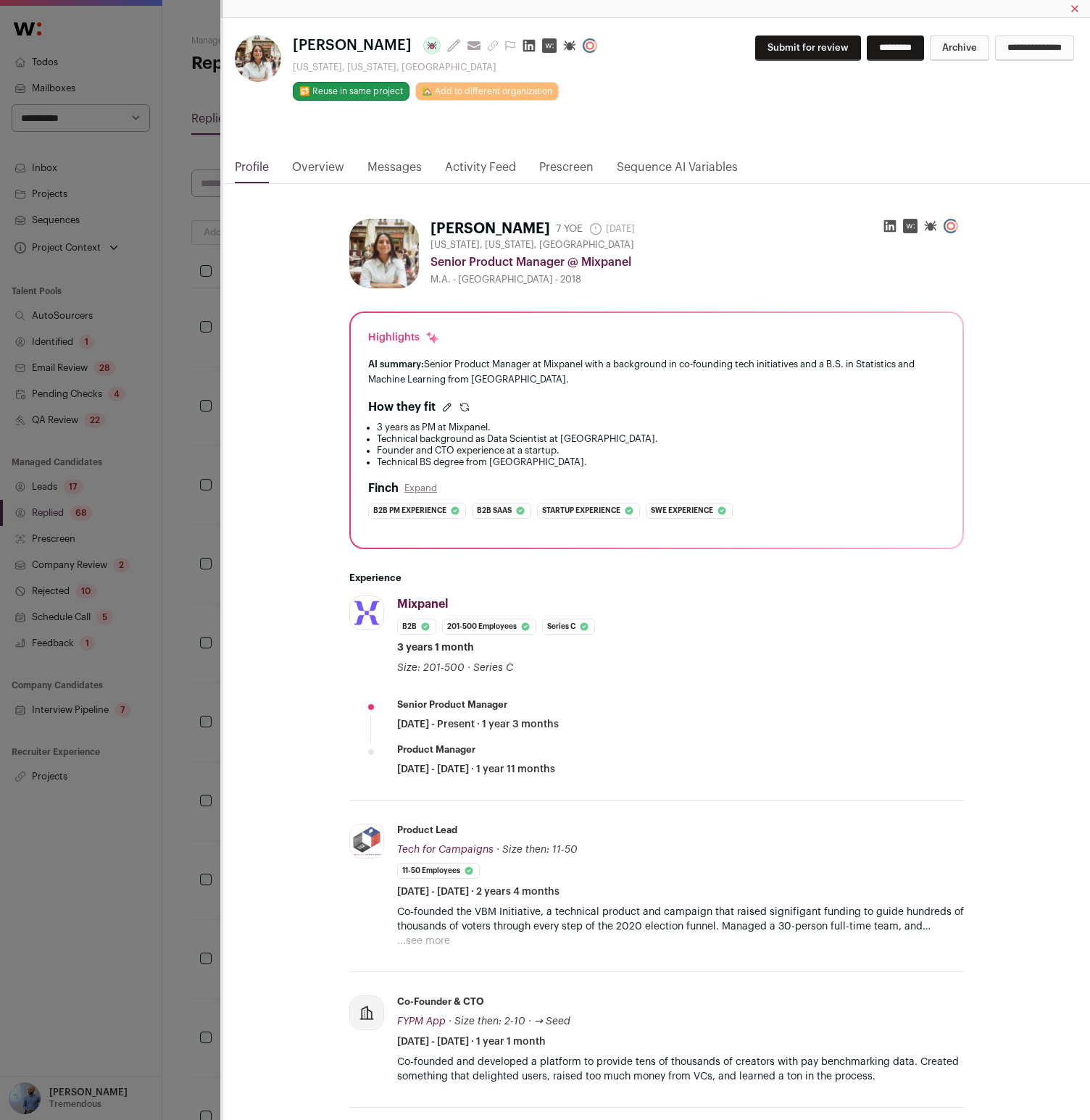
drag, startPoint x: 239, startPoint y: 393, endPoint x: 218, endPoint y: 398, distance: 21.6
click at [236, 393] on div "Isha Mehra 7 YOE 20 days ago Admin only. The last time the profile was scraped.…" at bounding box center [657, 1108] width 867 height 1848
click at [407, 178] on link "Messages" at bounding box center [394, 171] width 54 height 25
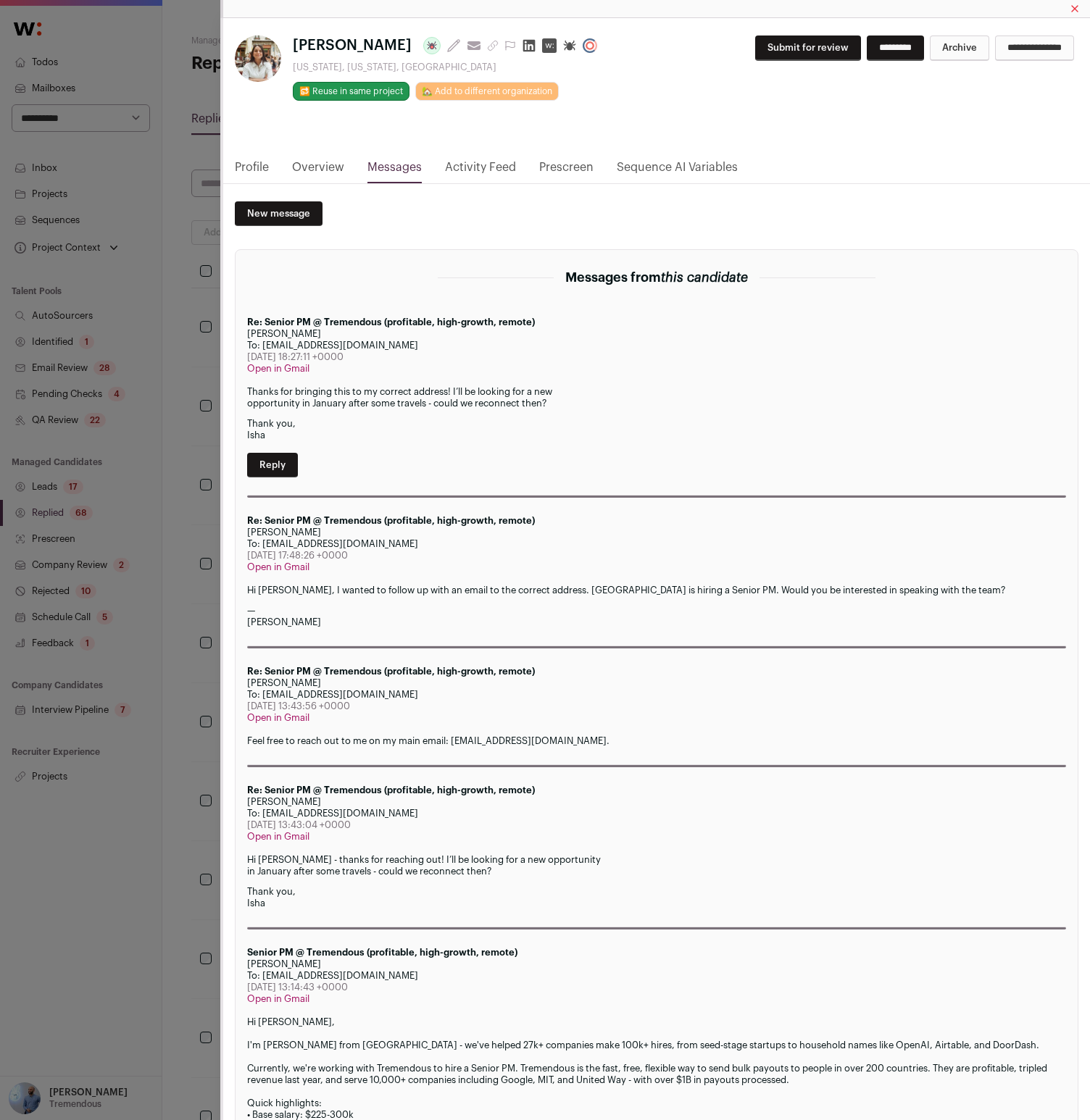
click at [128, 367] on div "Isha Mehra Last update: 14 days ago View most recent conversation in Front New …" at bounding box center [545, 560] width 1090 height 1120
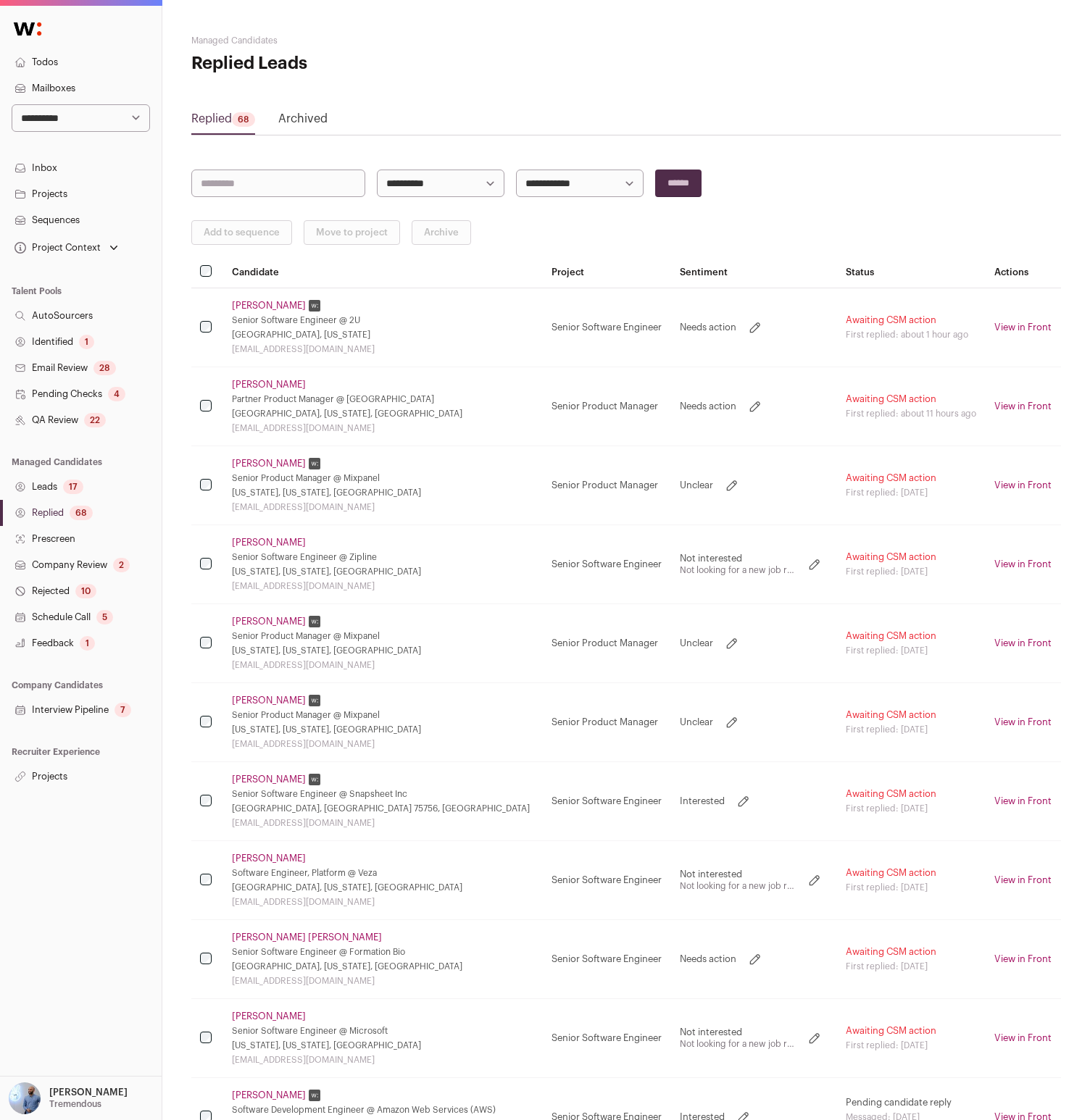
click at [267, 386] on link "[PERSON_NAME]" at bounding box center [268, 385] width 74 height 12
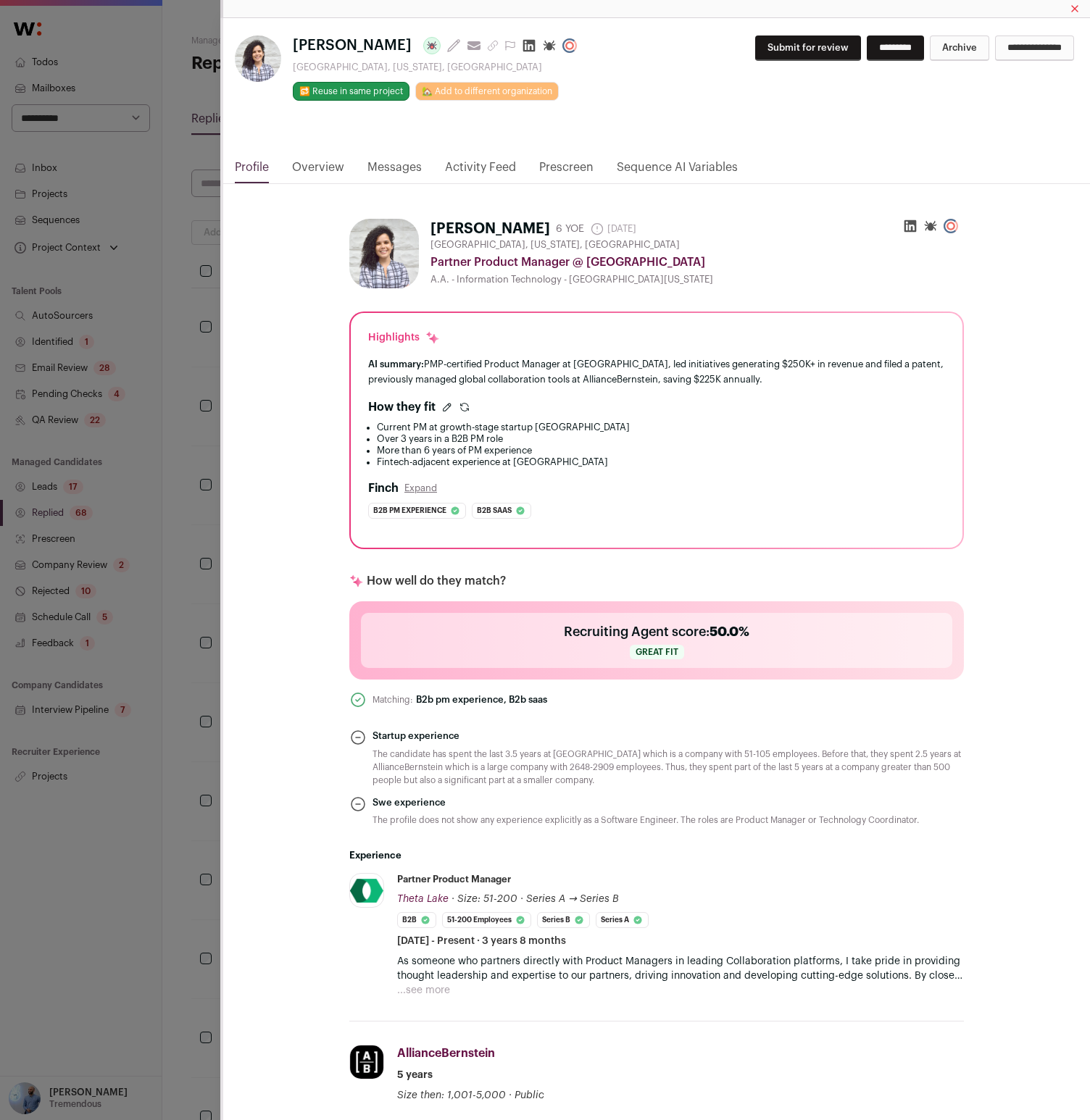
click at [396, 170] on link "Messages" at bounding box center [394, 171] width 54 height 25
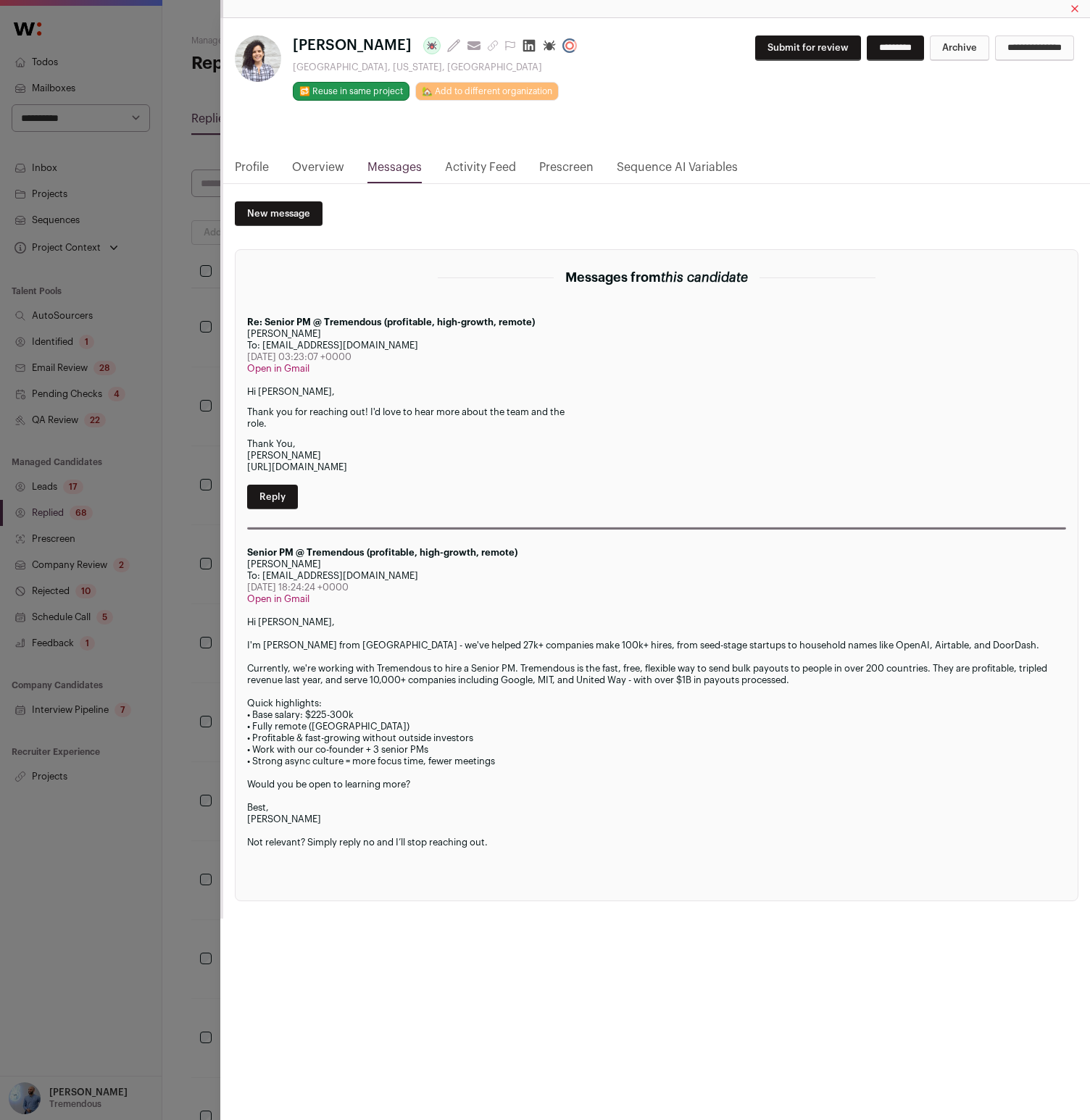
click at [256, 167] on link "Profile" at bounding box center [251, 171] width 34 height 25
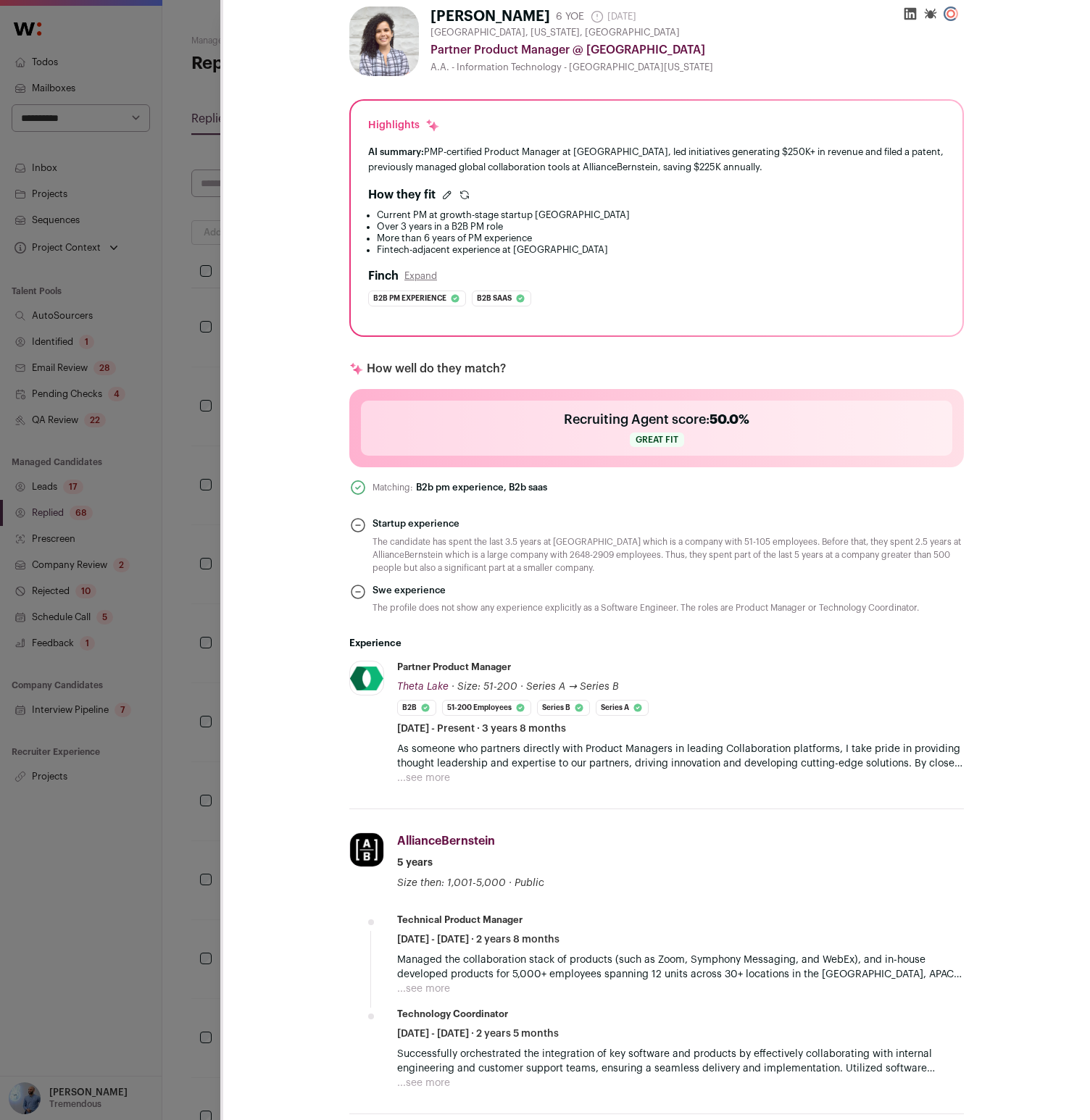
scroll to position [36, 0]
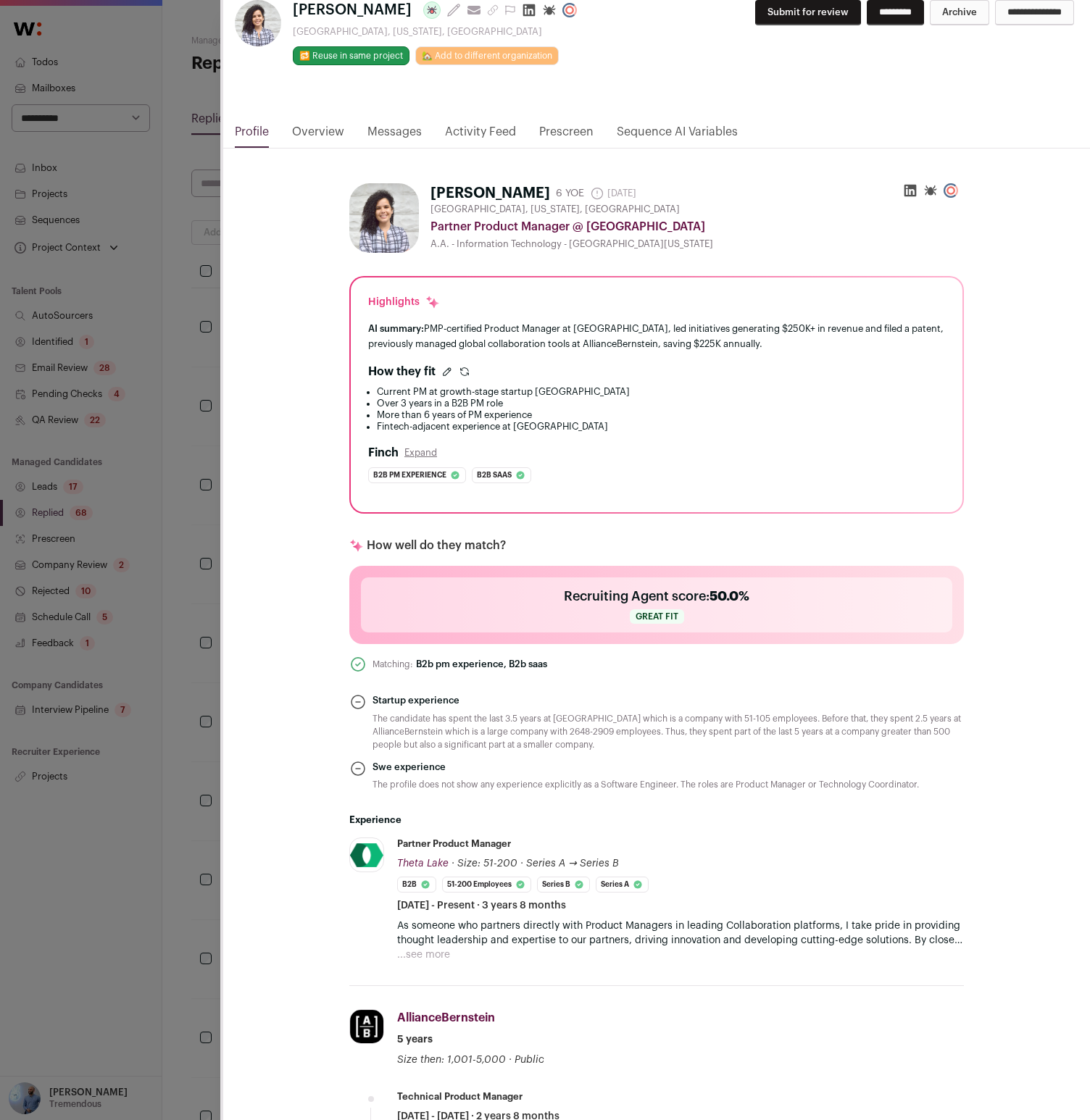
click at [377, 139] on link "Messages" at bounding box center [394, 135] width 54 height 25
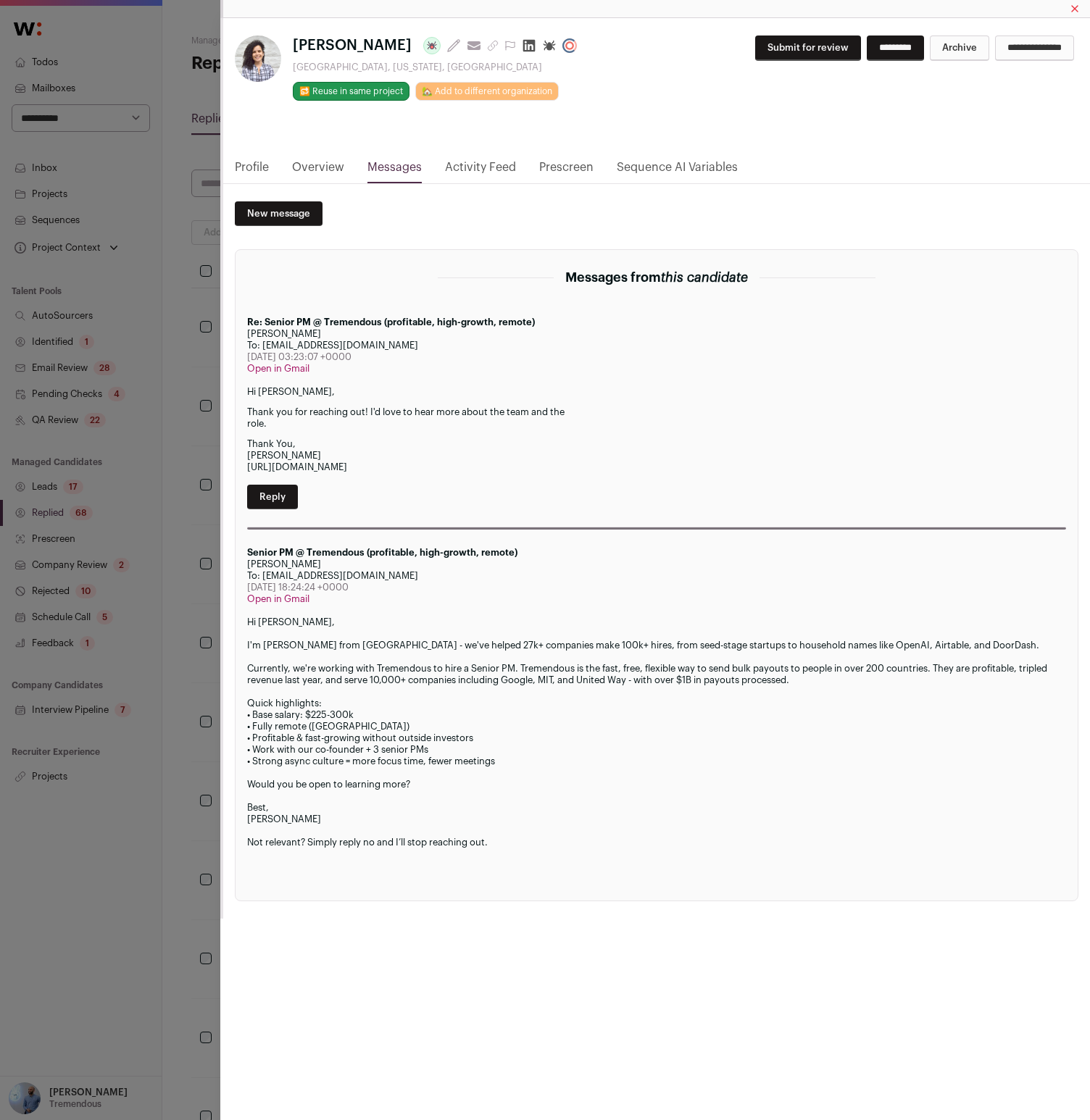
scroll to position [0, 0]
click at [482, 164] on link "Activity Feed" at bounding box center [481, 171] width 71 height 25
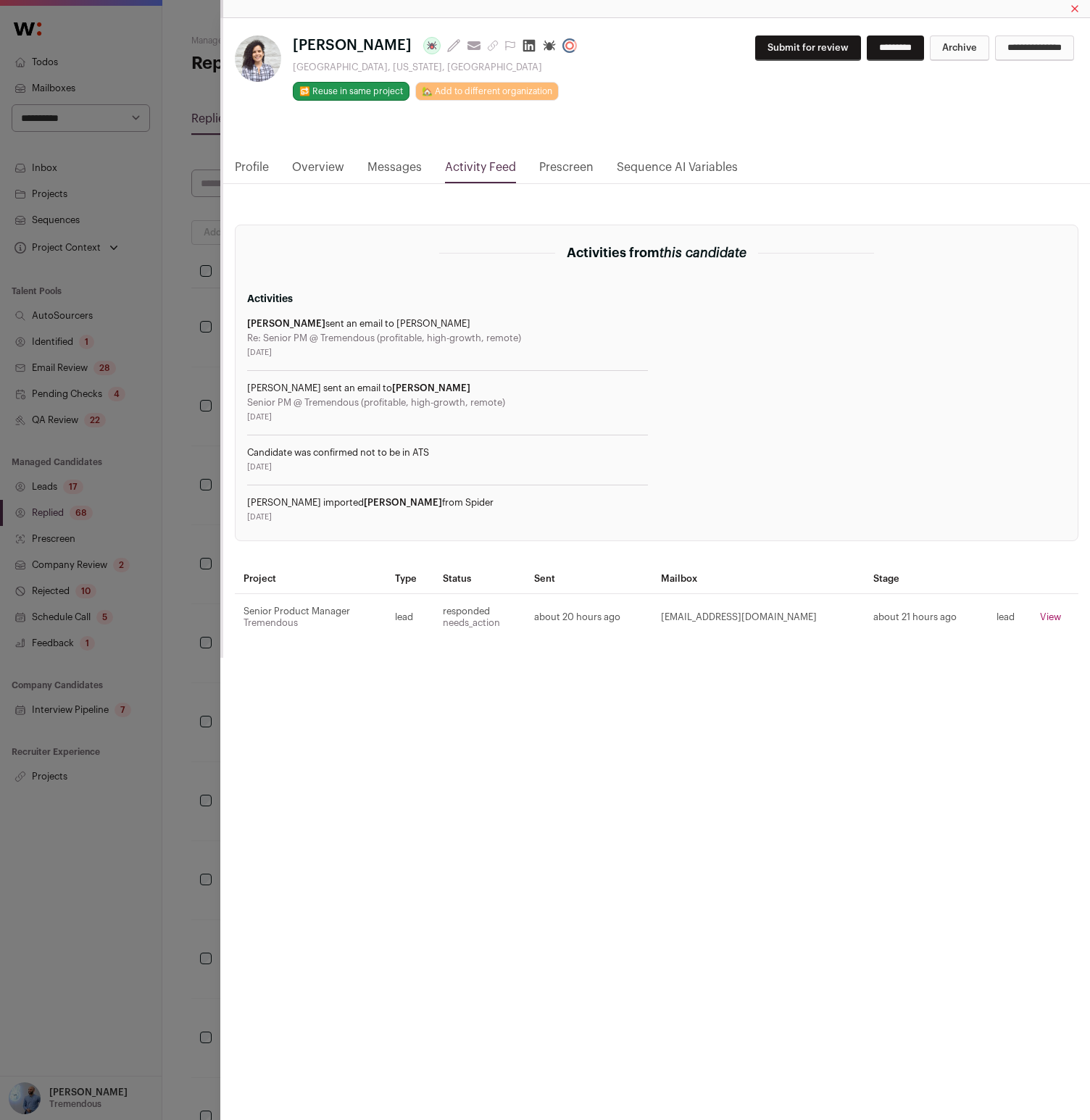
click at [256, 182] on link "Profile" at bounding box center [251, 171] width 34 height 25
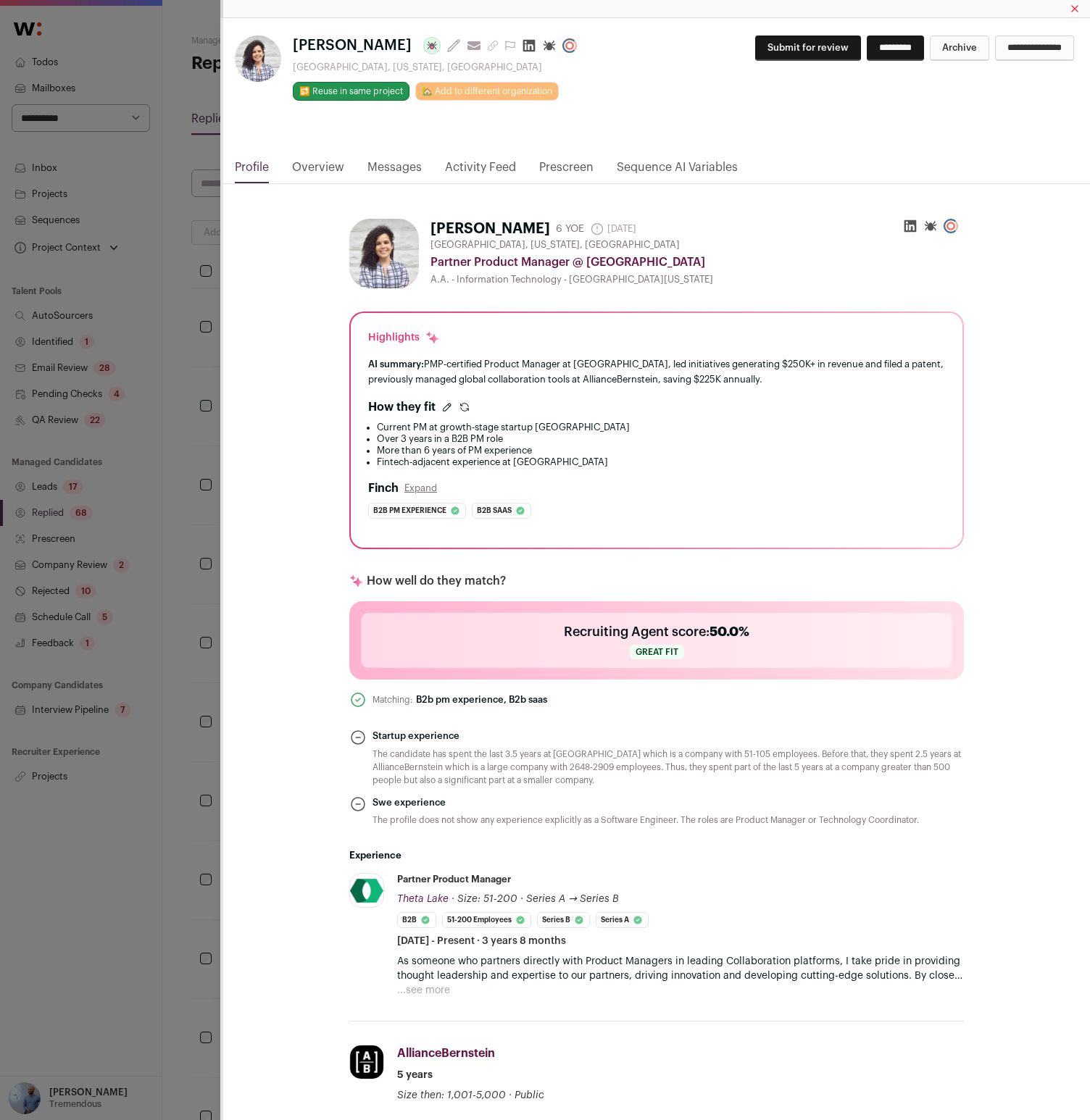
click at [411, 991] on button "...see more" at bounding box center [423, 990] width 53 height 14
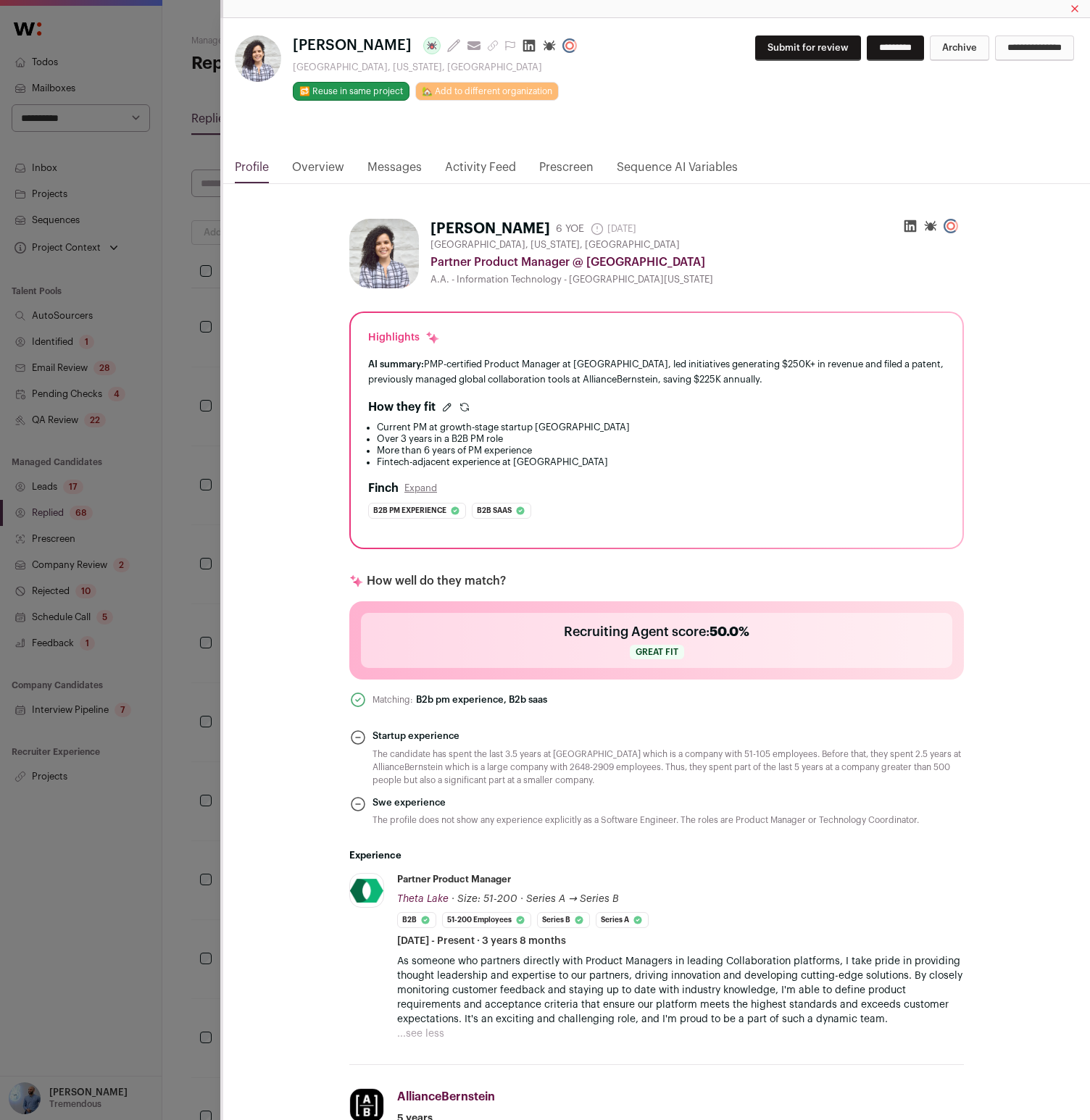
click at [443, 326] on div "Highlights AI summary: PMP-certified Product Manager at Theta Lake, led initiat…" at bounding box center [656, 430] width 612 height 234
click at [911, 220] on icon "Close modal via background" at bounding box center [911, 226] width 13 height 13
click at [156, 526] on div "Tara Daniel Last update: 4 days ago View most recent conversation in Front Good…" at bounding box center [545, 560] width 1090 height 1120
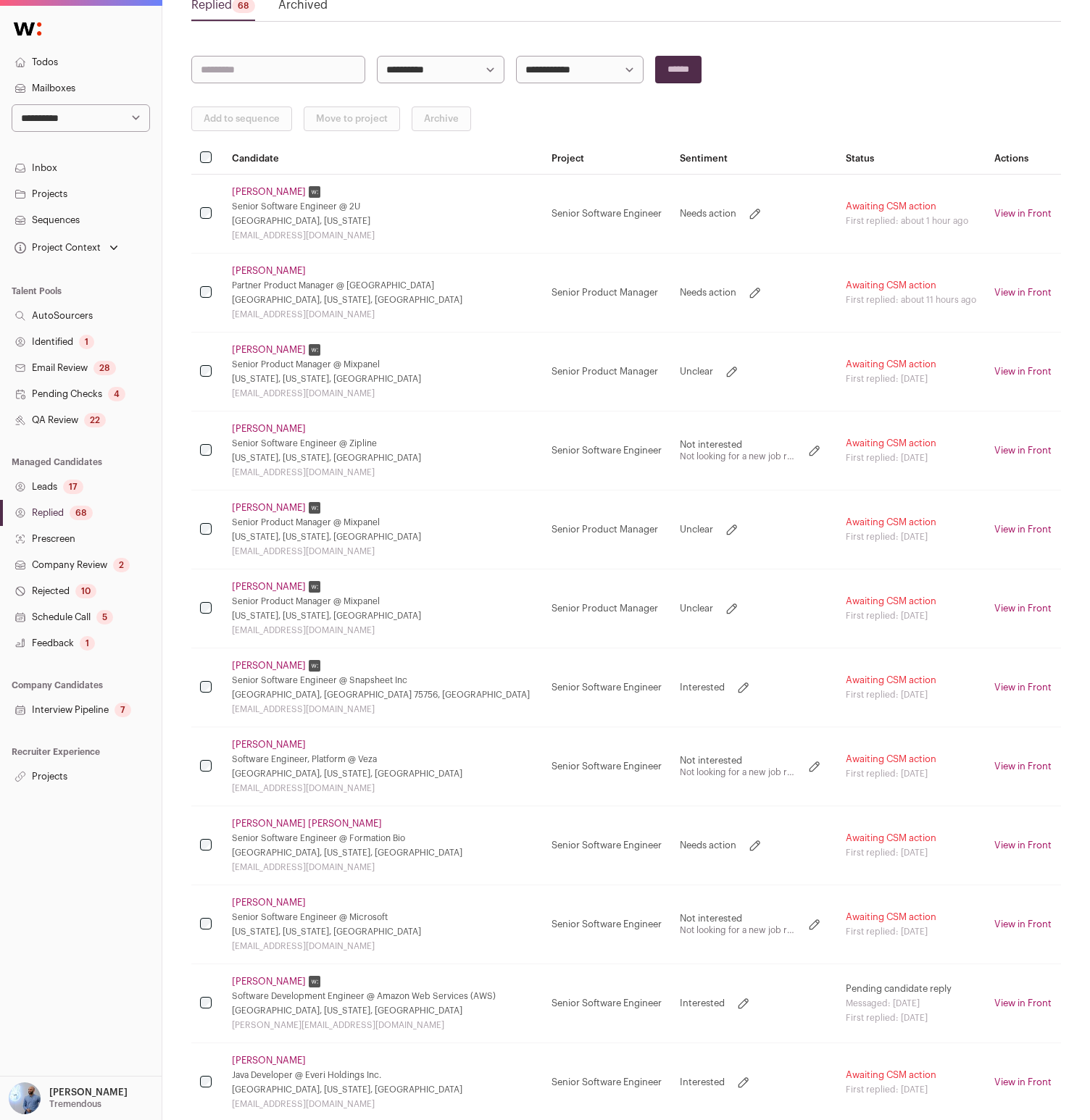
scroll to position [290, 0]
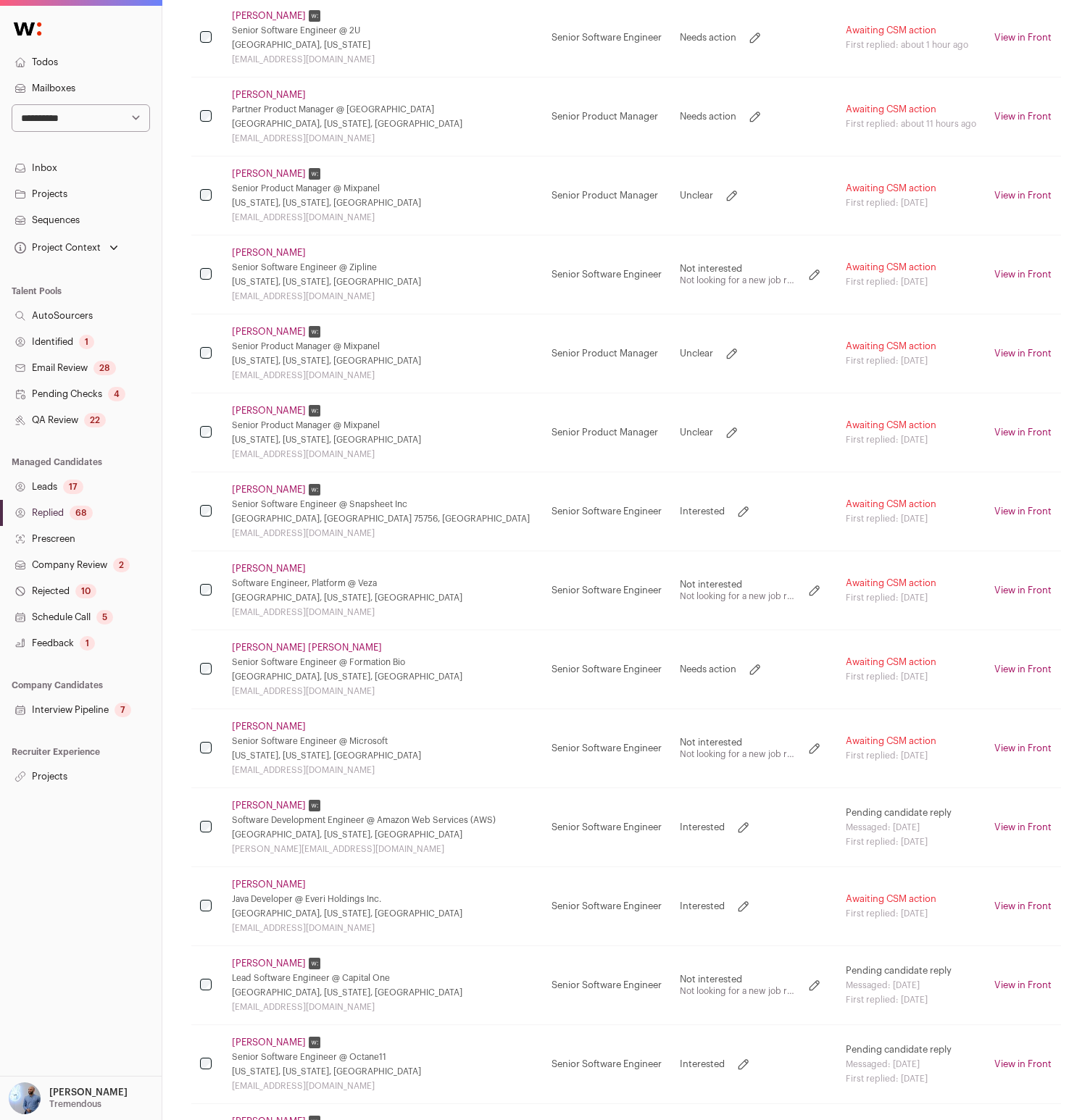
click at [30, 618] on link "Schedule Call 5" at bounding box center [80, 617] width 162 height 26
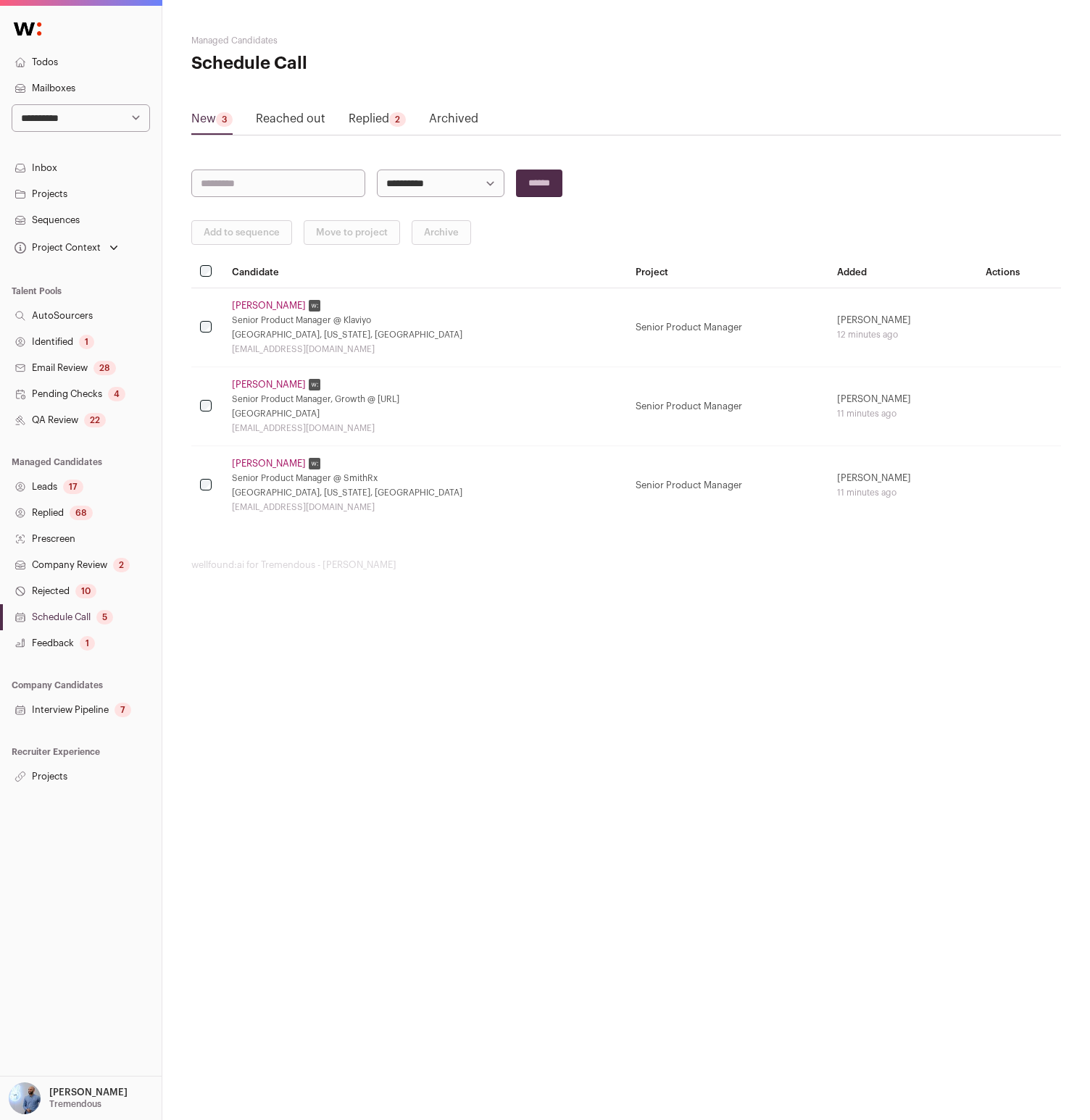
click at [63, 777] on link "Projects" at bounding box center [80, 777] width 162 height 26
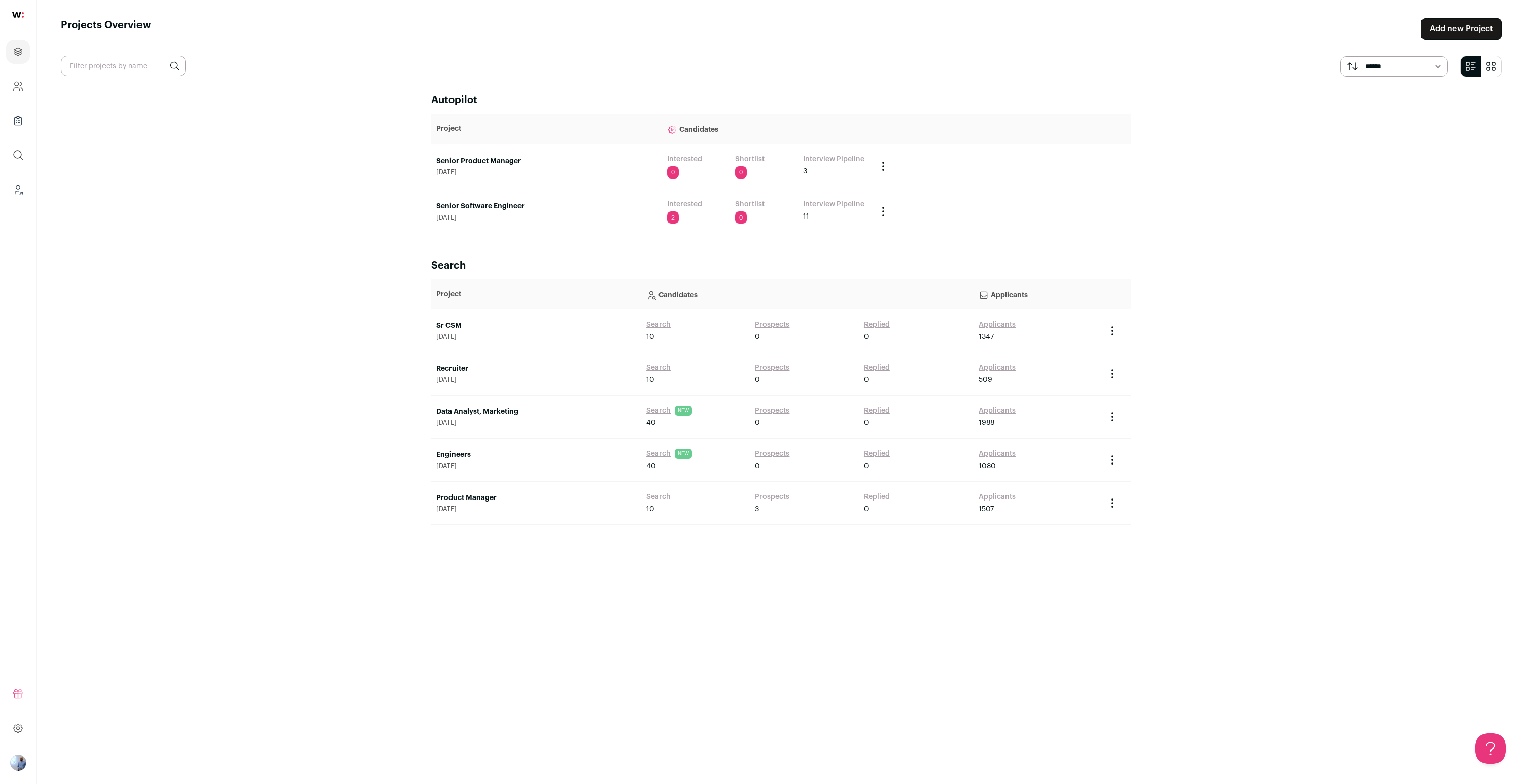
click at [493, 209] on link "Senior Software Engineer" at bounding box center [546, 206] width 221 height 10
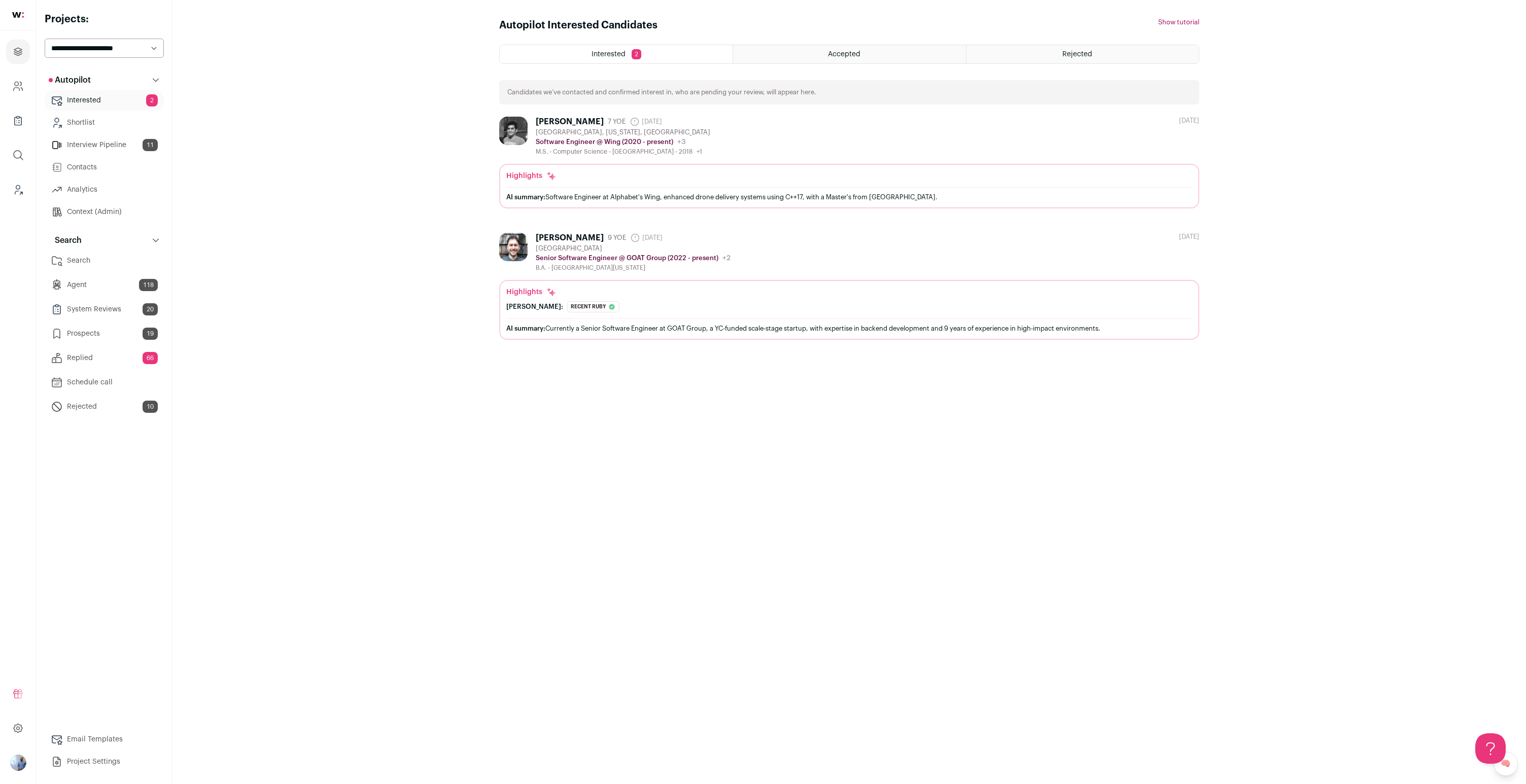
click at [86, 264] on link "Search" at bounding box center [104, 261] width 119 height 20
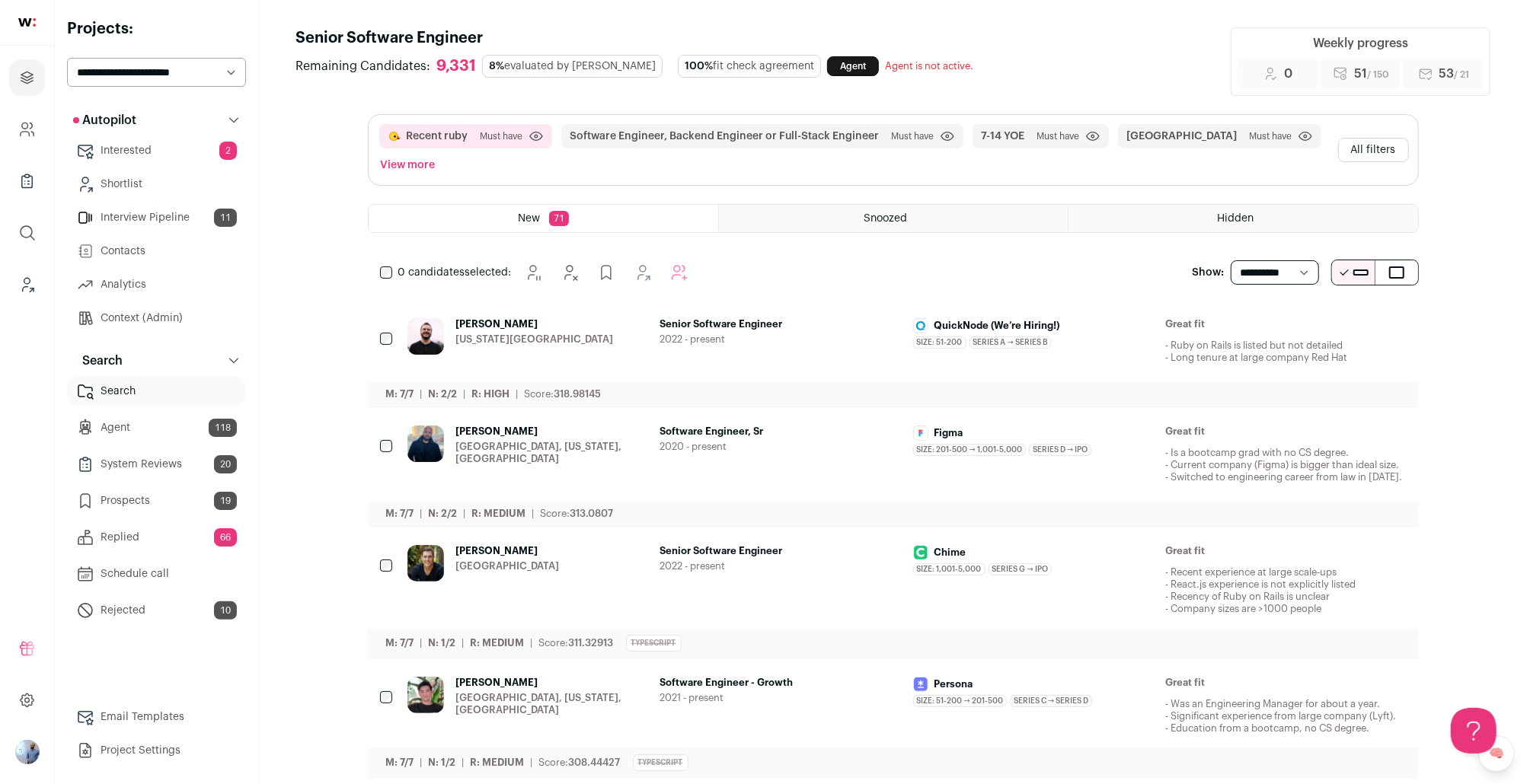
click at [1145, 151] on button "All filters" at bounding box center [1374, 149] width 71 height 24
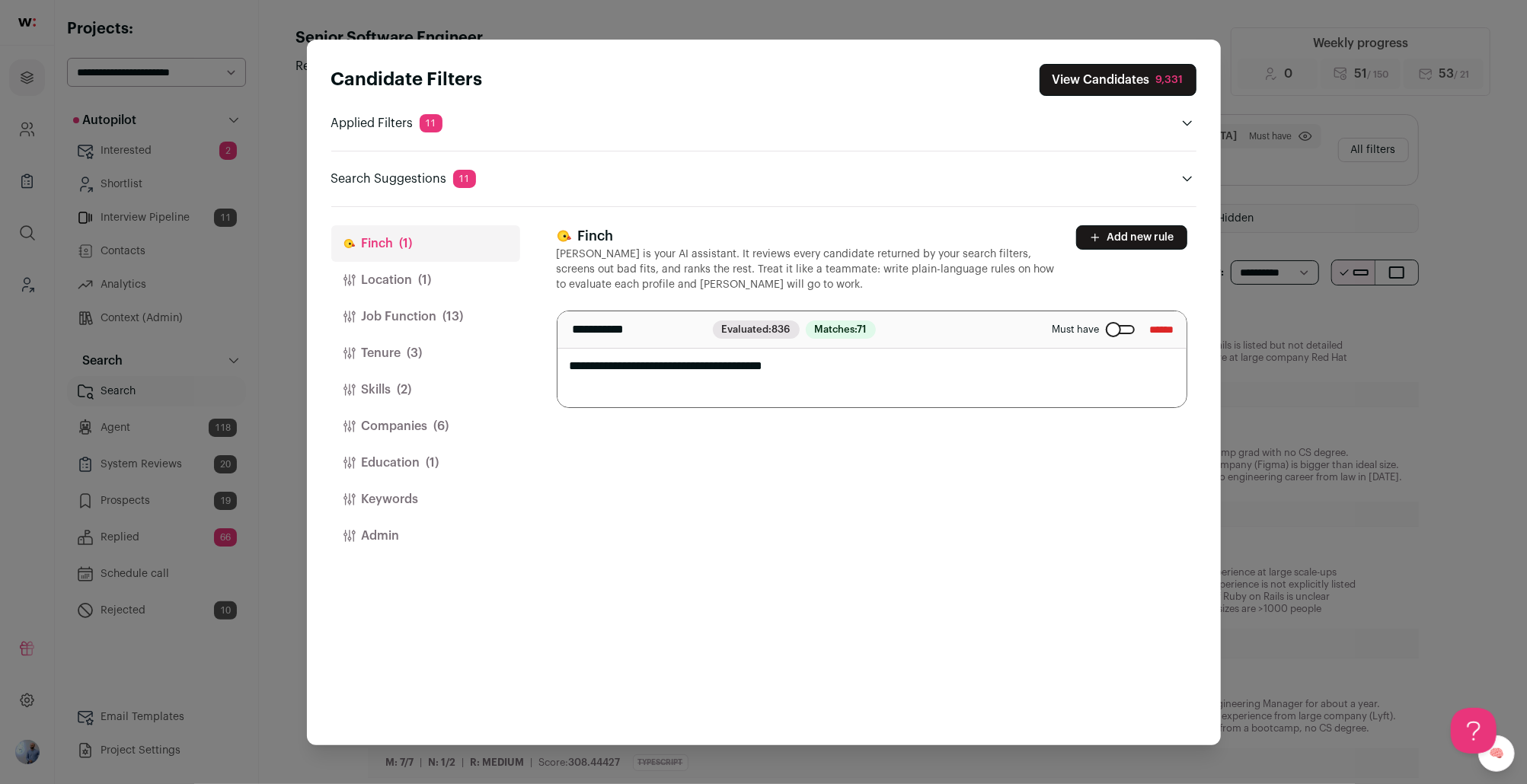
click at [434, 284] on button "Location (1)" at bounding box center [426, 280] width 189 height 36
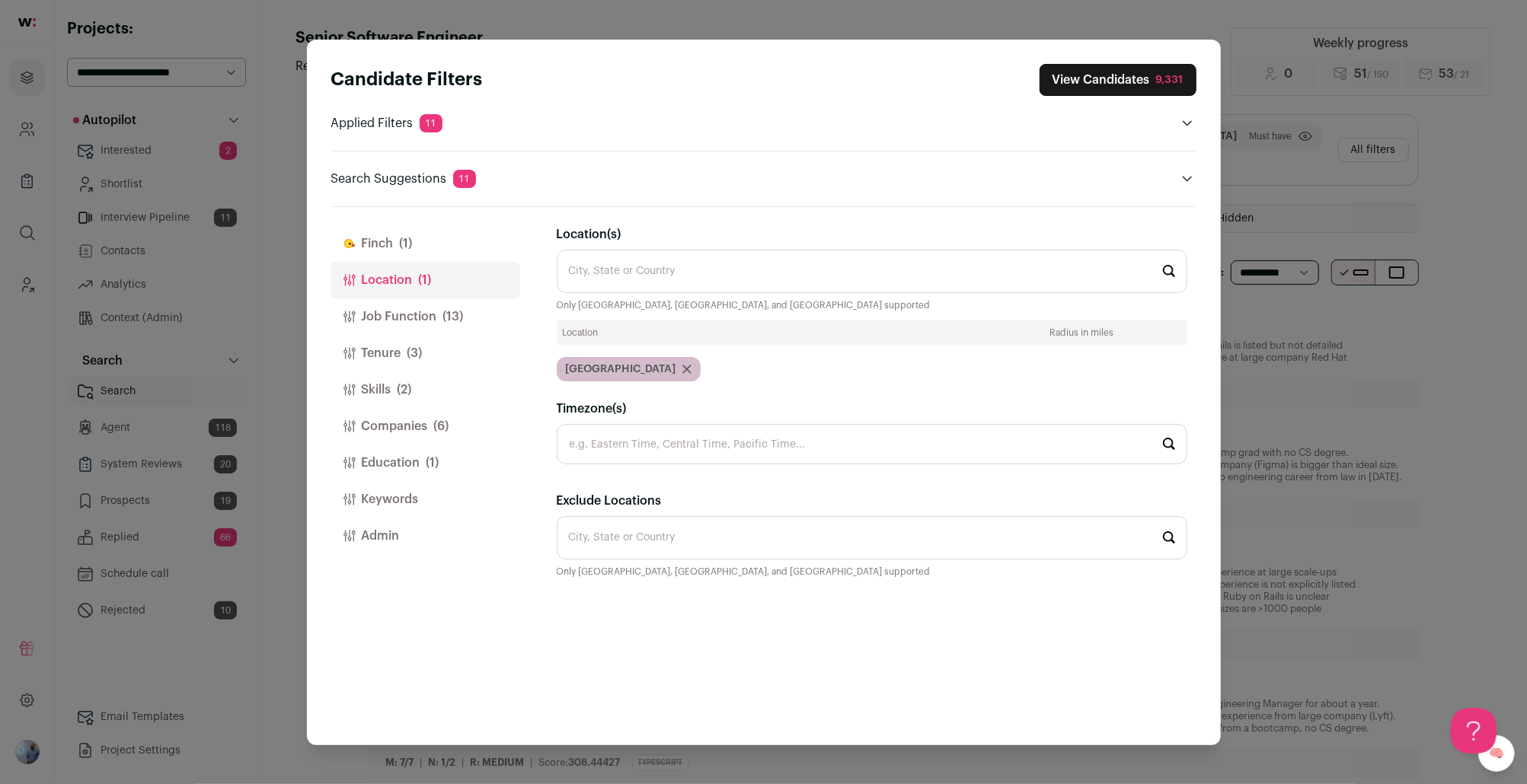
click at [434, 302] on button "Job Function (13)" at bounding box center [426, 316] width 189 height 36
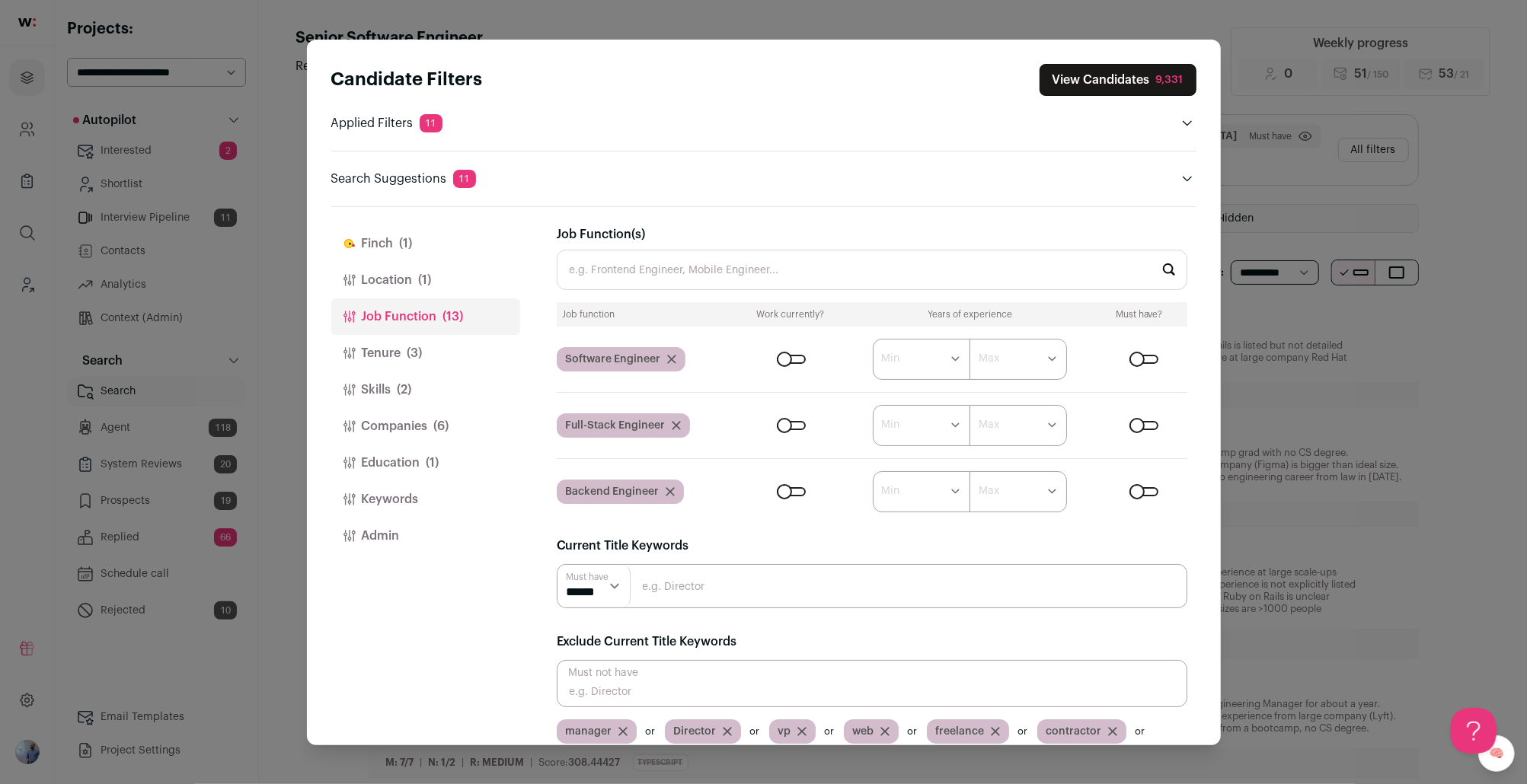
scroll to position [46, 0]
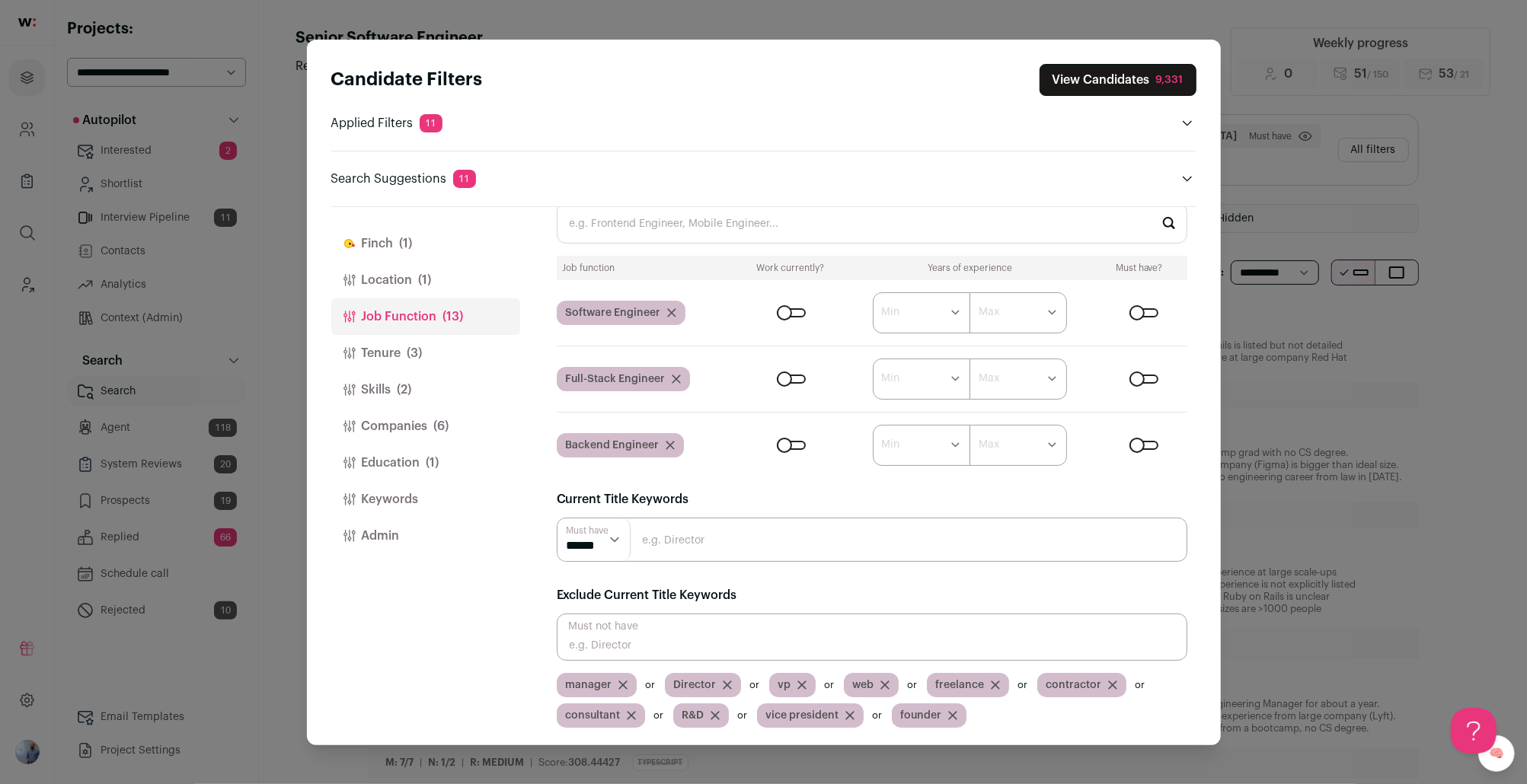
click at [479, 446] on button "Education (1)" at bounding box center [426, 462] width 189 height 36
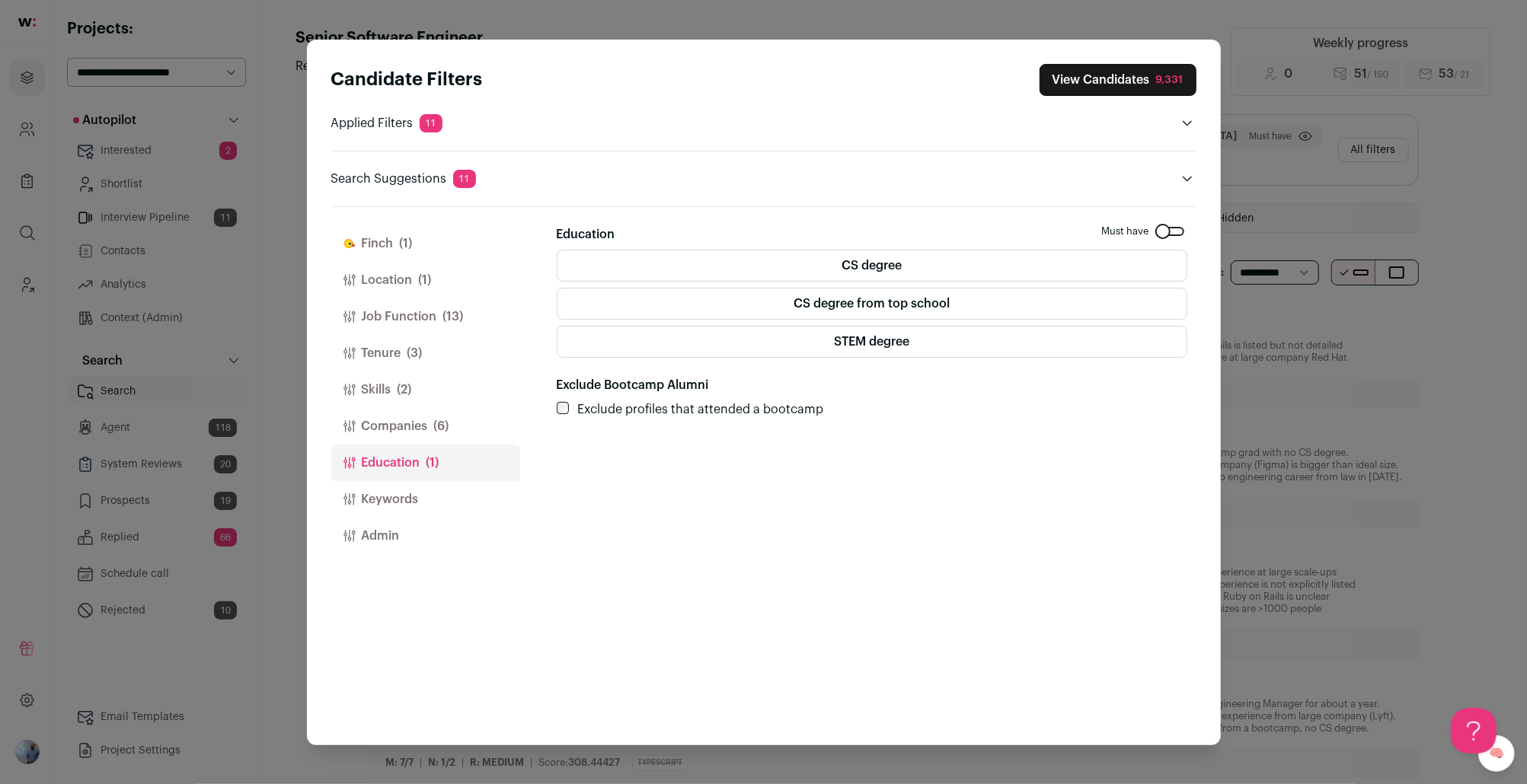
scroll to position [0, 0]
click at [452, 353] on button "Tenure (3)" at bounding box center [426, 353] width 189 height 36
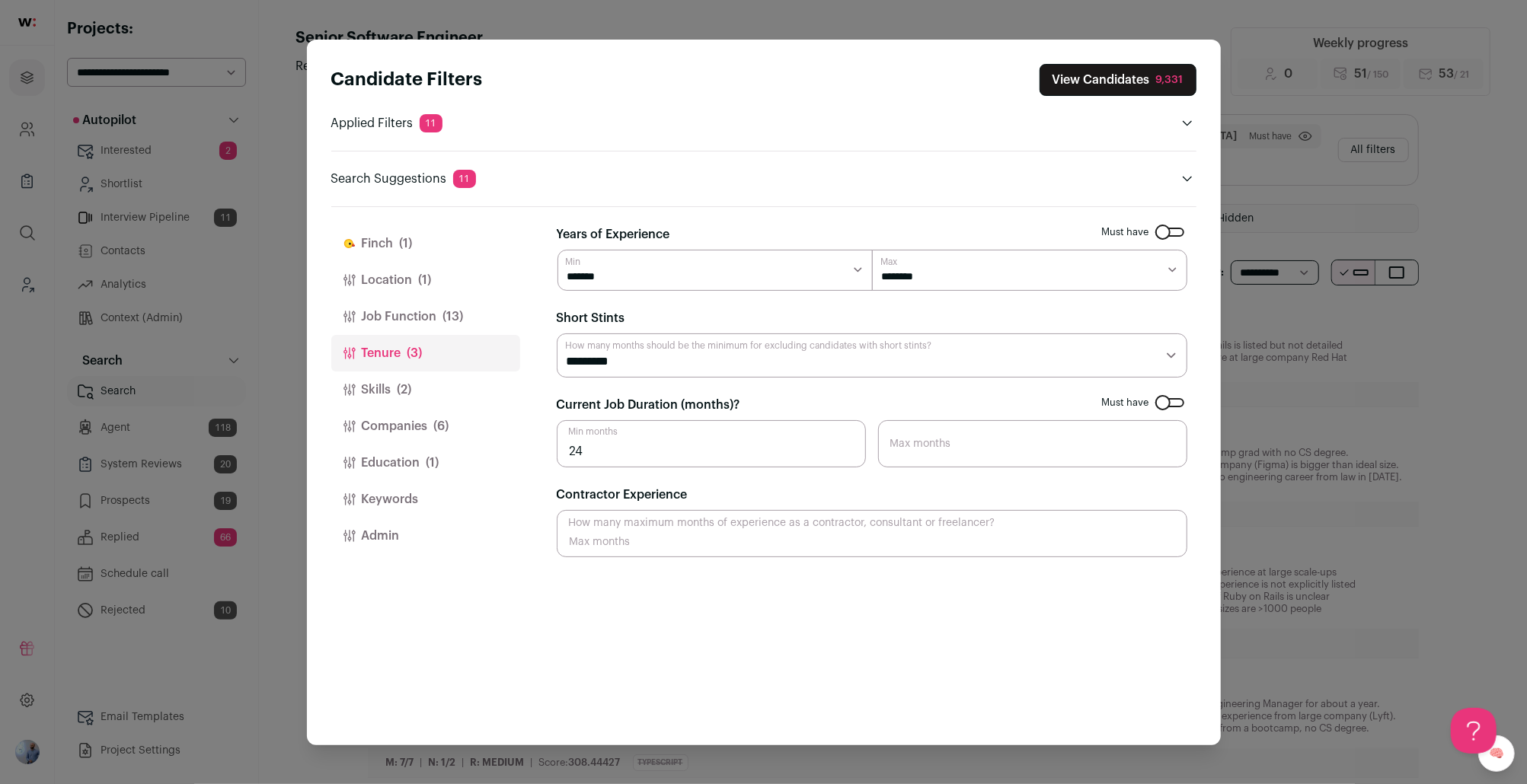
click at [401, 385] on span "(2)" at bounding box center [405, 389] width 14 height 19
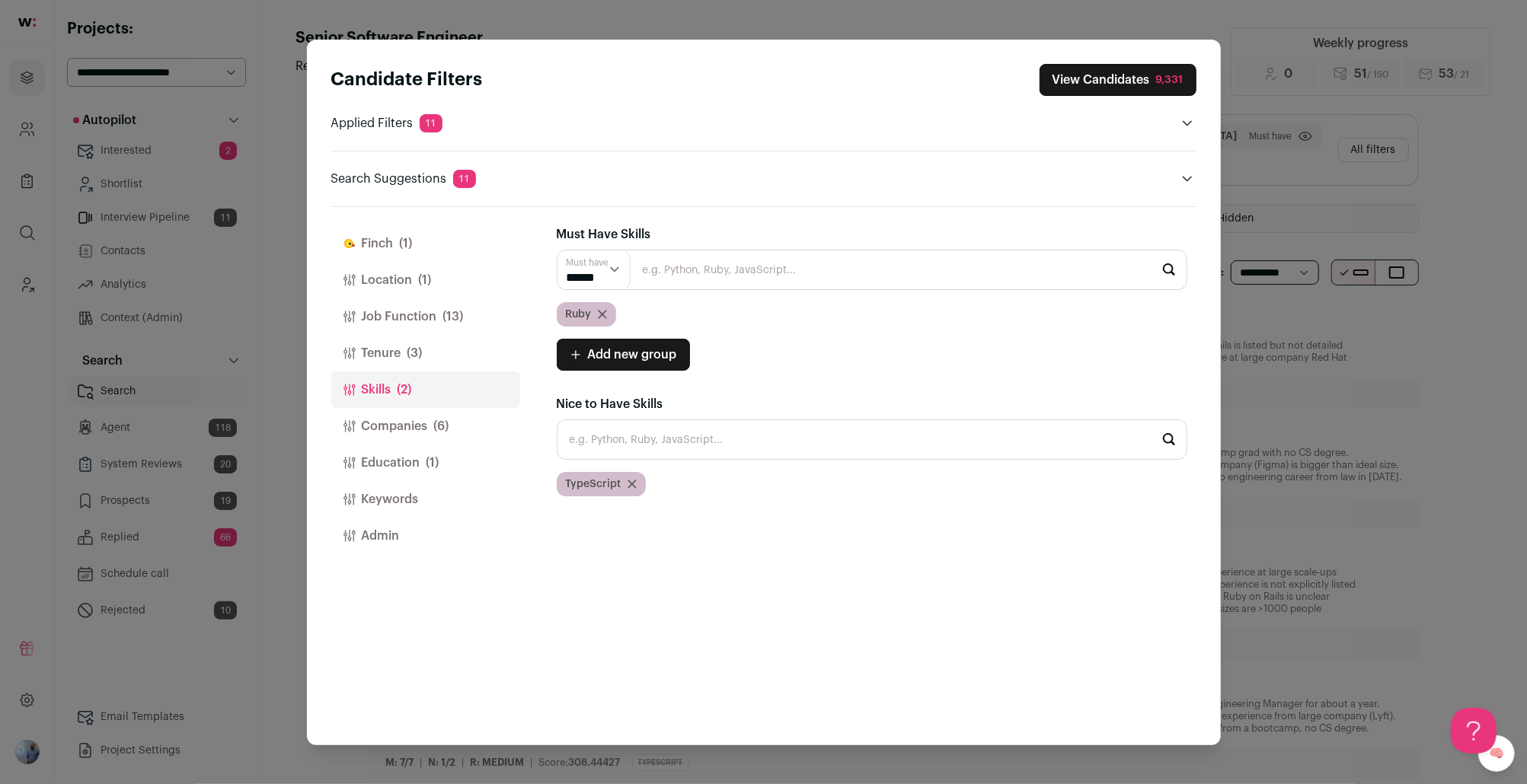
click at [363, 419] on button "Companies (6)" at bounding box center [426, 426] width 189 height 36
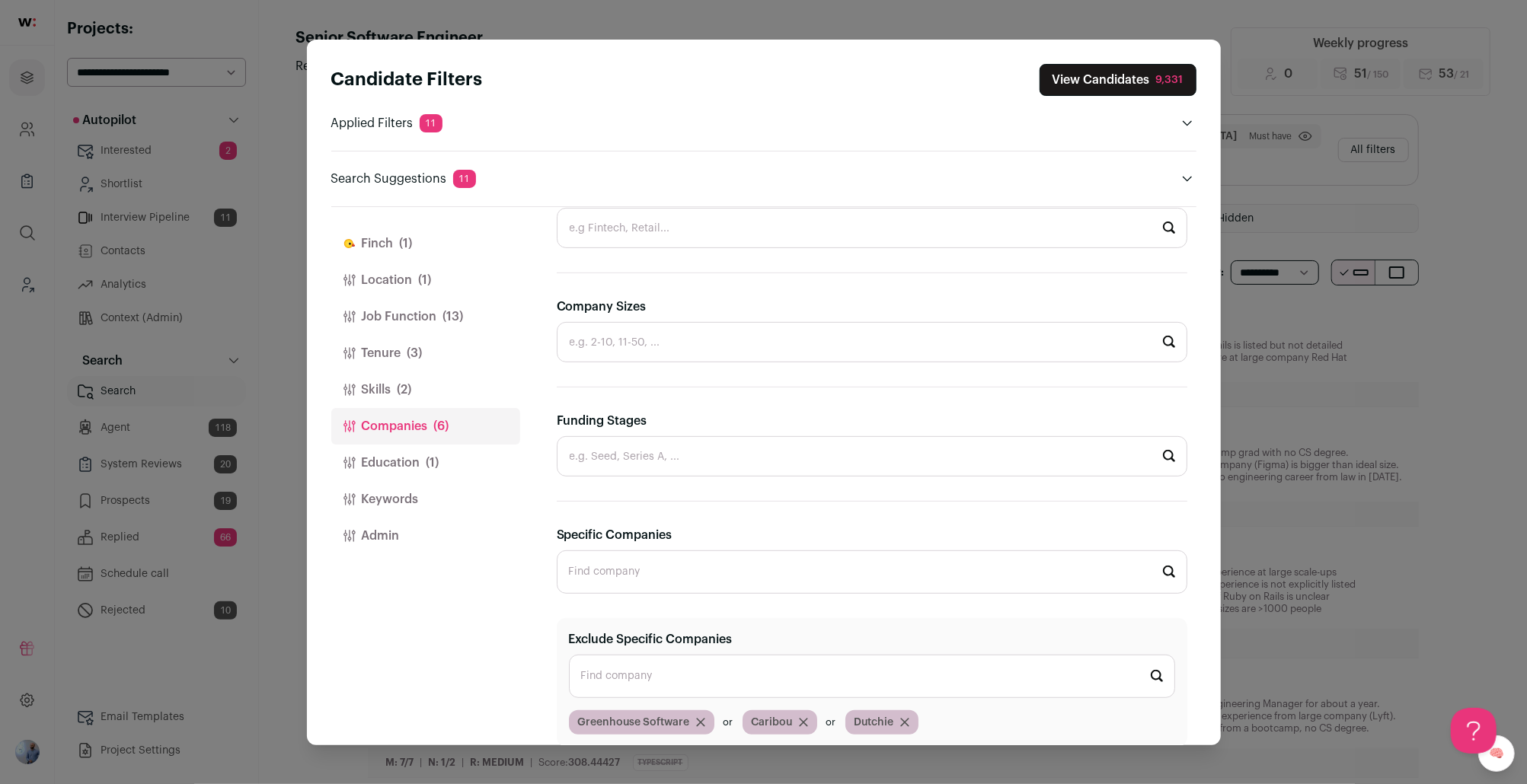
scroll to position [515, 0]
click at [447, 469] on button "Education (1)" at bounding box center [426, 462] width 189 height 36
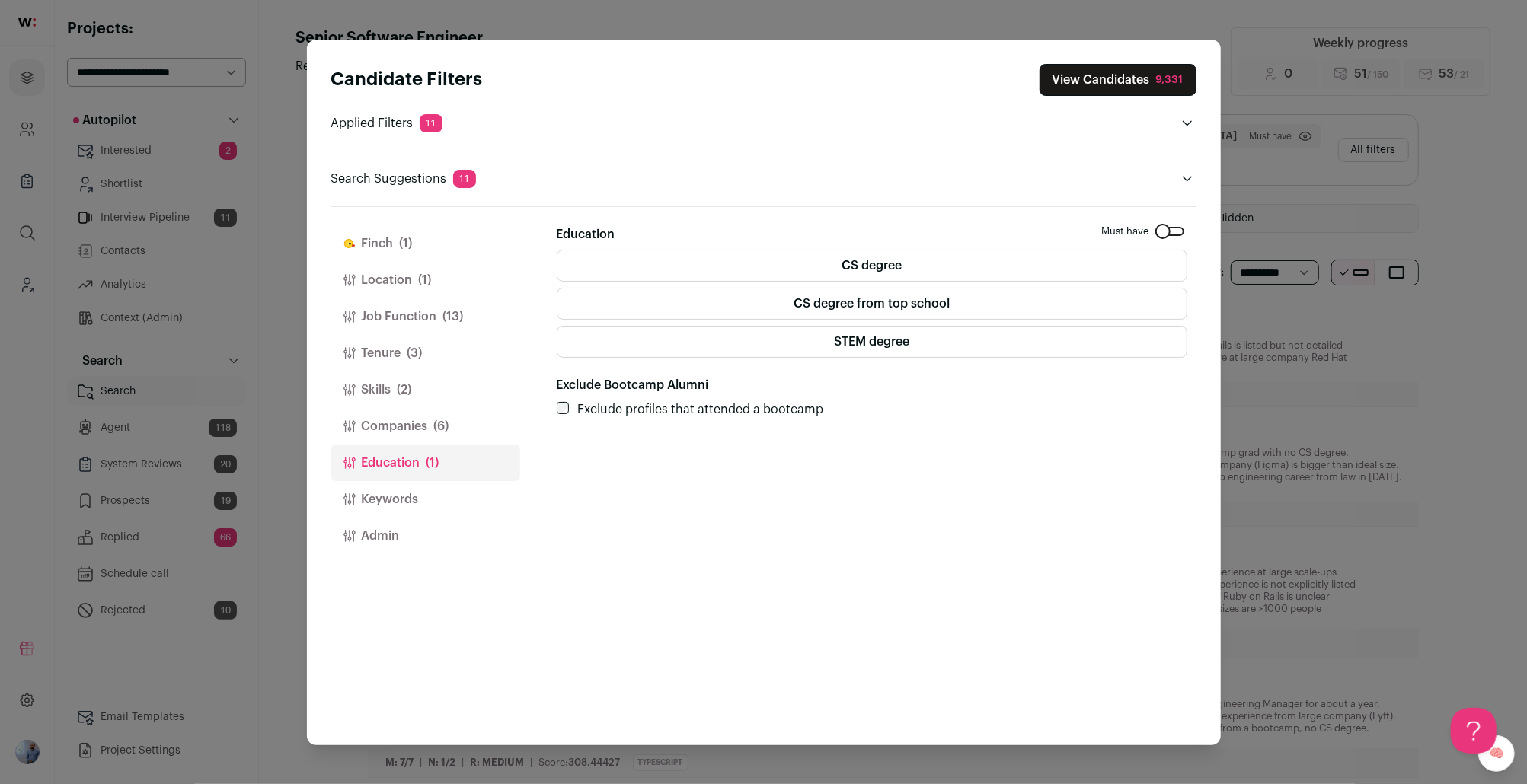
click at [438, 493] on button "Keywords" at bounding box center [426, 499] width 189 height 36
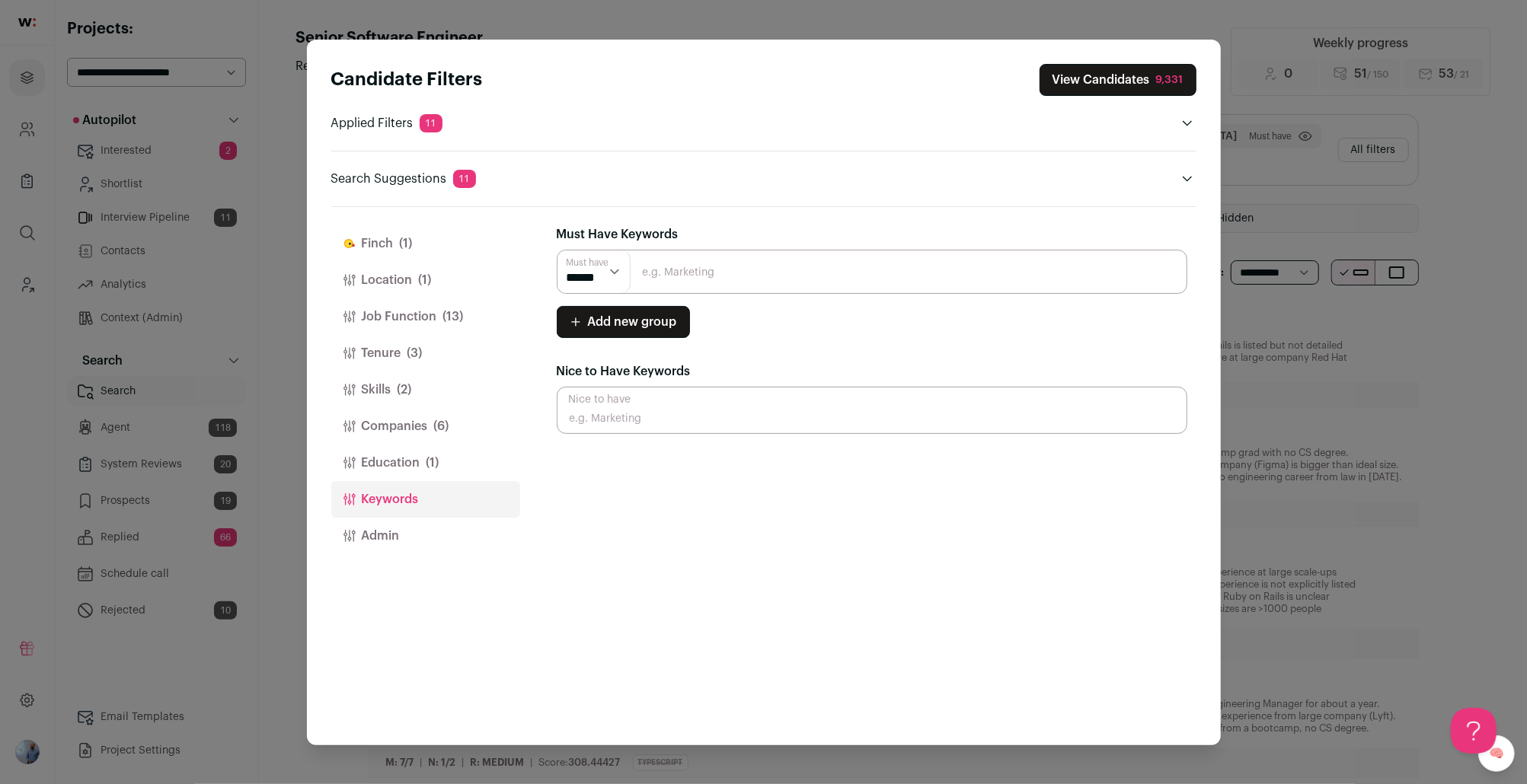
click at [457, 249] on button "Finch (1)" at bounding box center [426, 243] width 189 height 36
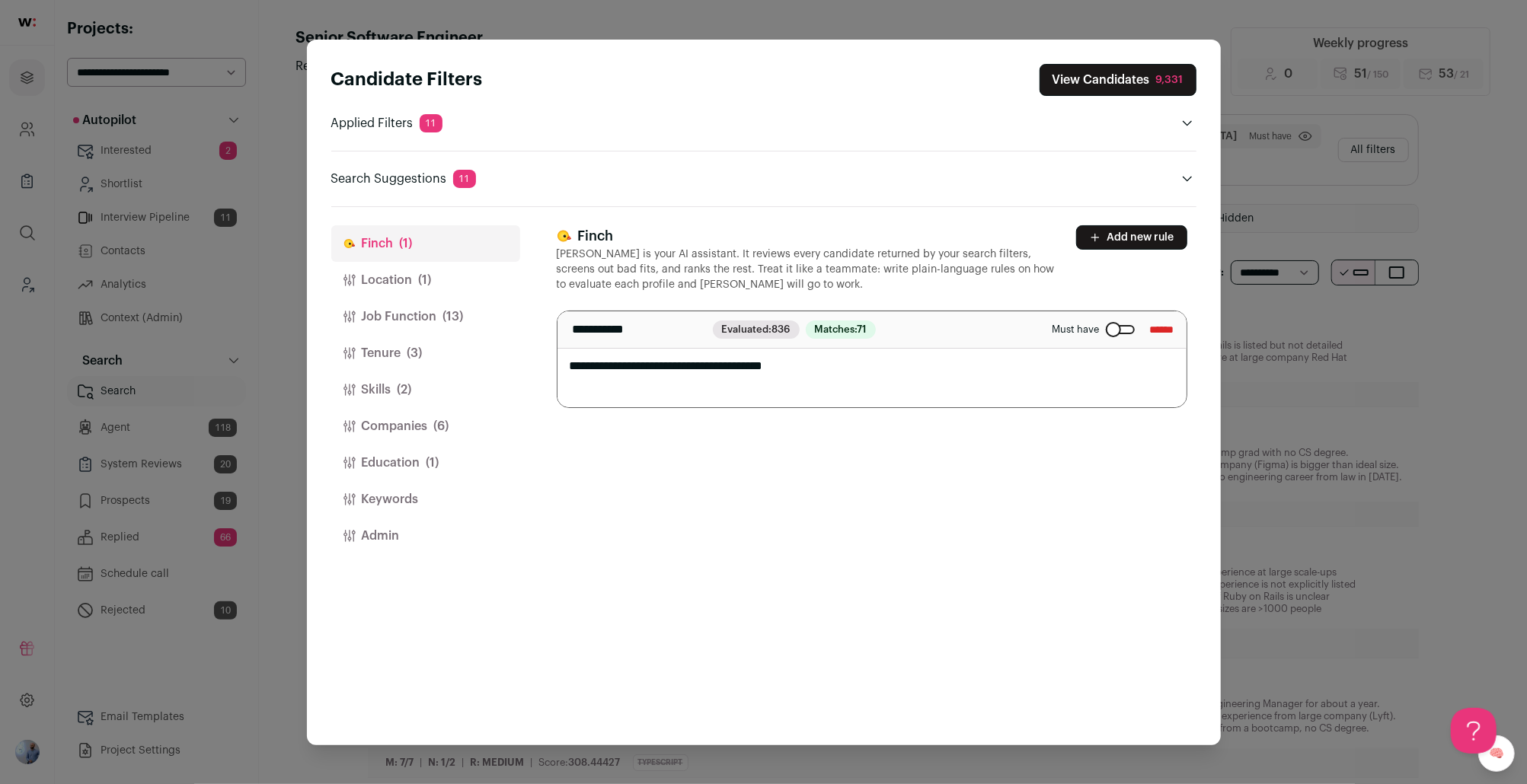
click at [382, 389] on button "Skills (2)" at bounding box center [426, 389] width 189 height 36
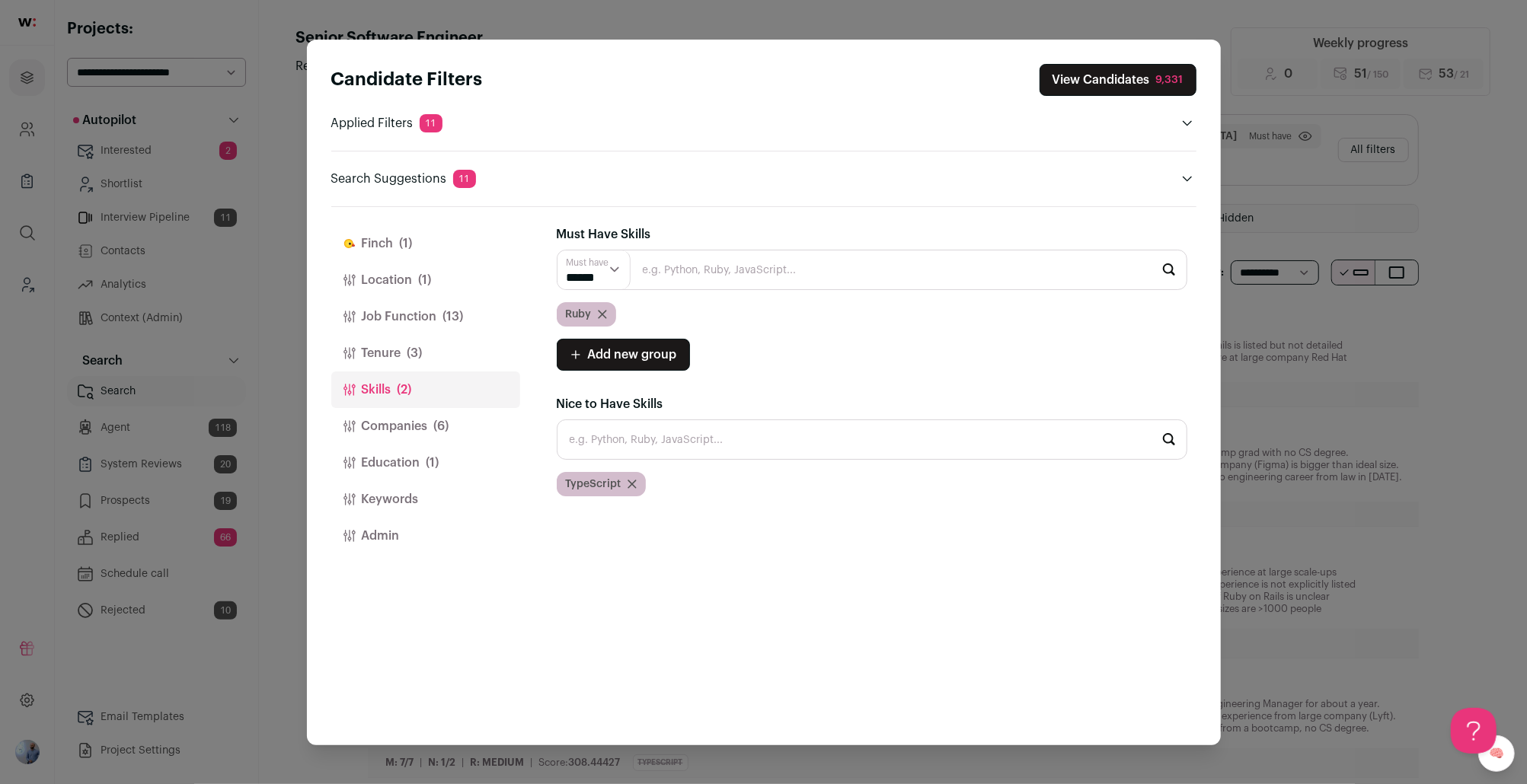
click at [417, 247] on button "Finch (1)" at bounding box center [426, 243] width 189 height 36
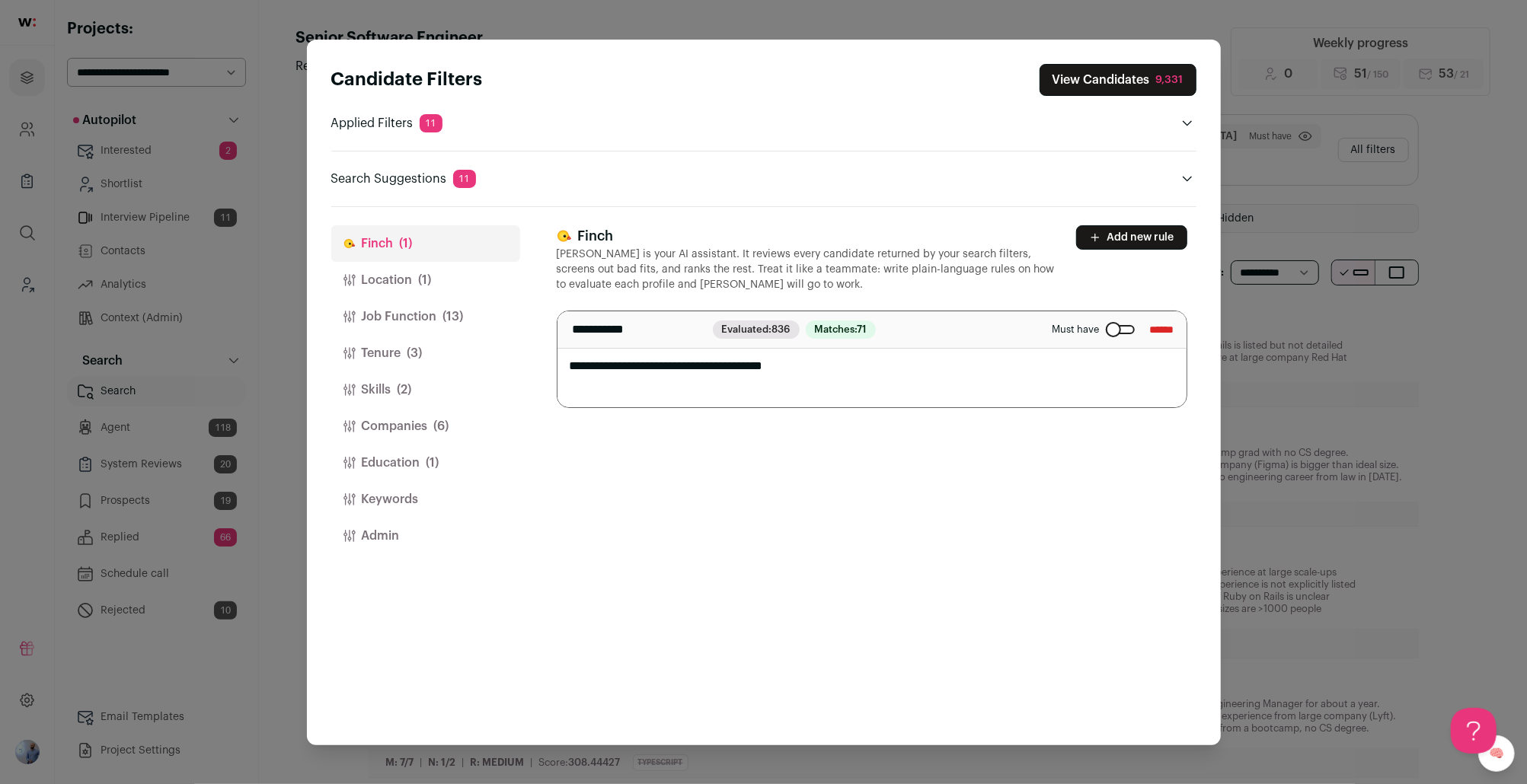
click at [1109, 81] on button "View Candidates 9,331" at bounding box center [1118, 80] width 157 height 32
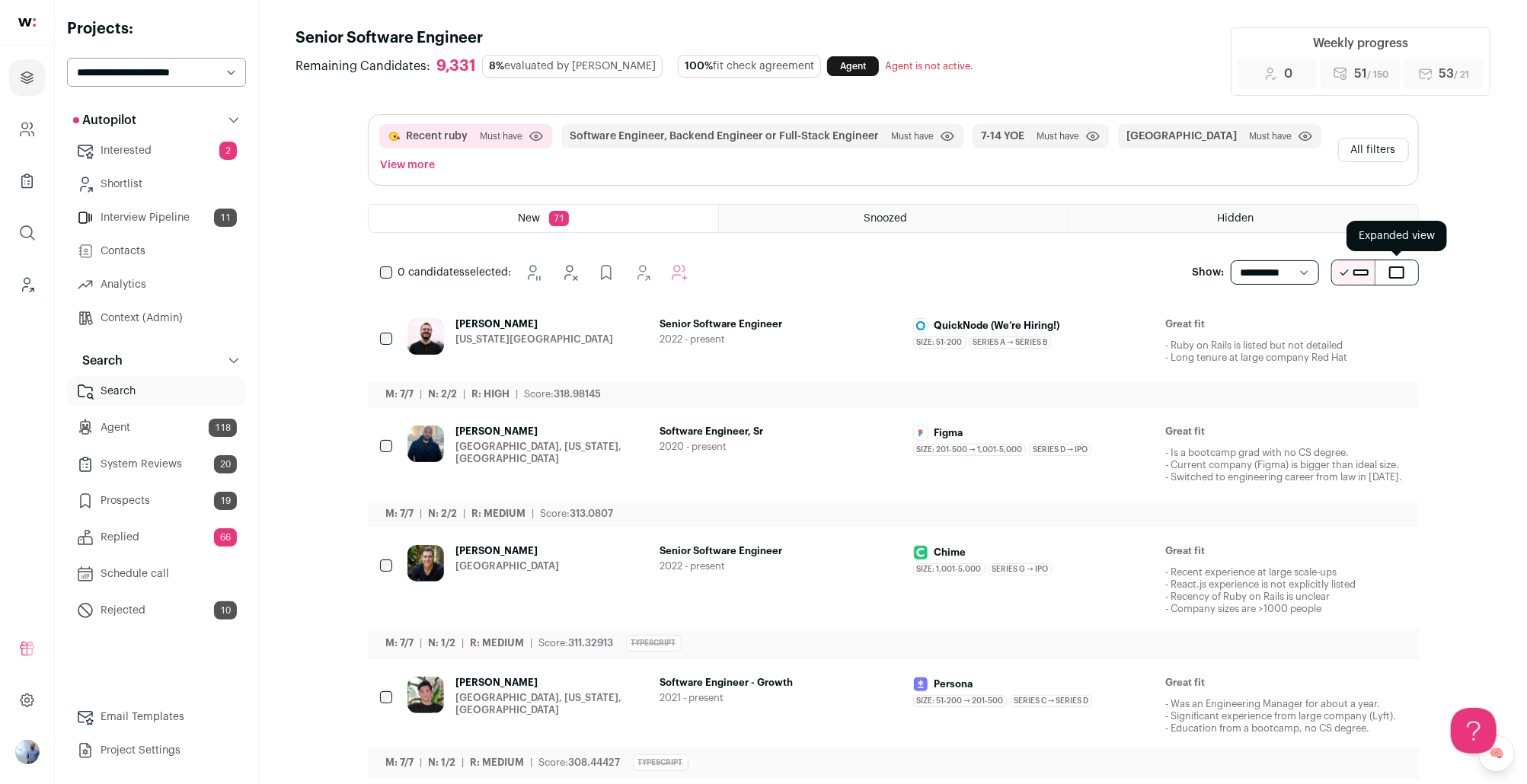
click at [1145, 271] on span "submit" at bounding box center [1396, 273] width 15 height 12
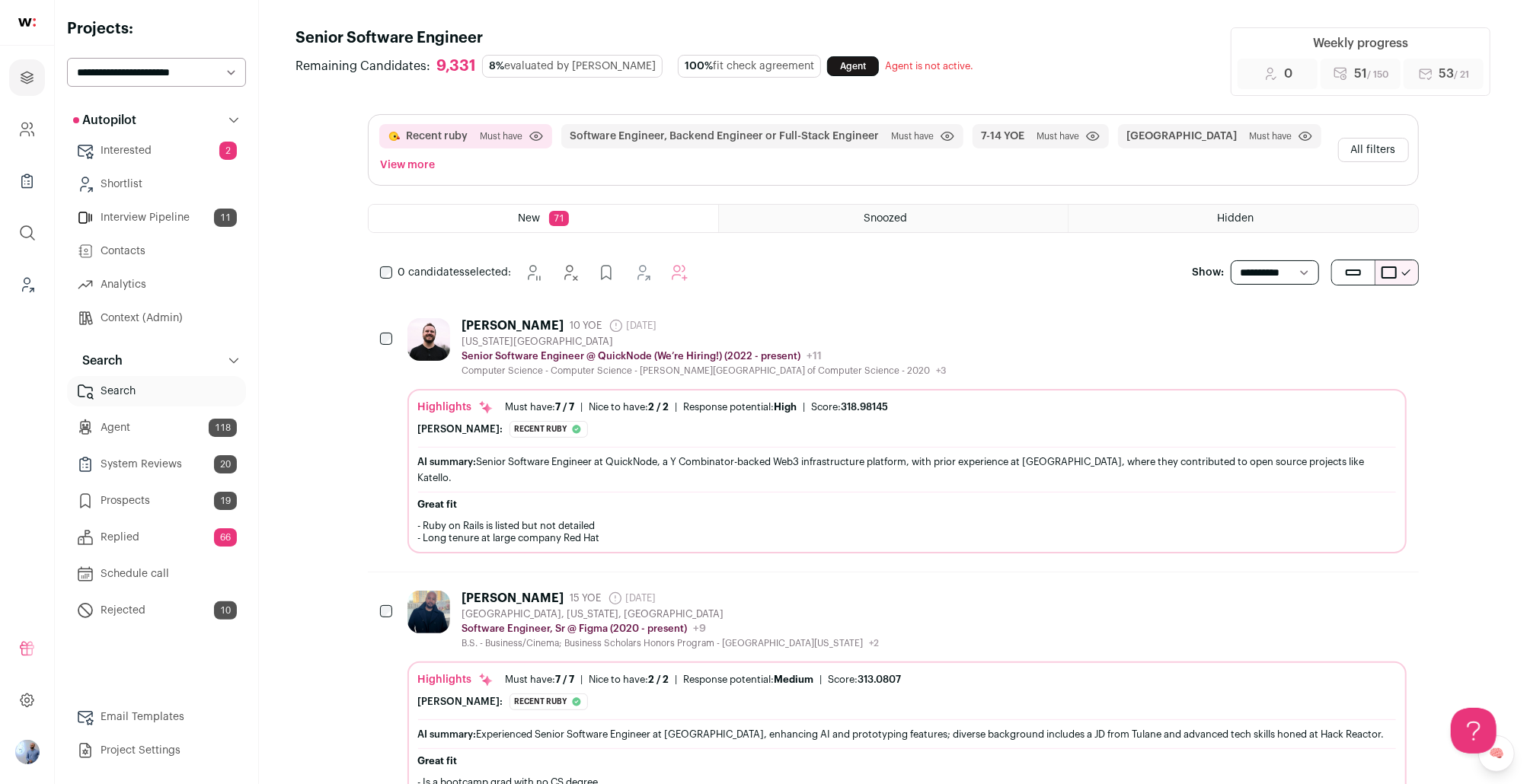
click at [703, 325] on div "John Mitsch 10 YOE 29 days ago Admin only. The last time the profile was scrape…" at bounding box center [704, 325] width 485 height 15
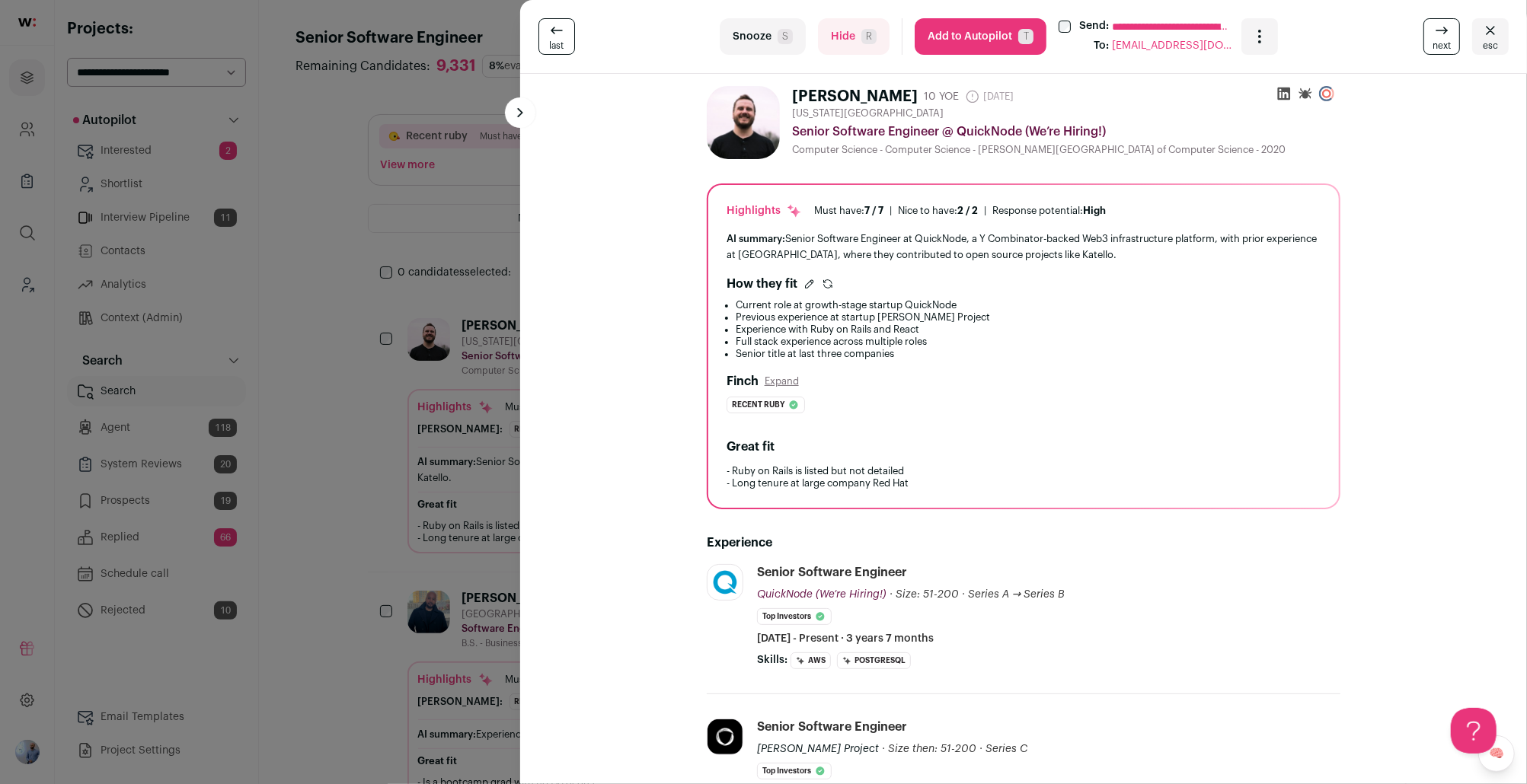
click at [374, 370] on div "**********" at bounding box center [763, 392] width 1527 height 784
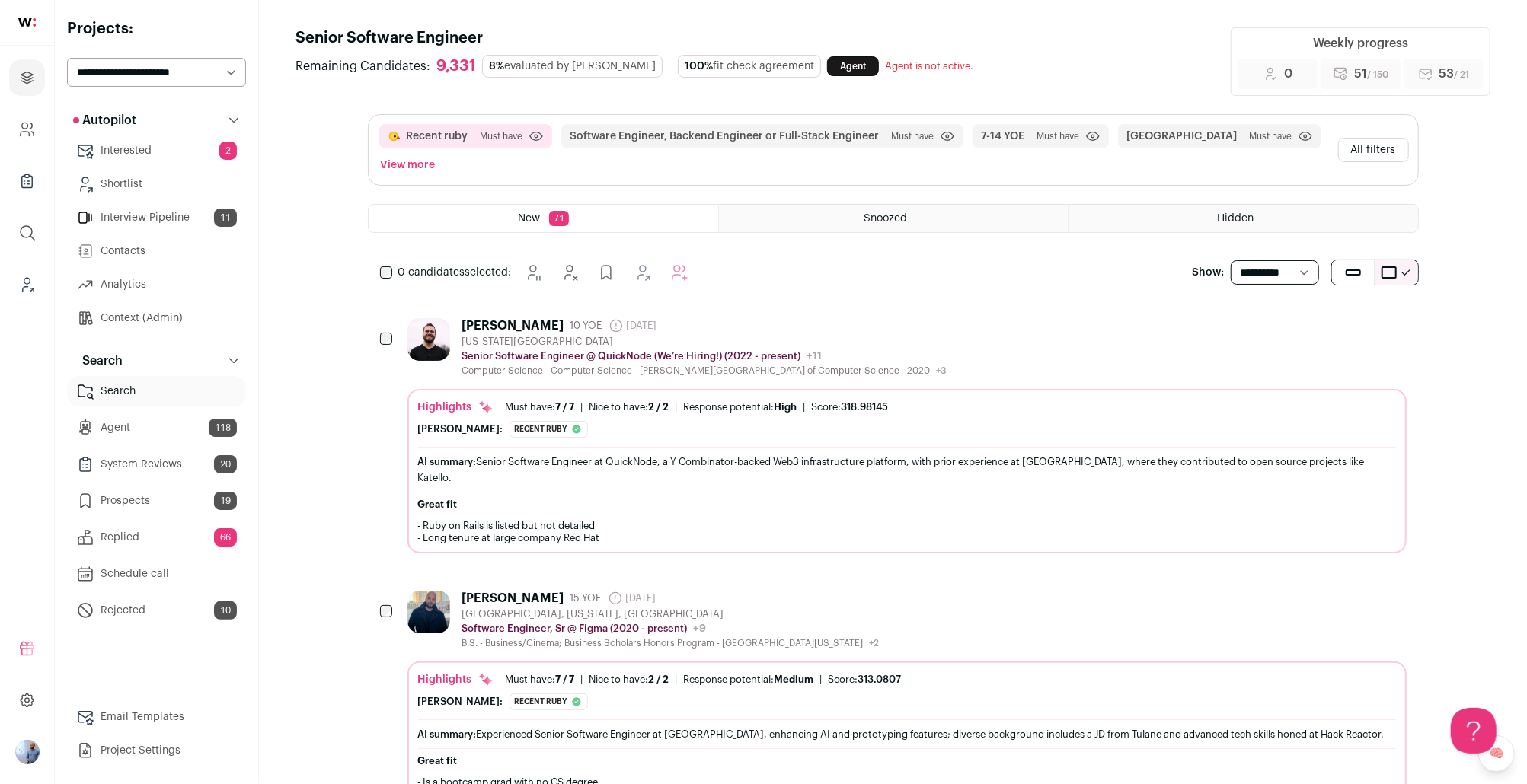
click at [743, 371] on div "Computer Science - Computer Science - Bradfield School of Computer Science - 20…" at bounding box center [704, 371] width 485 height 12
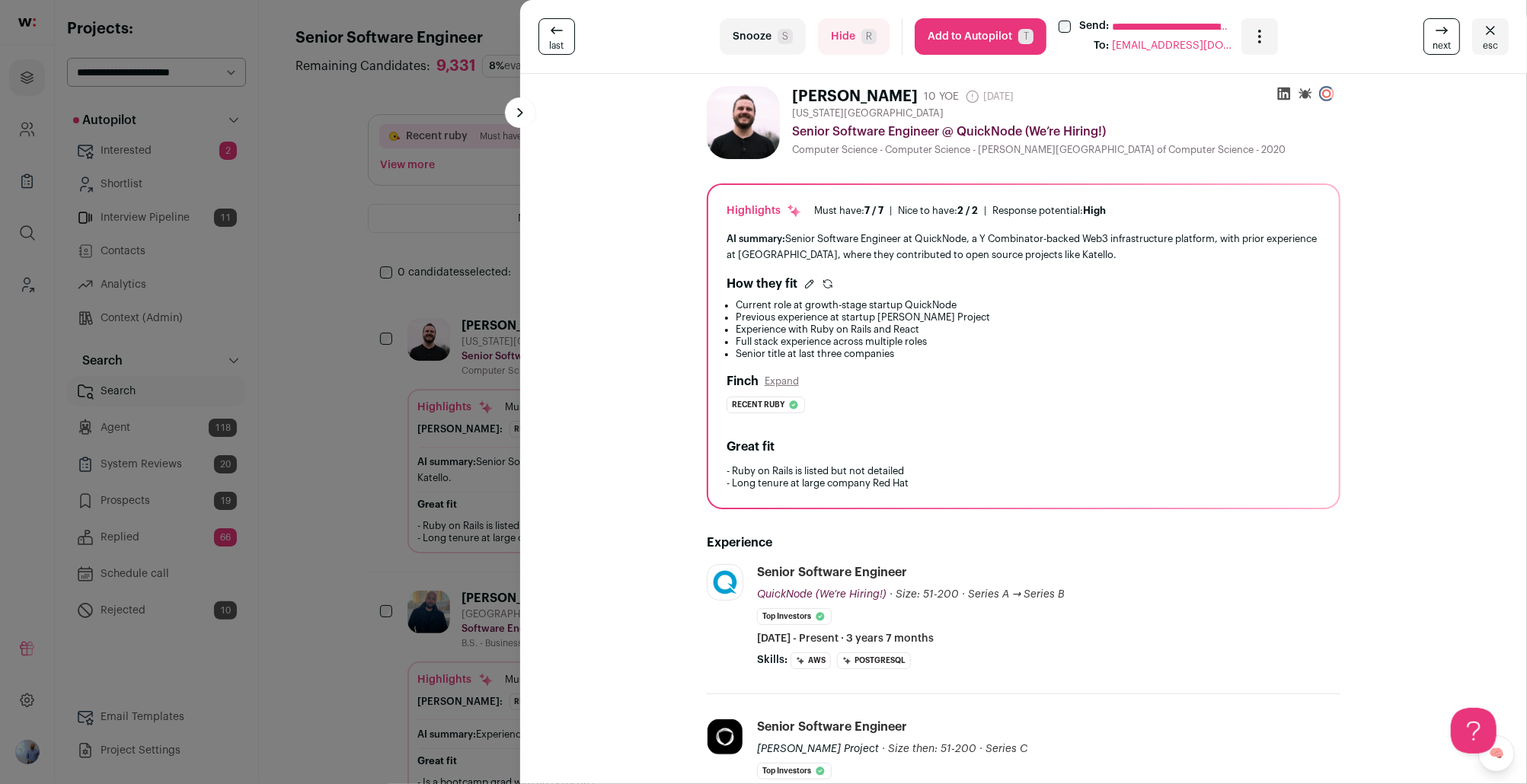
click at [279, 464] on div "**********" at bounding box center [763, 392] width 1527 height 784
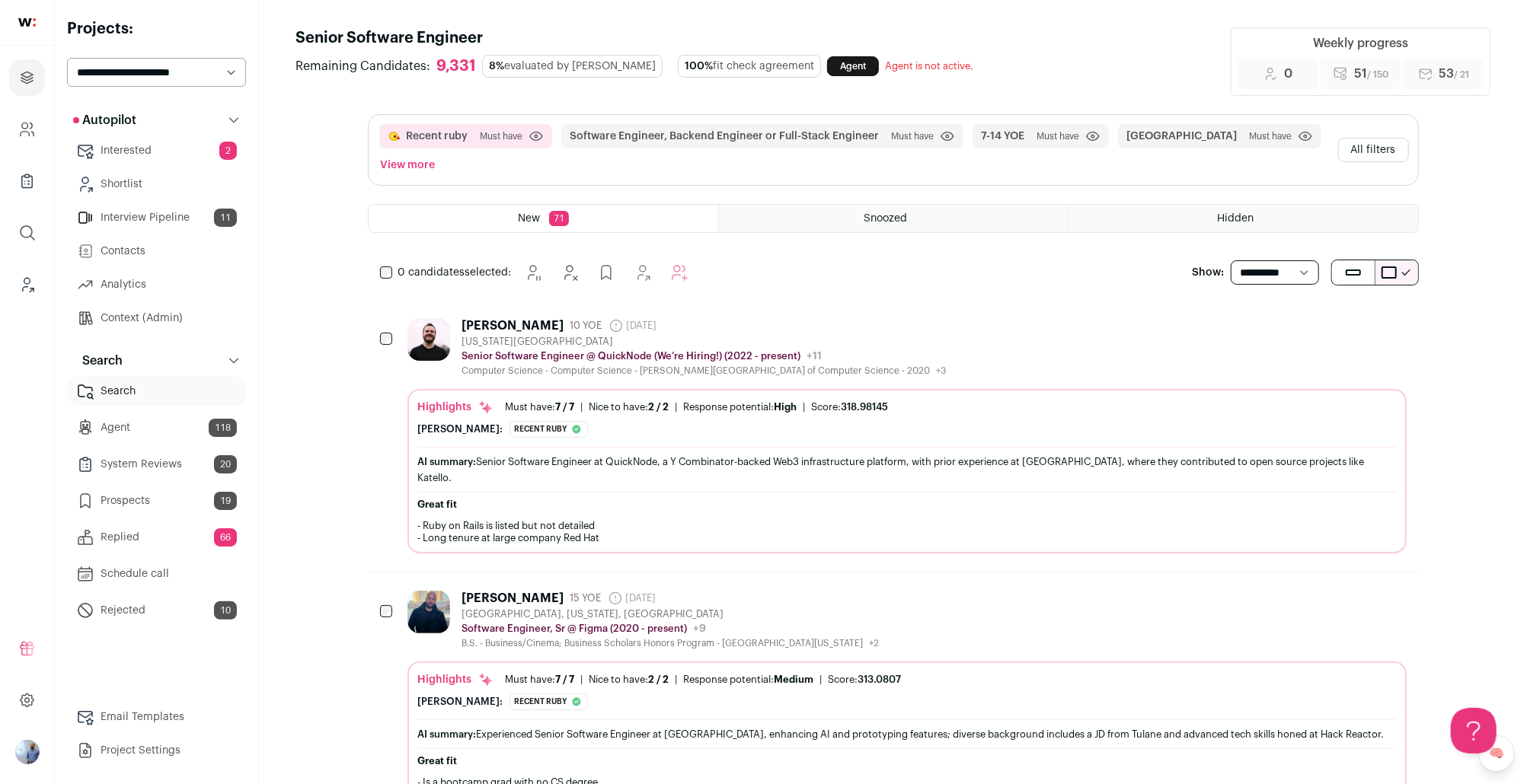
click at [134, 717] on link "Email Templates" at bounding box center [156, 717] width 179 height 30
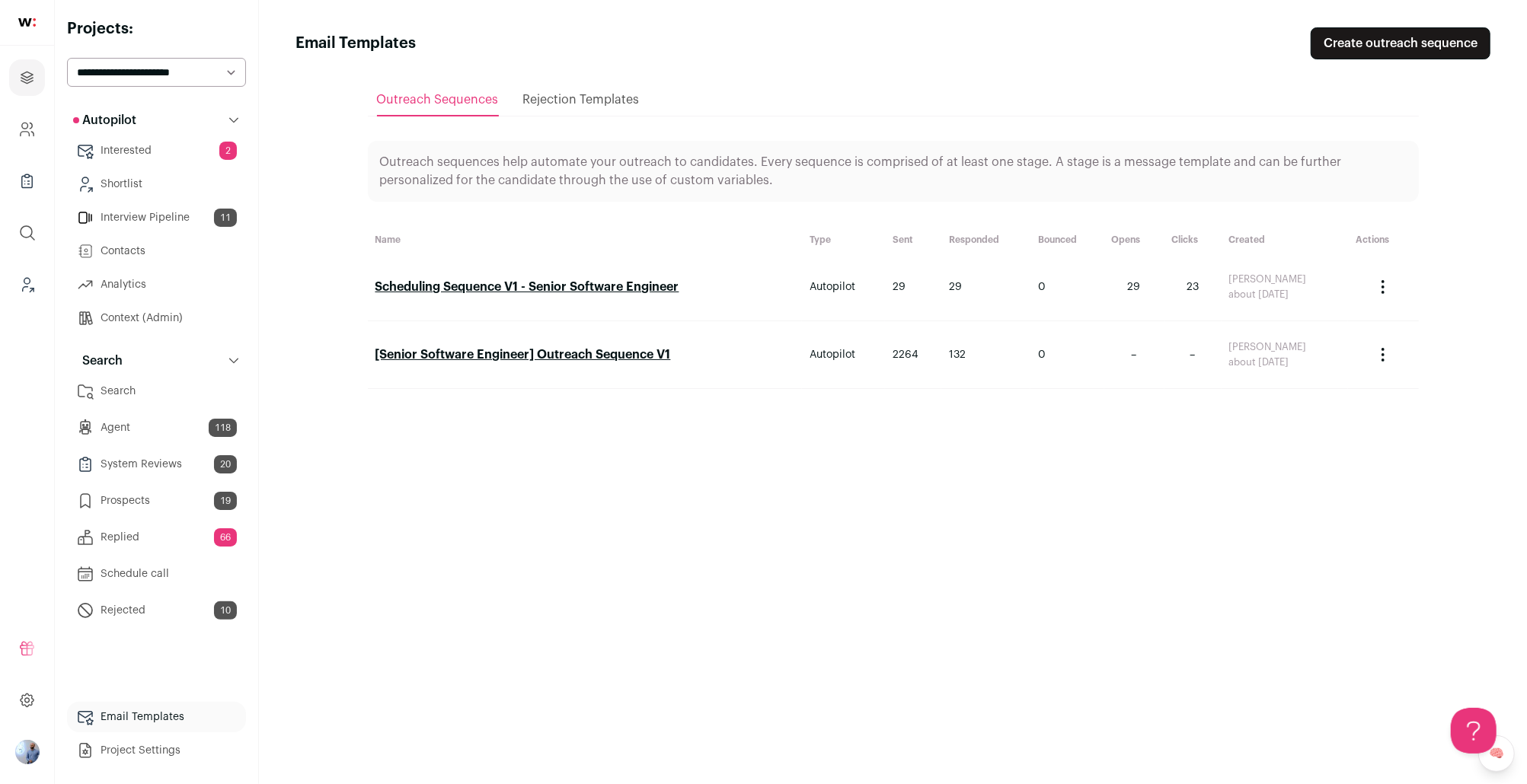
click at [583, 359] on link "[Senior Software Engineer] Outreach Sequence V1" at bounding box center [523, 355] width 295 height 12
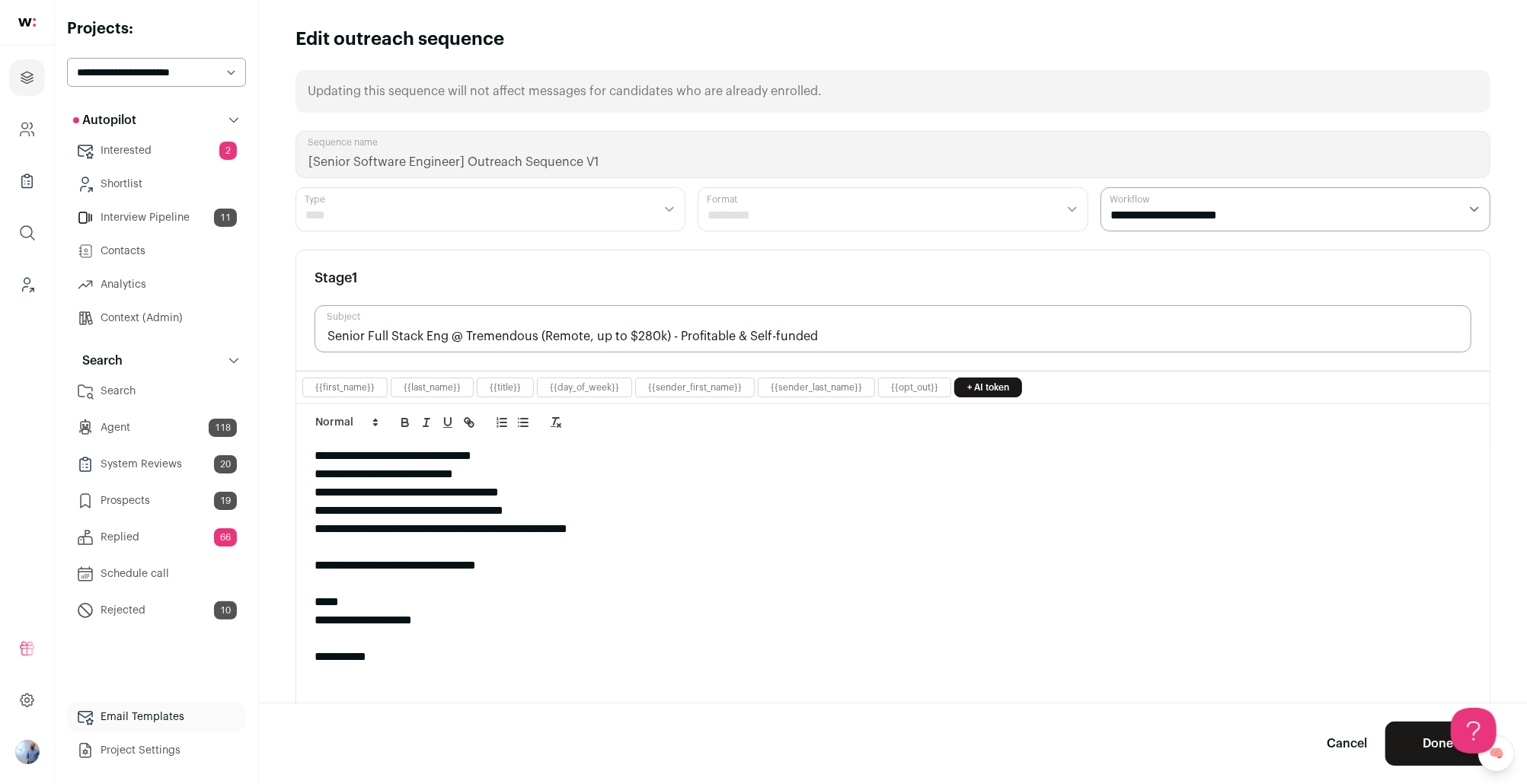
click at [149, 508] on link "Prospects 19" at bounding box center [156, 500] width 179 height 30
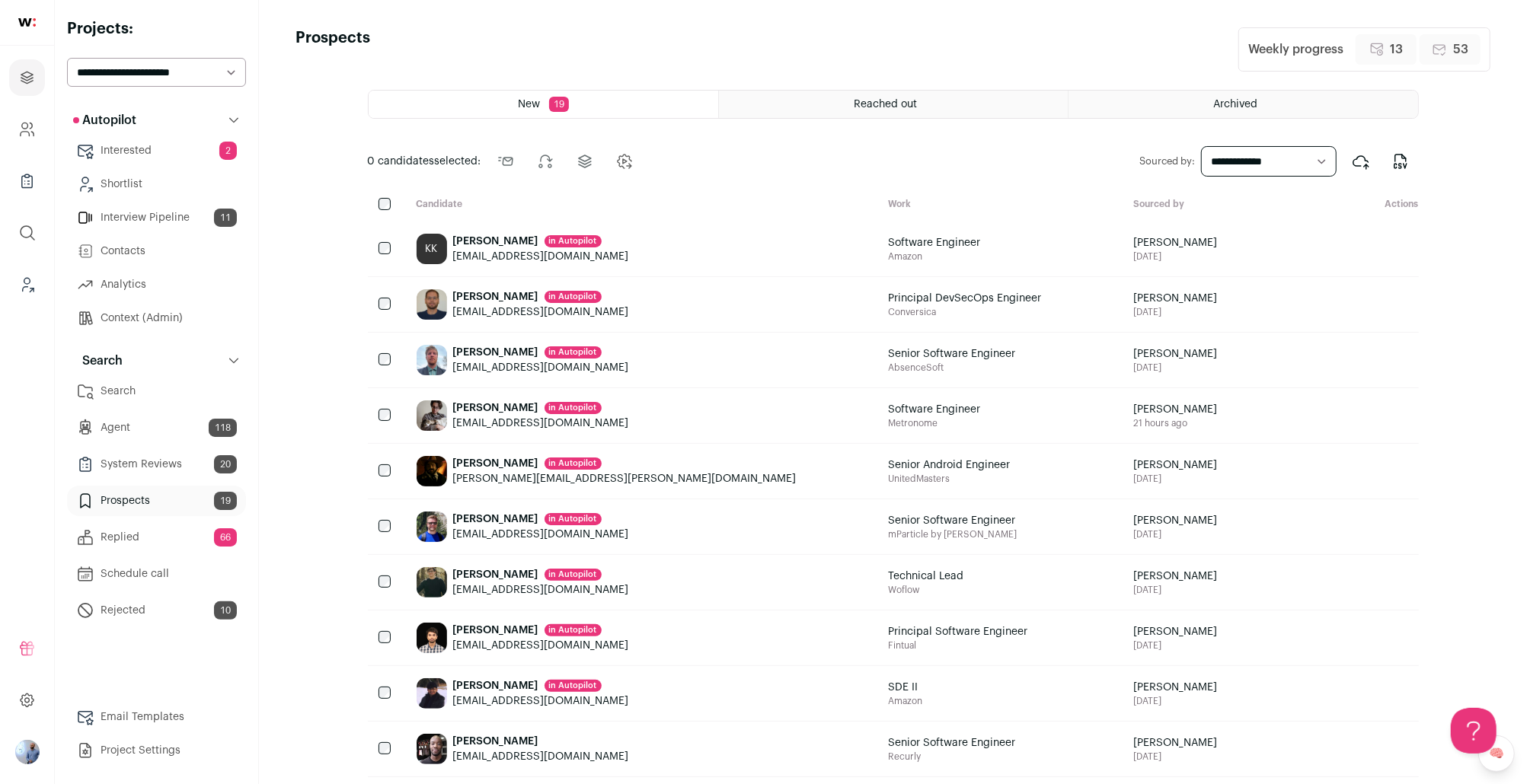
click at [235, 391] on link "Search" at bounding box center [156, 391] width 179 height 30
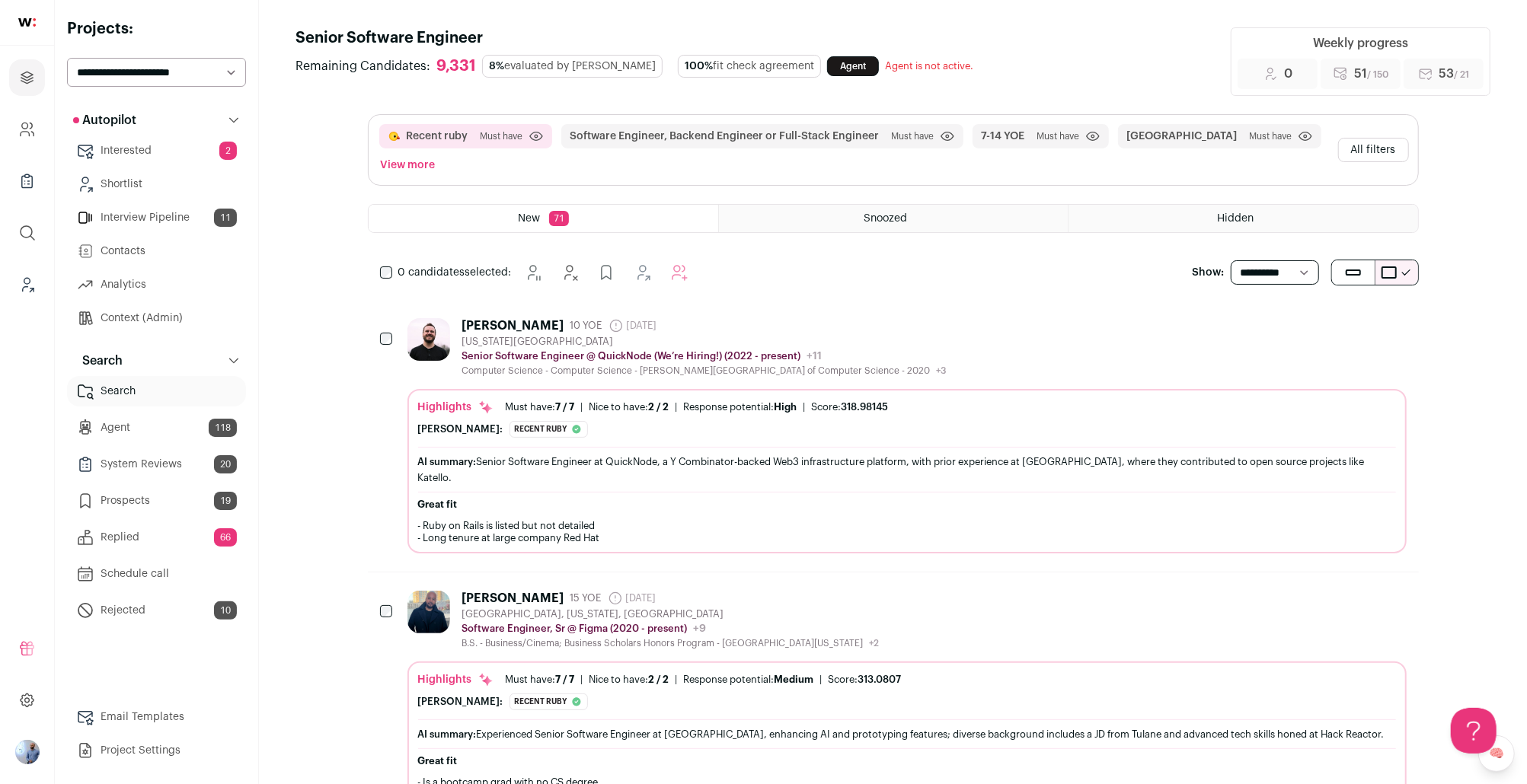
click at [946, 309] on div "John Mitsch 10 YOE 29 days ago Admin only. The last time the profile was scrape…" at bounding box center [894, 436] width 1051 height 272
click at [924, 348] on div "John Mitsch 10 YOE 29 days ago Admin only. The last time the profile was scrape…" at bounding box center [907, 348] width 1000 height 59
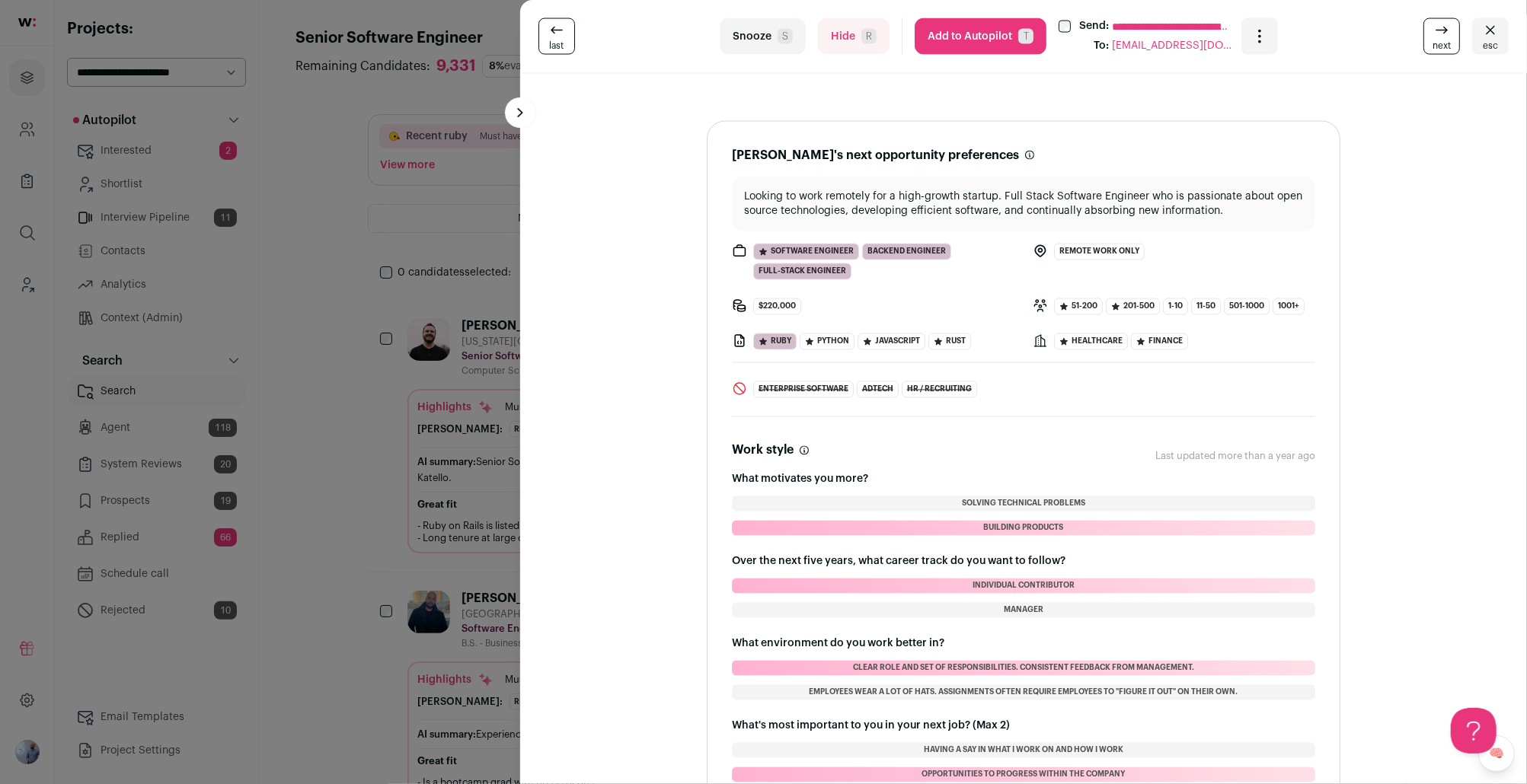
scroll to position [2082, 0]
click at [1145, 443] on header "Work style These preferences are usually not dealbreakers, but we recommend con…" at bounding box center [1024, 455] width 583 height 30
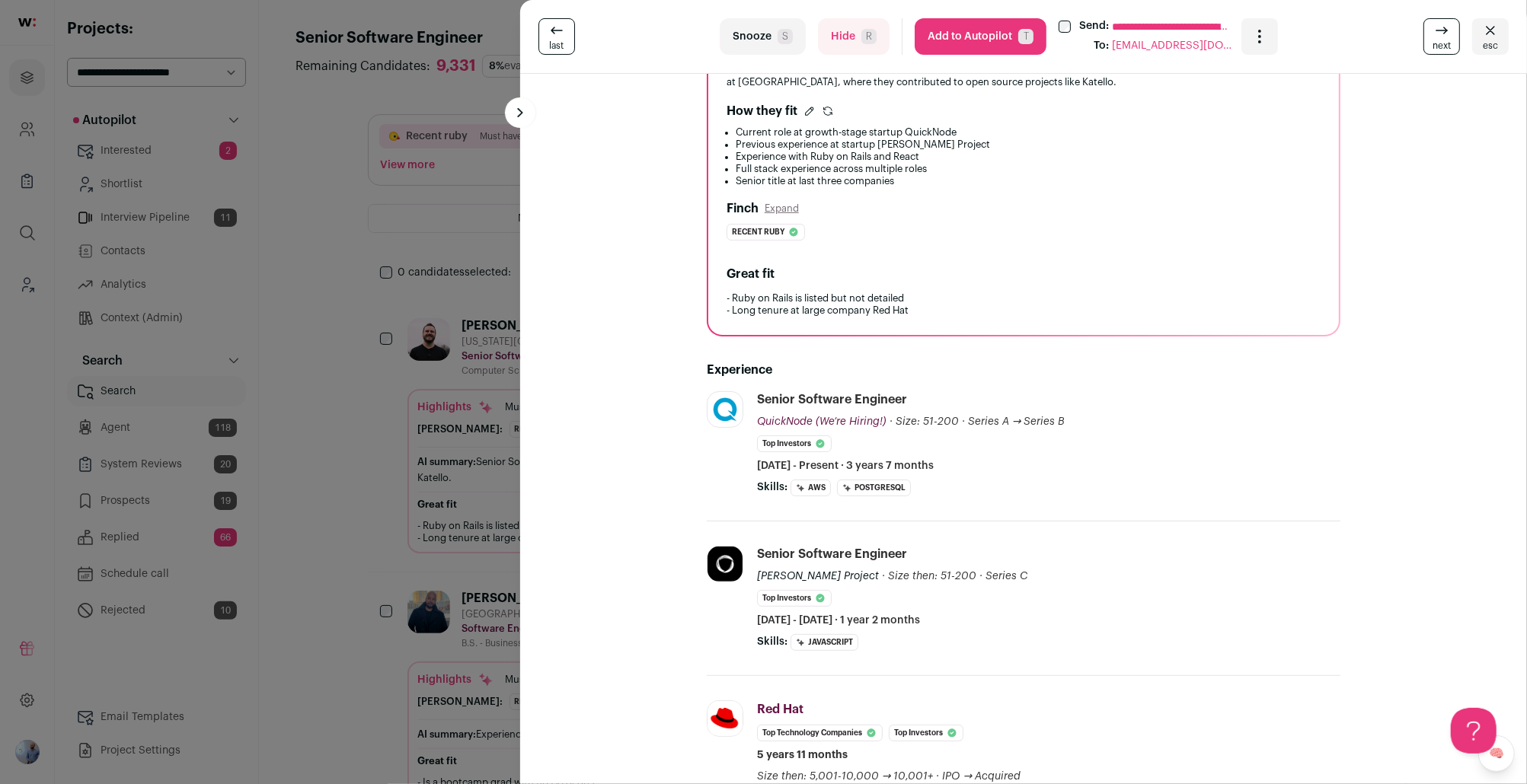
scroll to position [0, 0]
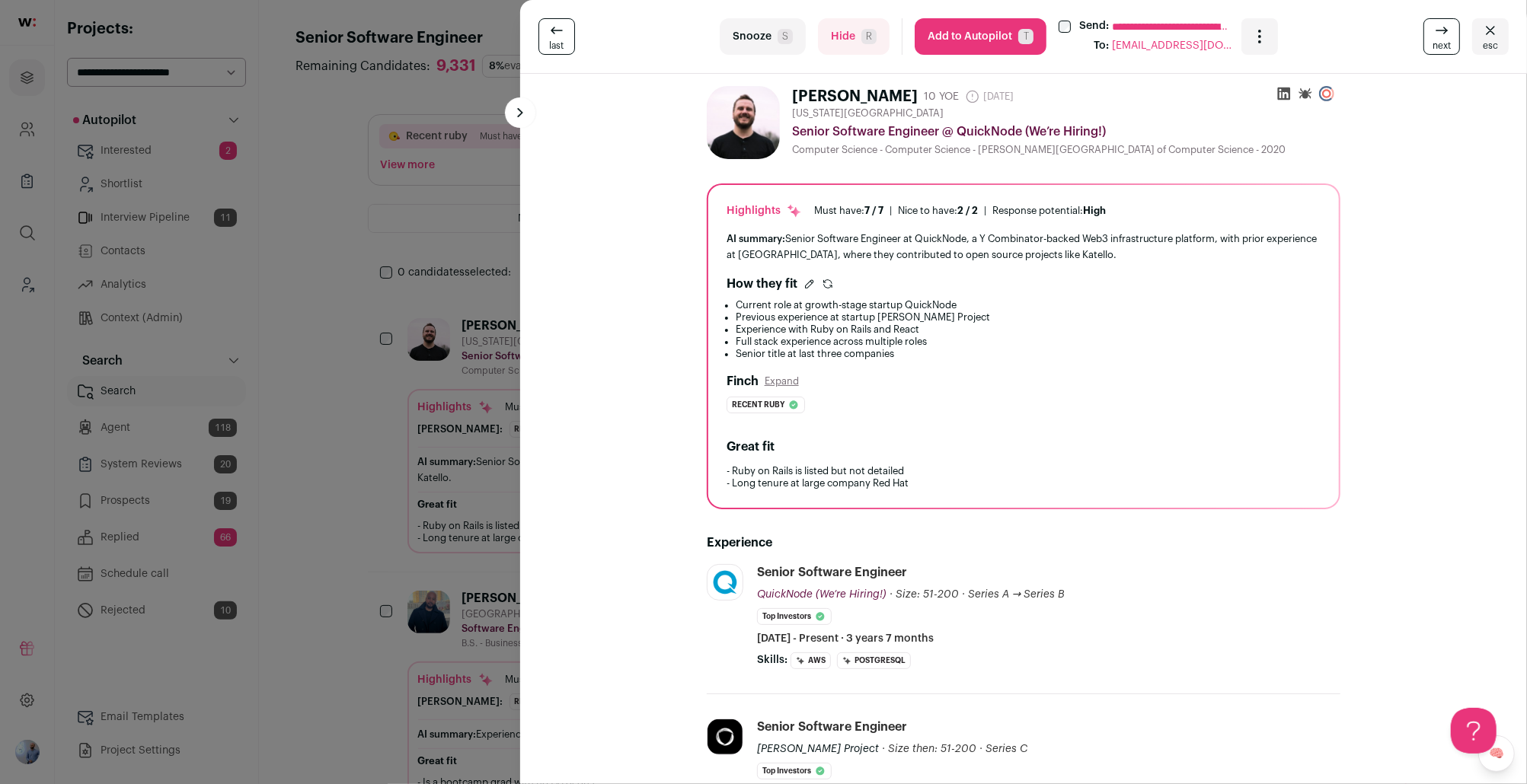
click at [253, 389] on div "**********" at bounding box center [763, 392] width 1527 height 784
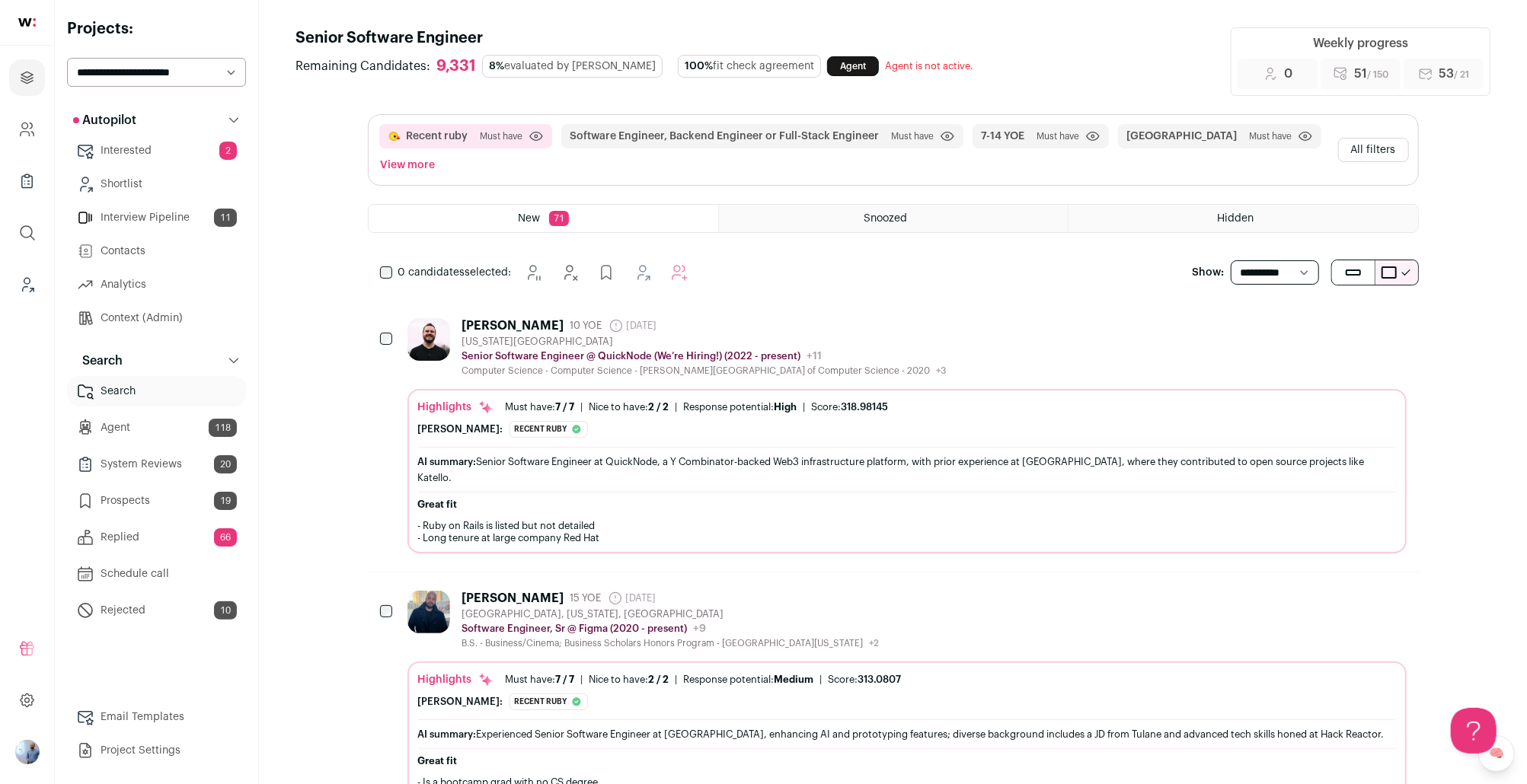
click at [183, 539] on link "Replied 66" at bounding box center [156, 537] width 179 height 30
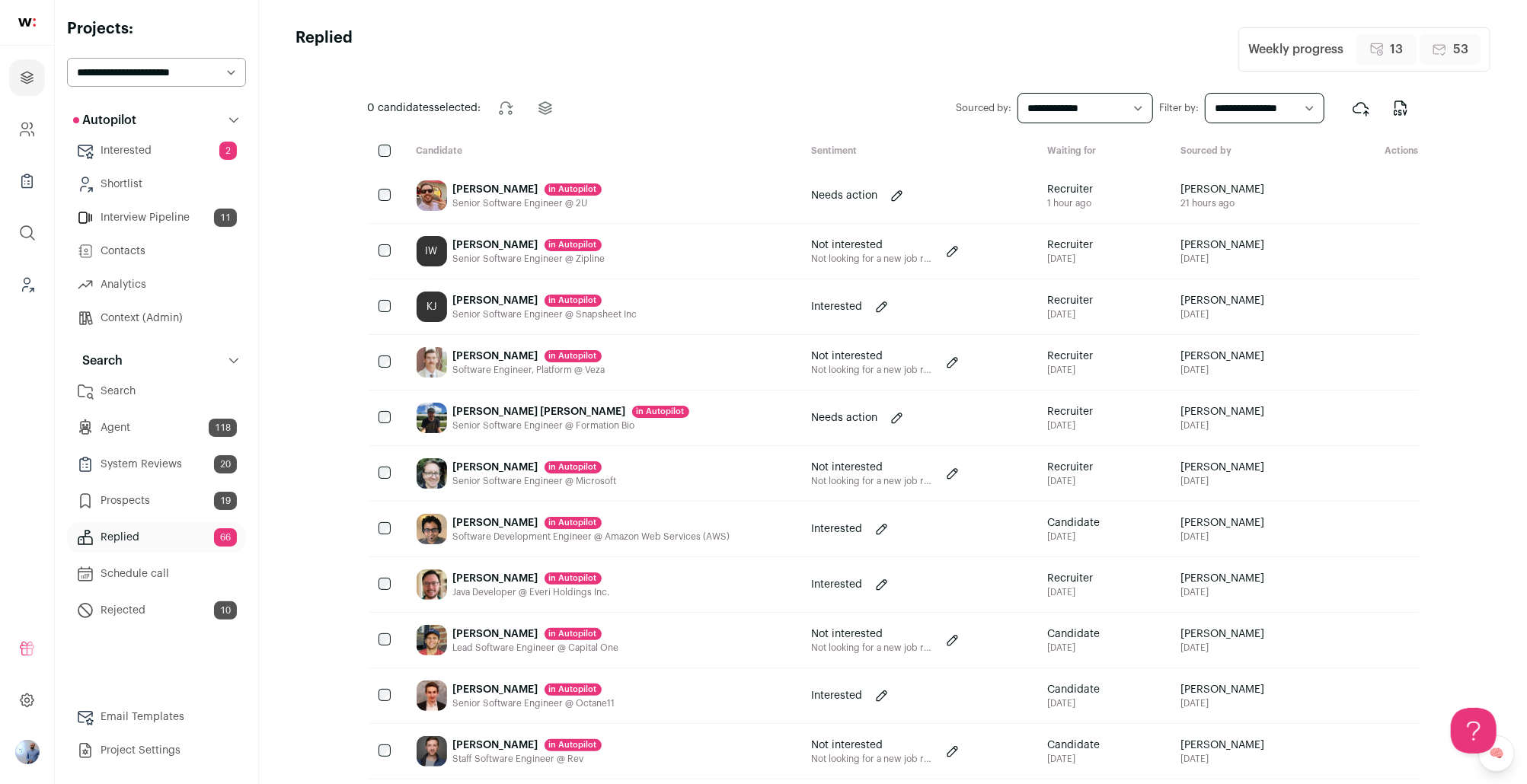
click at [703, 278] on div "IW Ivan Wang in Autopilot Senior Software Engineer @ Zipline" at bounding box center [602, 252] width 395 height 55
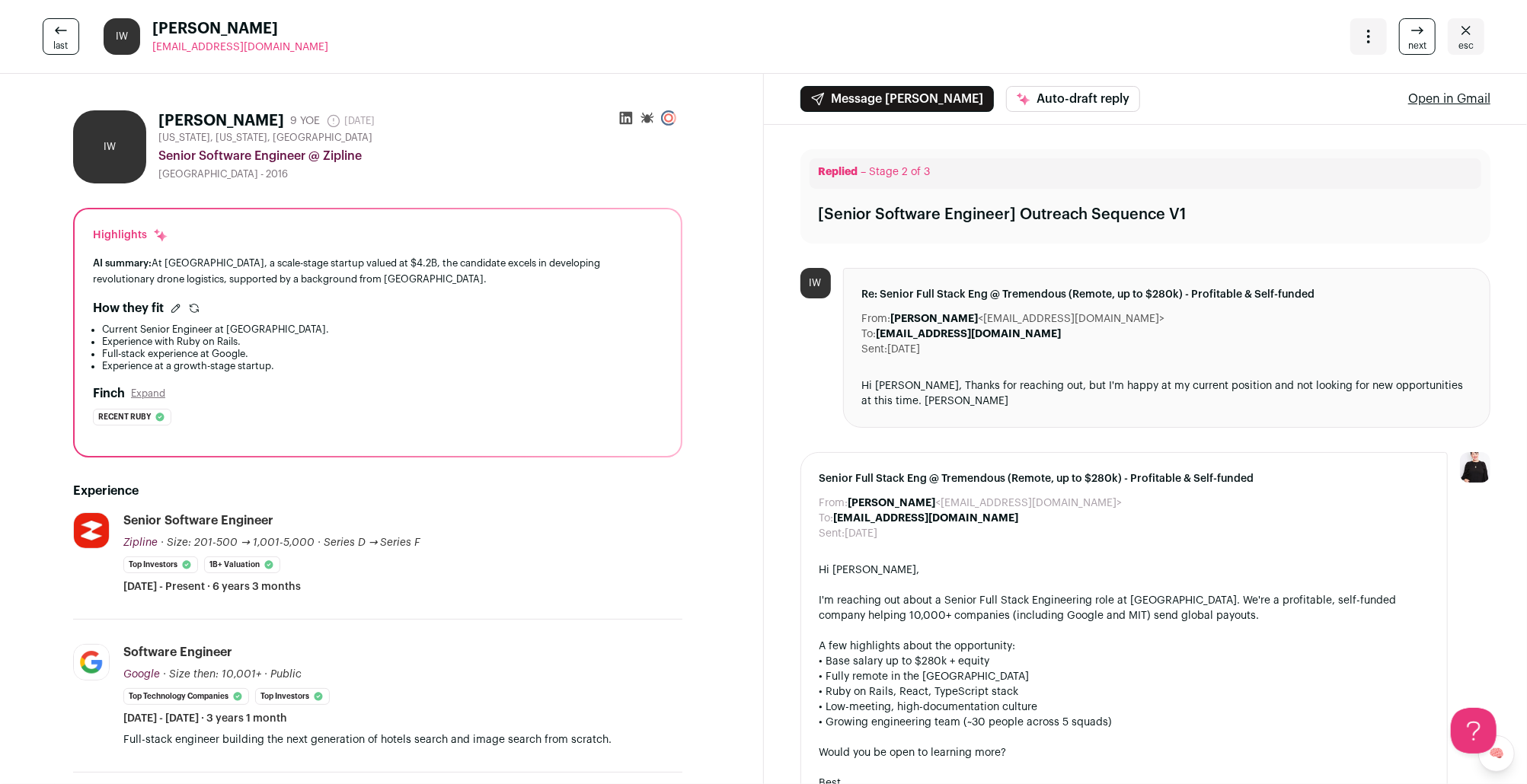
click at [1145, 39] on icon "Close" at bounding box center [1466, 30] width 19 height 19
click at [1145, 35] on icon "Close" at bounding box center [1466, 30] width 19 height 19
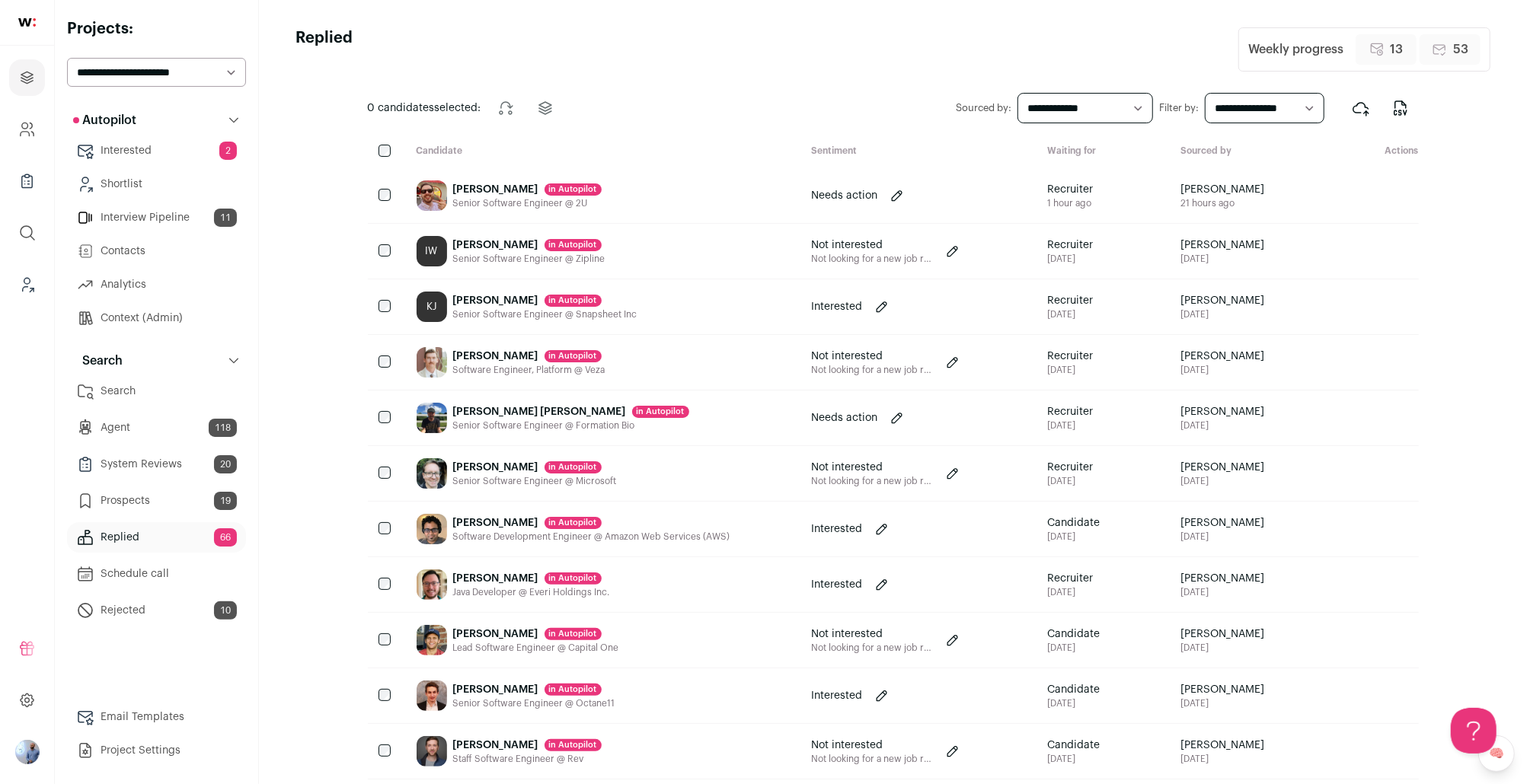
click at [508, 207] on div "Senior Software Engineer @ 2U" at bounding box center [527, 204] width 149 height 12
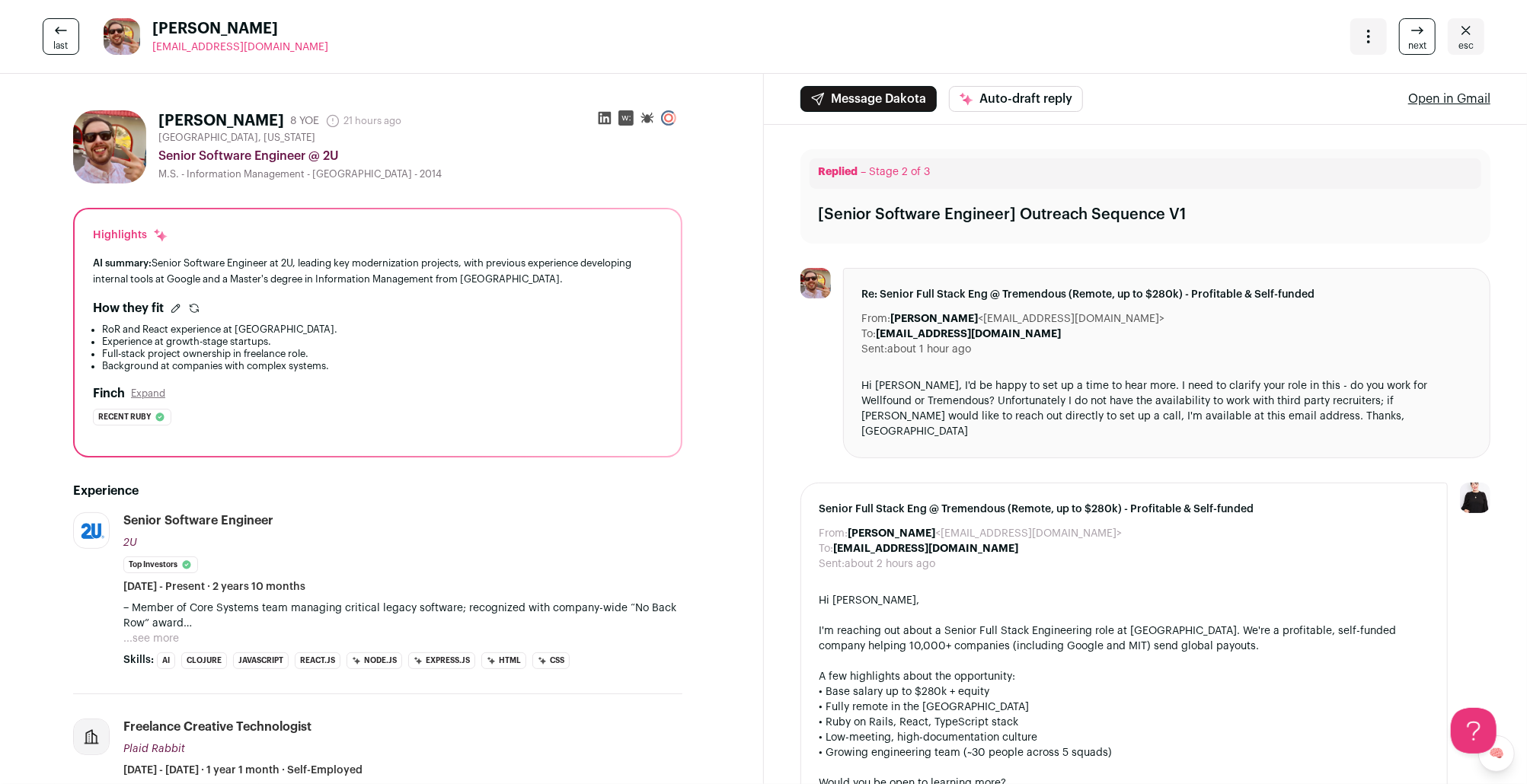
click at [606, 124] on icon at bounding box center [605, 118] width 13 height 13
